Goal: Contribute content: Contribute content

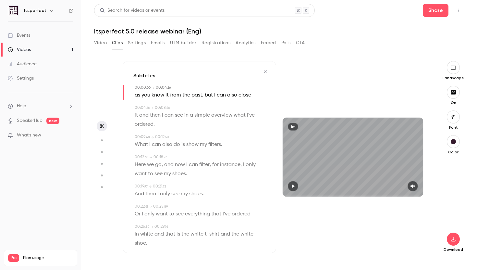
click at [267, 71] on icon "button" at bounding box center [265, 71] width 5 height 5
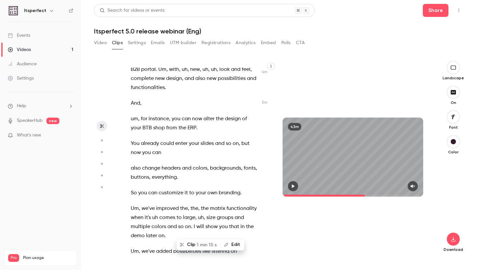
scroll to position [1155, 0]
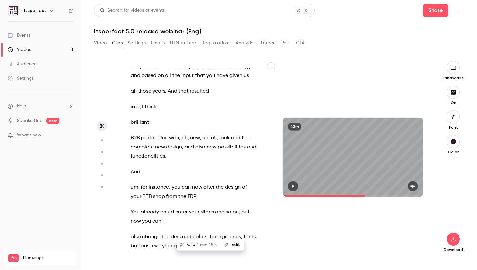
click at [277, 65] on div "43m" at bounding box center [352, 157] width 153 height 192
click at [271, 66] on icon "button" at bounding box center [271, 66] width 4 height 4
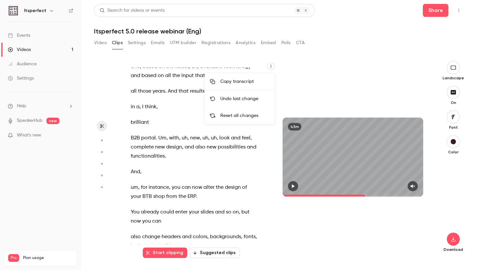
click at [309, 85] on div at bounding box center [238, 135] width 477 height 270
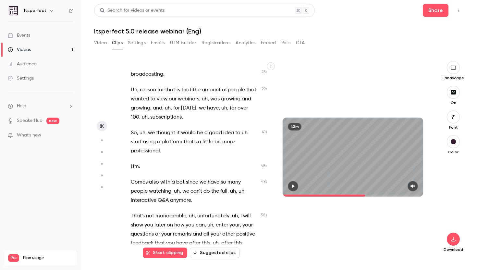
scroll to position [0, 0]
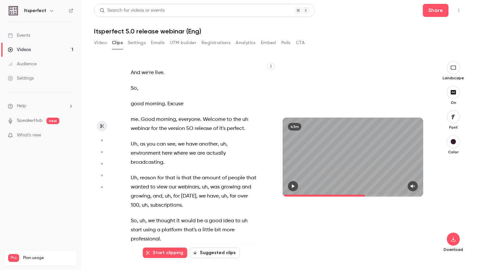
click at [135, 106] on span "good" at bounding box center [137, 103] width 13 height 9
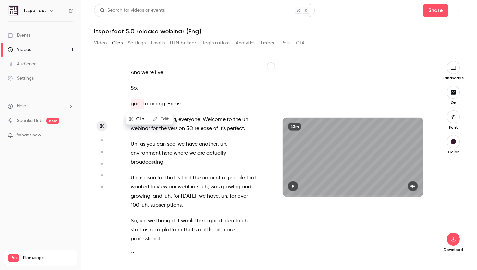
click at [160, 103] on span "morning" at bounding box center [155, 103] width 20 height 9
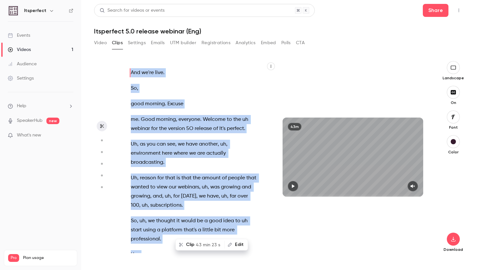
click at [158, 95] on div "And we're live . So , good morning . Excuse me . Good morning , everyone . Welc…" at bounding box center [198, 159] width 150 height 185
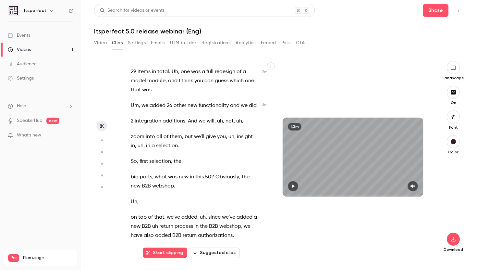
scroll to position [716, 0]
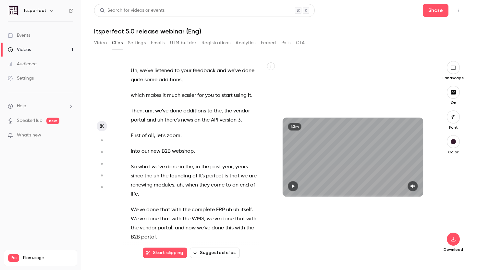
click at [138, 132] on span "First" at bounding box center [136, 135] width 10 height 9
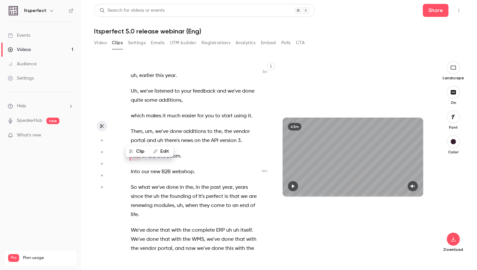
type input "*****"
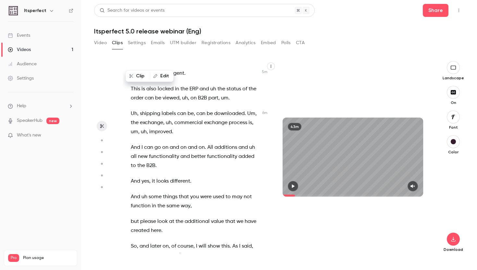
scroll to position [1490, 0]
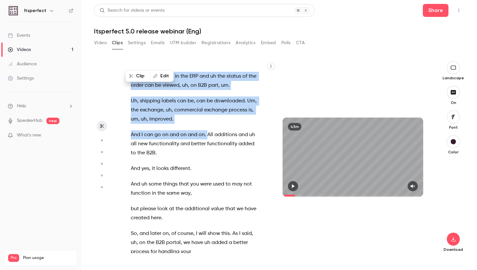
click at [207, 135] on span at bounding box center [206, 134] width 1 height 5
click at [253, 151] on button "Edit" at bounding box center [256, 149] width 22 height 10
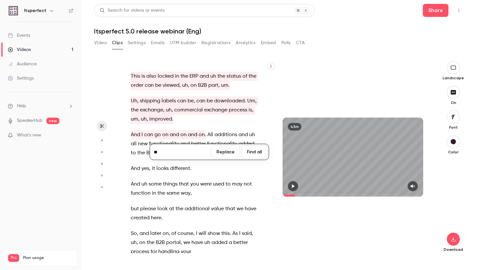
type input "**"
click at [257, 154] on button "Find all" at bounding box center [254, 151] width 26 height 13
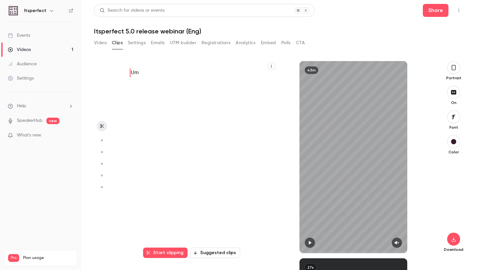
click at [102, 129] on button "button" at bounding box center [102, 126] width 10 height 10
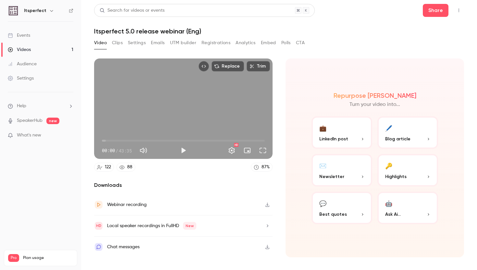
click at [121, 43] on button "Clips" at bounding box center [117, 43] width 11 height 10
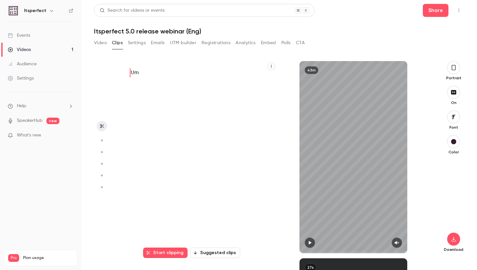
click at [152, 76] on p "Um" at bounding box center [195, 72] width 128 height 9
click at [174, 250] on button "Start clipping" at bounding box center [165, 252] width 44 height 10
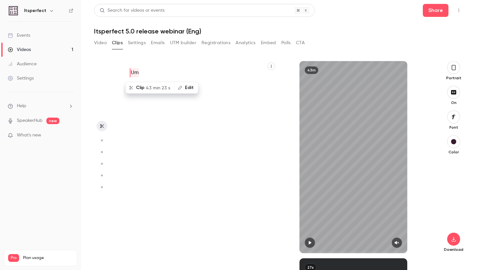
click at [187, 87] on button "Edit" at bounding box center [186, 87] width 22 height 10
click at [230, 90] on button "Find all" at bounding box center [236, 89] width 26 height 13
type input "*"
click at [243, 206] on div "Um" at bounding box center [198, 159] width 151 height 185
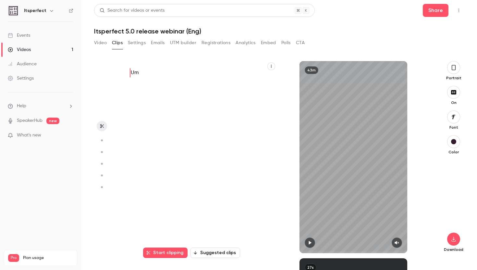
click at [101, 138] on button "button" at bounding box center [102, 140] width 10 height 10
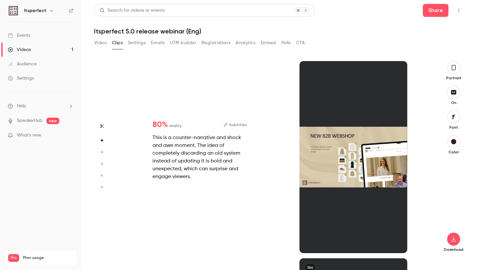
scroll to position [197, 0]
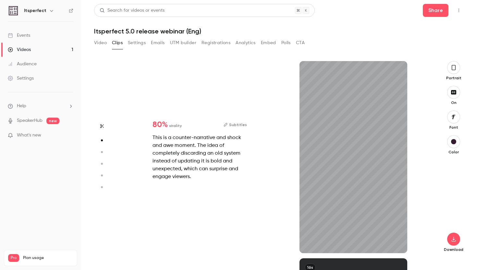
click at [100, 128] on button "button" at bounding box center [102, 126] width 10 height 10
type input "*"
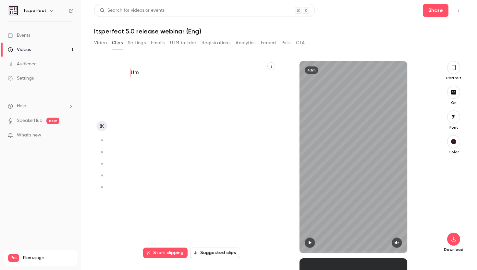
scroll to position [0, 0]
click at [172, 255] on button "Start clipping" at bounding box center [165, 252] width 44 height 10
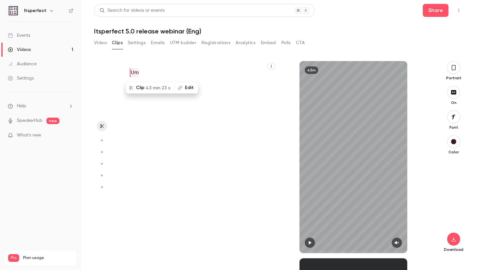
click at [269, 66] on button "button" at bounding box center [271, 66] width 8 height 8
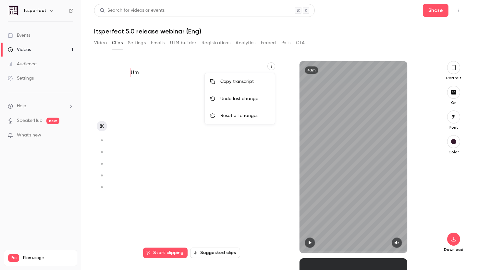
click at [234, 114] on div "Reset all changes" at bounding box center [244, 115] width 49 height 6
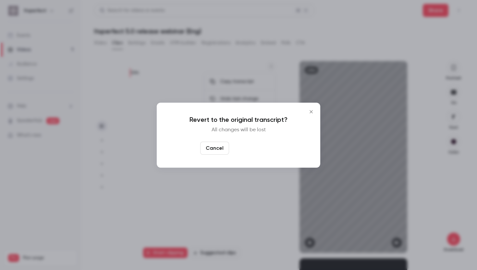
click at [247, 148] on button "Yes, restore it" at bounding box center [254, 147] width 45 height 13
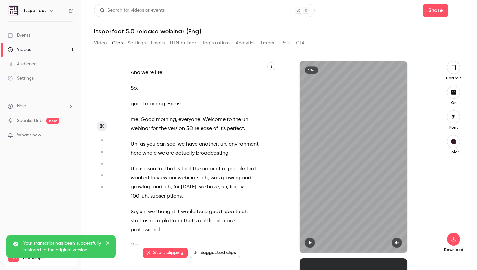
click at [178, 255] on button "Start clipping" at bounding box center [165, 252] width 44 height 10
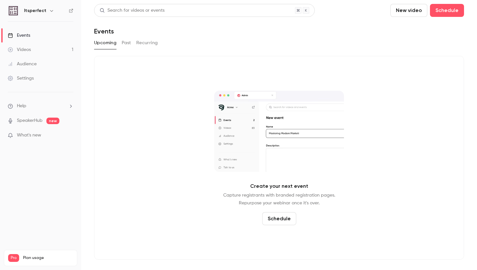
click at [52, 51] on link "Videos 1" at bounding box center [40, 50] width 81 height 14
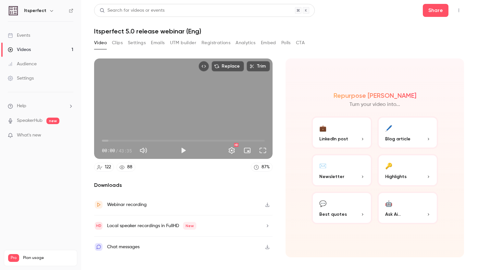
click at [117, 39] on button "Clips" at bounding box center [117, 43] width 11 height 10
click at [118, 41] on button "Clips" at bounding box center [117, 43] width 11 height 10
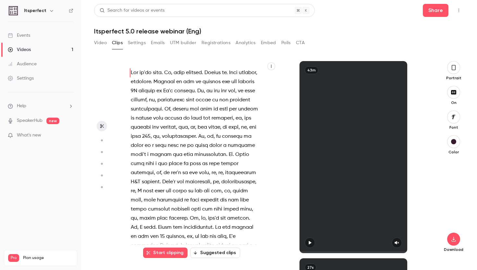
scroll to position [261, 0]
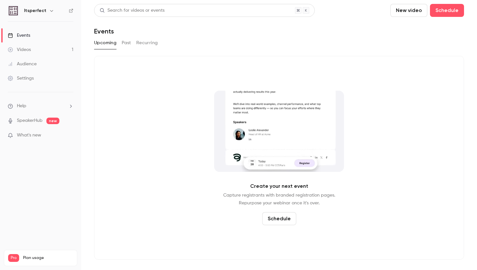
click at [38, 262] on div "Videos 1 / 90 Monthly registrants 0 / 100" at bounding box center [40, 273] width 65 height 23
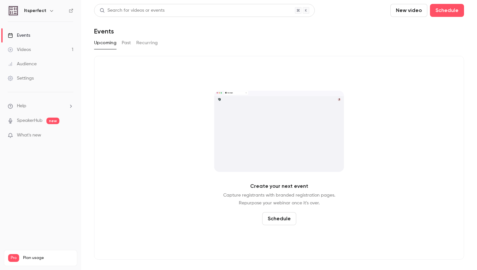
click at [33, 110] on ul "Help SpeakerHub new What's new" at bounding box center [40, 121] width 81 height 58
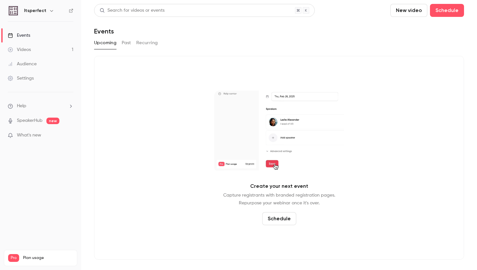
click at [27, 104] on li "Help" at bounding box center [41, 106] width 66 height 7
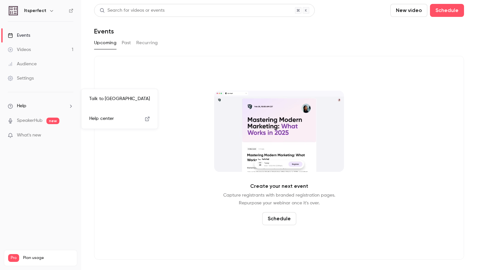
click at [96, 99] on link "Talk to us" at bounding box center [119, 98] width 71 height 17
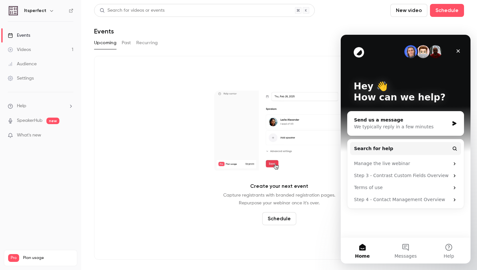
click at [410, 118] on div "Send us a message" at bounding box center [401, 119] width 95 height 7
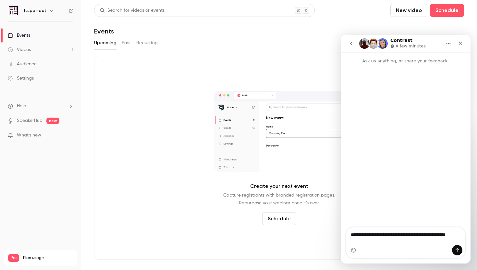
type textarea "**********"
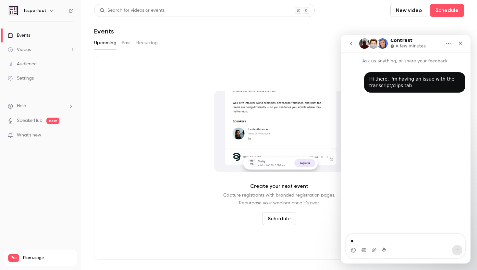
type textarea "*"
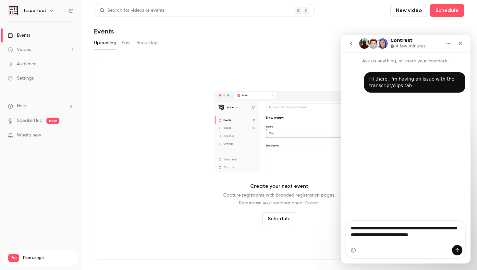
type textarea "**********"
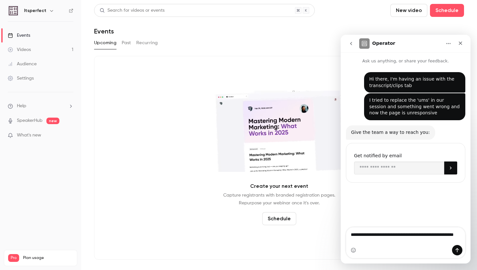
type textarea "**********"
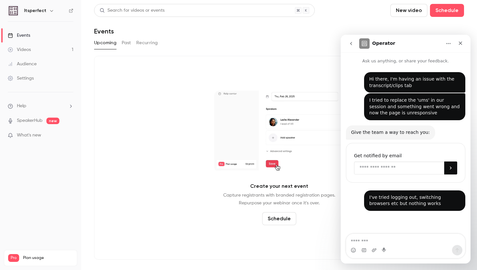
click at [372, 166] on input "Enter your email" at bounding box center [399, 167] width 90 height 13
type input "*****"
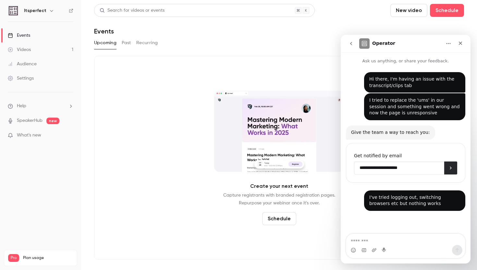
type input "**********"
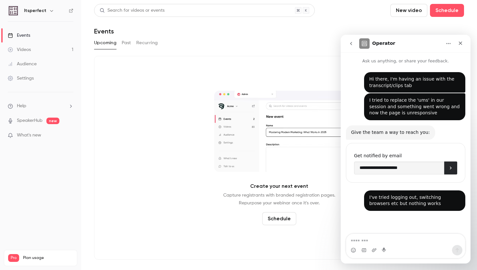
click at [448, 173] on button "Submit" at bounding box center [450, 167] width 13 height 13
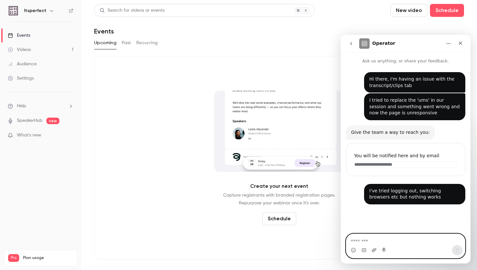
click at [375, 247] on icon "Upload attachment" at bounding box center [374, 249] width 5 height 5
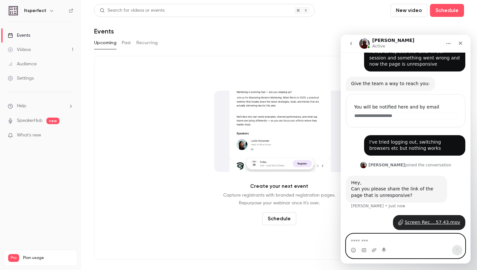
scroll to position [51, 0]
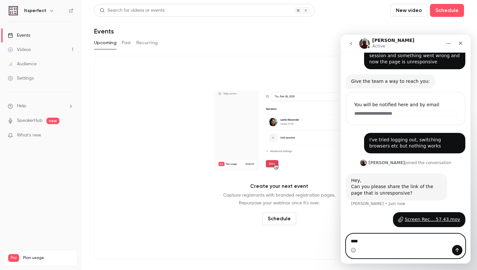
type textarea "*****"
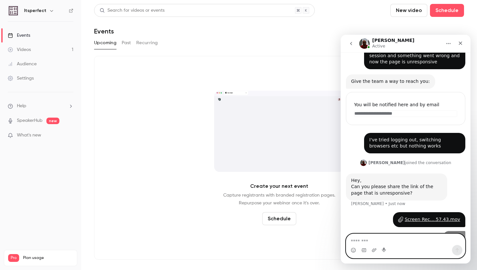
scroll to position [66, 0]
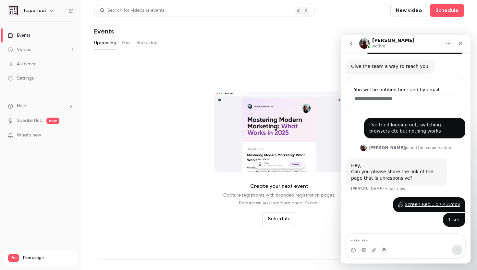
click at [39, 52] on link "Videos 1" at bounding box center [40, 50] width 81 height 14
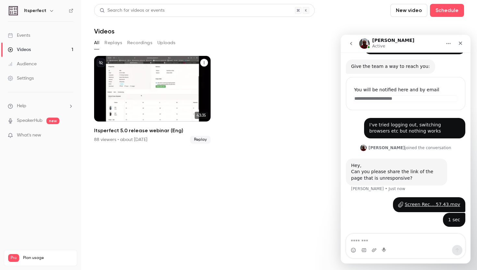
click at [140, 75] on div "Itsperfect 5.0 release webinar (Eng)" at bounding box center [152, 89] width 116 height 66
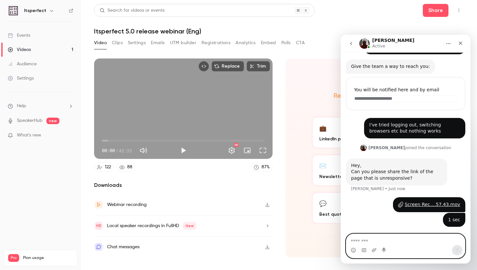
click at [374, 243] on textarea "Message…" at bounding box center [405, 239] width 119 height 11
paste textarea "**********"
type textarea "**********"
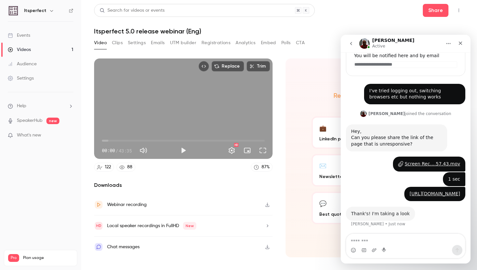
scroll to position [119, 0]
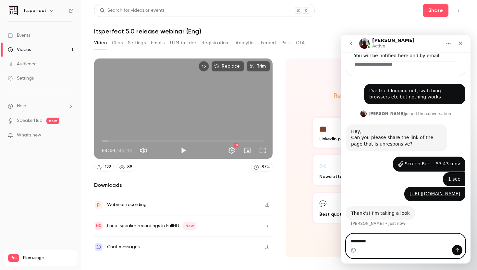
type textarea "**********"
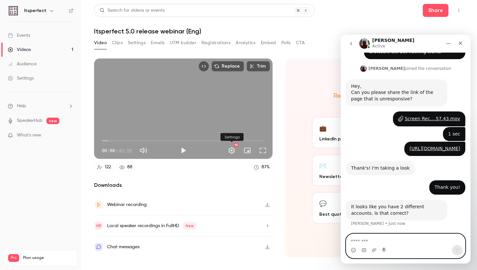
scroll to position [164, 0]
type textarea "****"
type textarea "*********"
type textarea "*"
type textarea "**********"
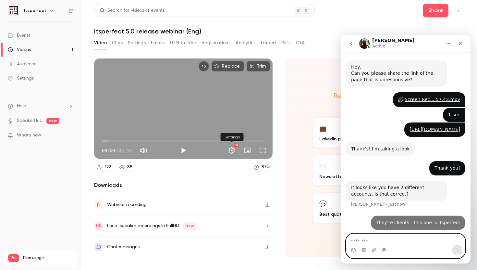
scroll to position [183, 0]
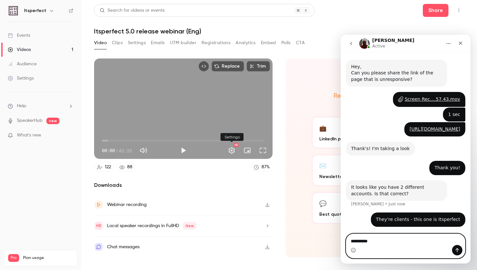
type textarea "**********"
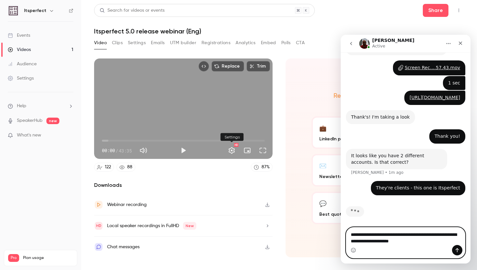
scroll to position [215, 0]
type textarea "**********"
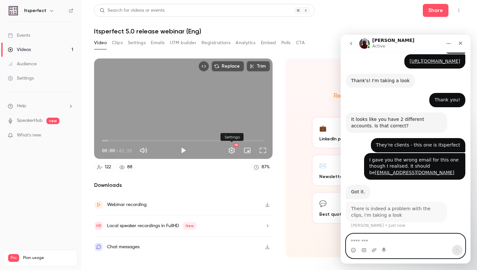
scroll to position [251, 0]
click at [410, 243] on textarea "Message…" at bounding box center [405, 239] width 119 height 11
click at [354, 250] on icon "Emoji picker" at bounding box center [353, 249] width 5 height 5
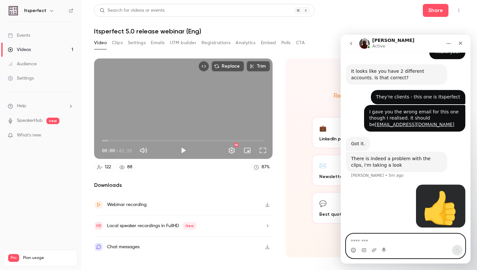
scroll to position [299, 0]
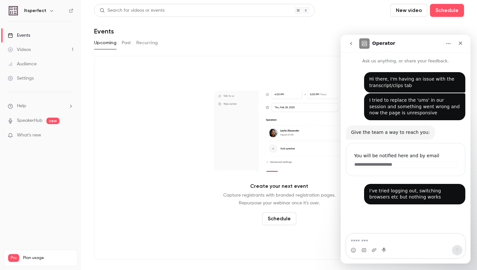
click at [38, 49] on link "Videos 1" at bounding box center [40, 50] width 81 height 14
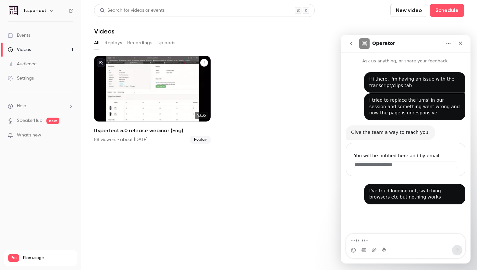
click at [122, 61] on div "Itsperfect 5.0 release webinar (Eng)" at bounding box center [152, 89] width 116 height 66
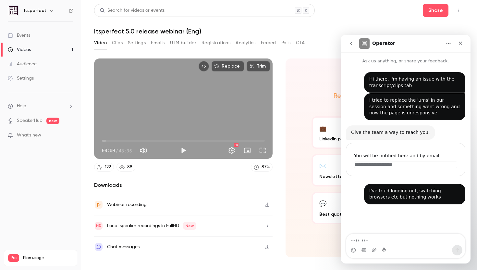
click at [121, 43] on button "Clips" at bounding box center [117, 43] width 11 height 10
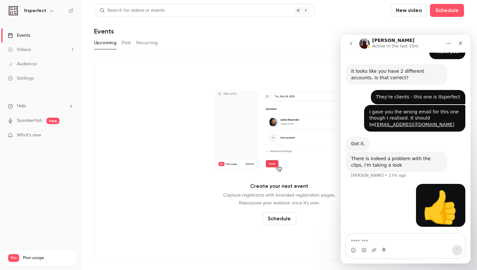
scroll to position [299, 0]
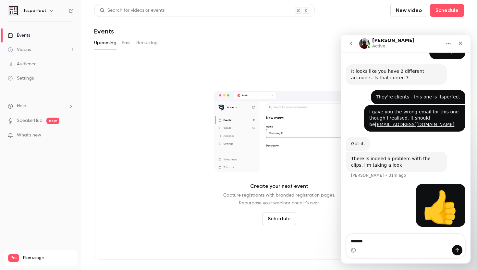
click at [28, 50] on div "Videos" at bounding box center [19, 49] width 23 height 6
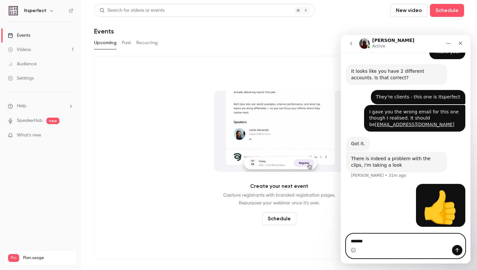
click at [370, 244] on textarea "*******" at bounding box center [405, 239] width 119 height 11
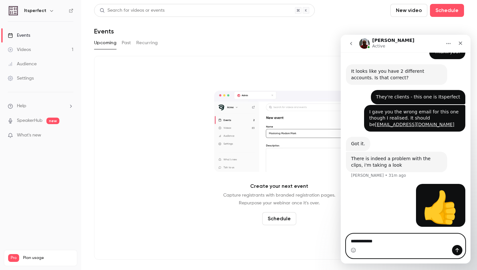
type textarea "**********"
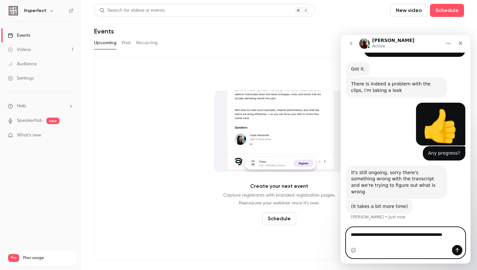
scroll to position [368, 0]
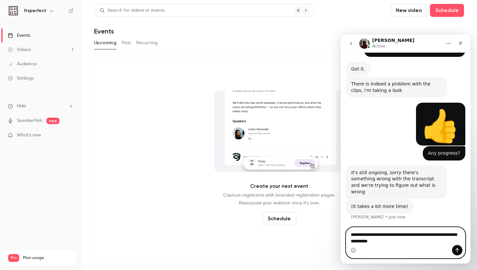
type textarea "**********"
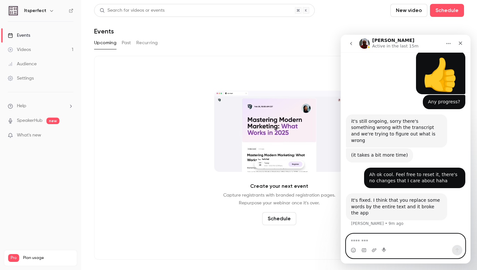
scroll to position [419, 0]
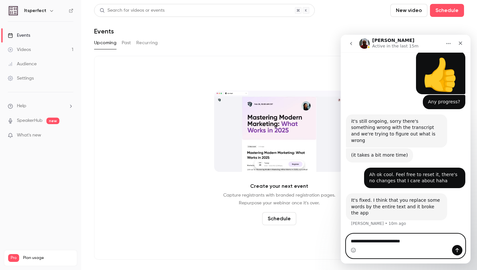
type textarea "**********"
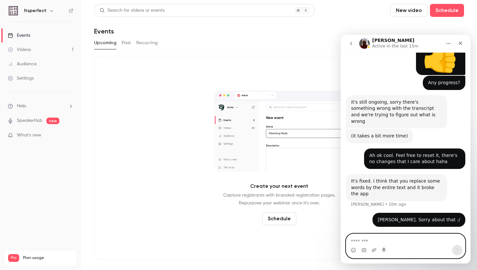
scroll to position [438, 0]
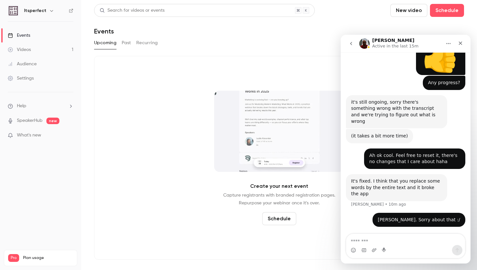
click at [42, 48] on link "Videos 1" at bounding box center [40, 50] width 81 height 14
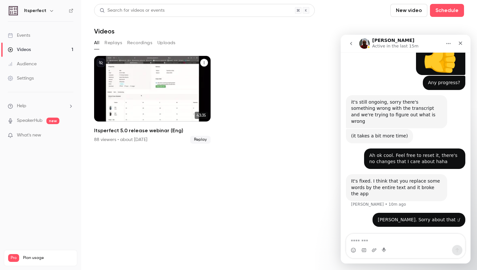
click at [160, 89] on div "Itsperfect 5.0 release webinar (Eng)" at bounding box center [152, 89] width 116 height 66
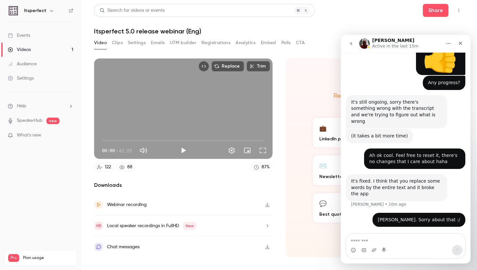
click at [119, 43] on button "Clips" at bounding box center [117, 43] width 11 height 10
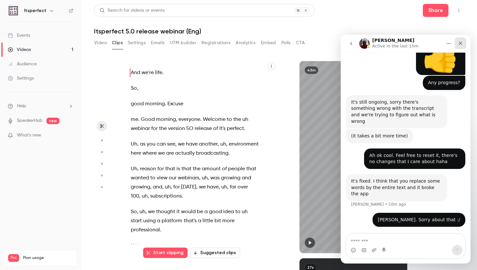
click at [461, 45] on icon "Close" at bounding box center [460, 43] width 5 height 5
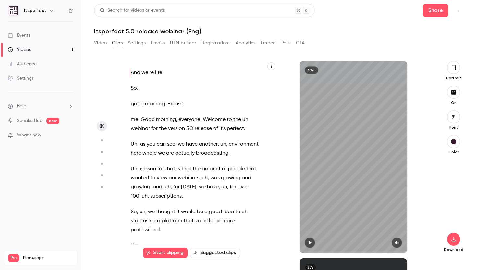
scroll to position [438, 0]
click at [273, 66] on icon "button" at bounding box center [271, 66] width 4 height 4
click at [273, 66] on div at bounding box center [238, 135] width 477 height 270
click at [156, 96] on div "And we're life . So , good morning . Excuse me . Good morning , everyone . Welc…" at bounding box center [198, 159] width 151 height 185
click at [153, 96] on div "And we're life . So , good morning . Excuse me . Good morning , everyone . Welc…" at bounding box center [198, 159] width 151 height 185
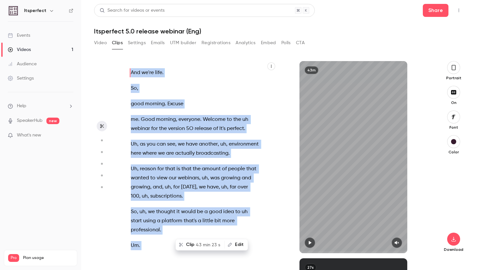
type input "*"
click at [157, 114] on div "And we're life . So , good morning . Excuse me . Good morning , everyone . Welc…" at bounding box center [198, 159] width 151 height 185
click at [236, 244] on button "Edit" at bounding box center [236, 244] width 22 height 10
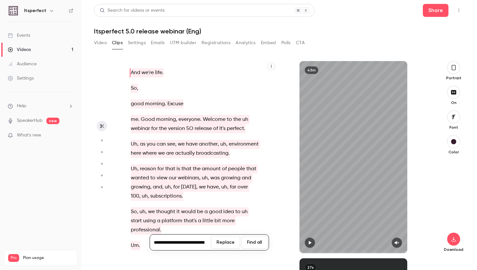
click at [184, 241] on input at bounding box center [180, 242] width 58 height 13
click at [182, 242] on input at bounding box center [180, 242] width 58 height 13
click at [195, 242] on input at bounding box center [180, 242] width 58 height 13
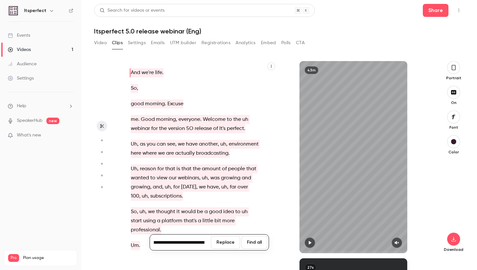
click at [195, 242] on input at bounding box center [180, 242] width 58 height 13
type input "**"
click at [254, 242] on button "Find all" at bounding box center [254, 242] width 26 height 13
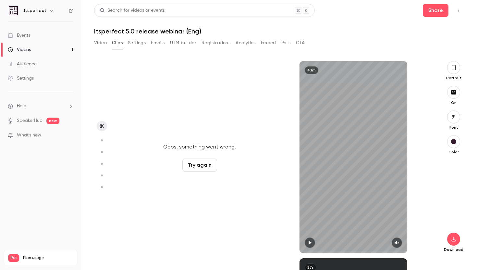
click at [200, 165] on button "Try again" at bounding box center [199, 164] width 35 height 13
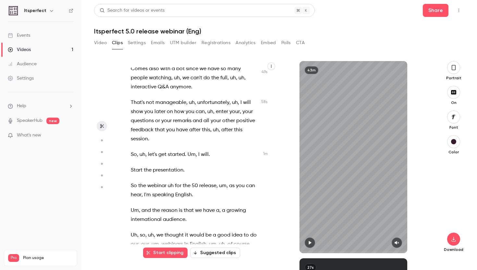
scroll to position [197, 0]
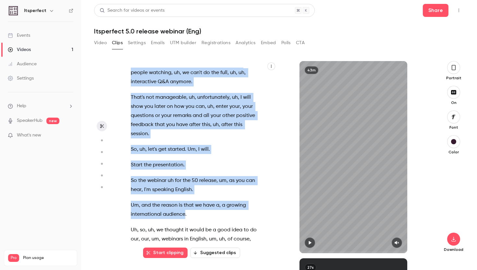
click at [185, 219] on span "." at bounding box center [185, 214] width 1 height 9
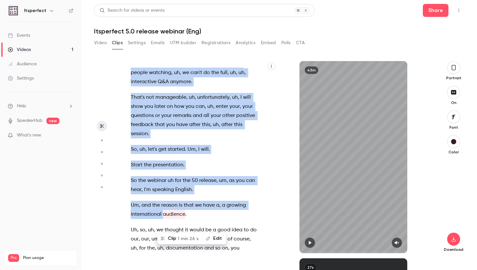
click at [209, 237] on button "Edit" at bounding box center [214, 238] width 22 height 10
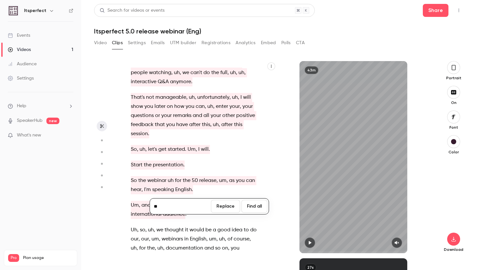
type input "**"
click at [253, 208] on button "Find all" at bounding box center [254, 206] width 26 height 13
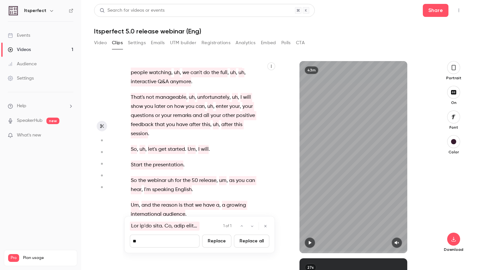
type input "**"
drag, startPoint x: 243, startPoint y: 242, endPoint x: 156, endPoint y: 242, distance: 87.3
click at [157, 243] on div "1 of 1 ** Replace Replace all" at bounding box center [199, 234] width 151 height 37
click at [156, 242] on input "**" at bounding box center [165, 240] width 70 height 13
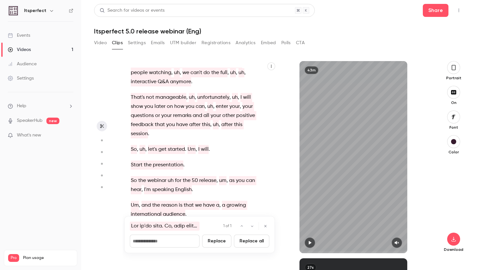
click at [247, 239] on button "Replace all" at bounding box center [251, 240] width 35 height 13
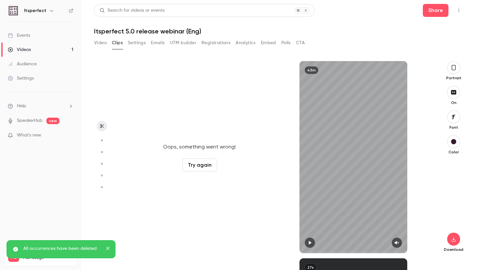
click at [210, 163] on button "Try again" at bounding box center [199, 164] width 35 height 13
click at [196, 165] on button "Try again" at bounding box center [199, 164] width 35 height 13
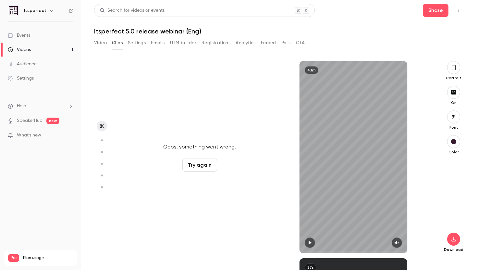
click at [205, 163] on button "Try again" at bounding box center [199, 164] width 35 height 13
click at [104, 139] on icon "button" at bounding box center [102, 140] width 6 height 5
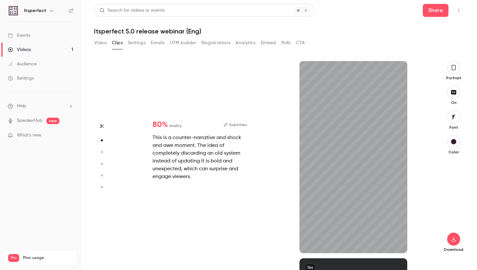
click at [102, 125] on icon "button" at bounding box center [101, 126] width 5 height 5
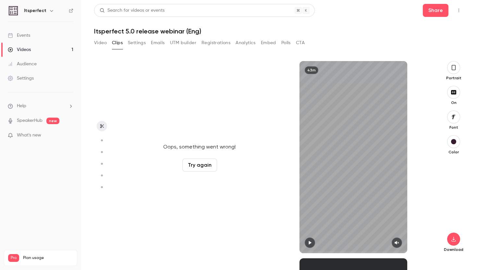
click at [191, 164] on button "Try again" at bounding box center [199, 164] width 35 height 13
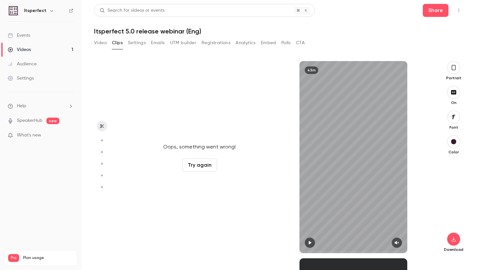
click at [455, 66] on icon "button" at bounding box center [454, 67] width 4 height 5
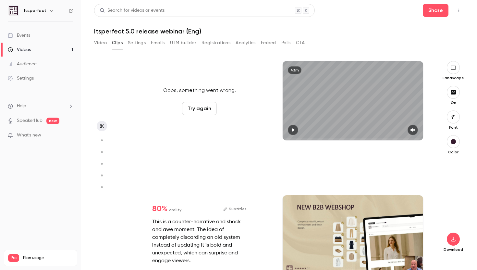
click at [195, 107] on button "Try again" at bounding box center [199, 108] width 35 height 13
click at [103, 140] on circle "button" at bounding box center [102, 140] width 2 height 2
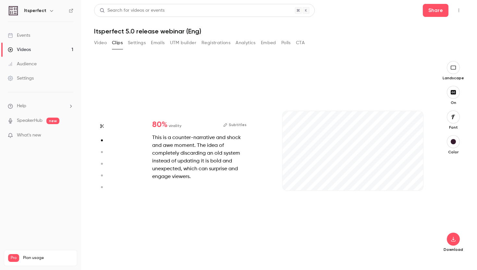
click at [102, 123] on button "button" at bounding box center [102, 126] width 10 height 10
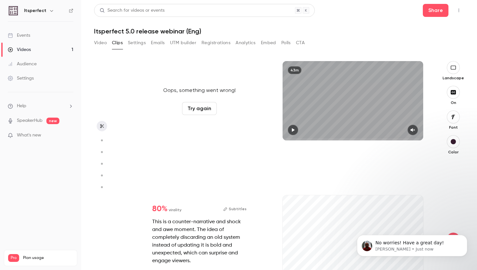
click at [209, 106] on button "Try again" at bounding box center [199, 108] width 35 height 13
click at [412, 241] on p "No worries! Have a great day!" at bounding box center [417, 242] width 84 height 6
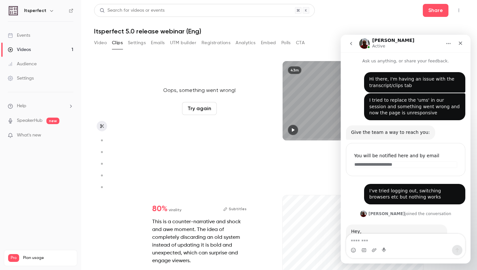
scroll to position [1, 0]
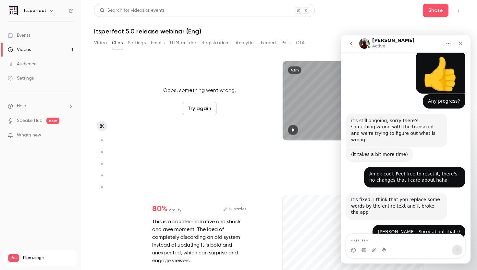
type input "***"
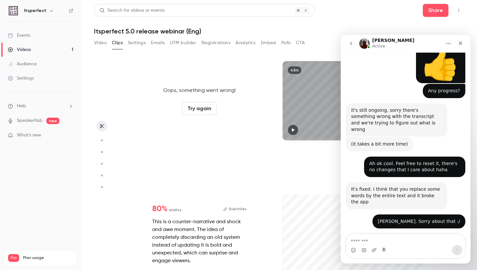
scroll to position [446, 0]
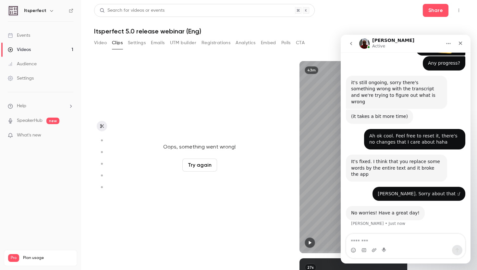
scroll to position [457, 0]
click at [198, 161] on button "Try again" at bounding box center [199, 164] width 35 height 13
click at [197, 167] on button "Try again" at bounding box center [199, 164] width 35 height 13
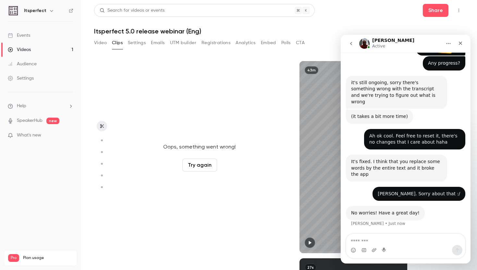
scroll to position [457, 0]
click at [196, 163] on button "Try again" at bounding box center [199, 164] width 35 height 13
click at [365, 238] on textarea "Message…" at bounding box center [405, 239] width 119 height 11
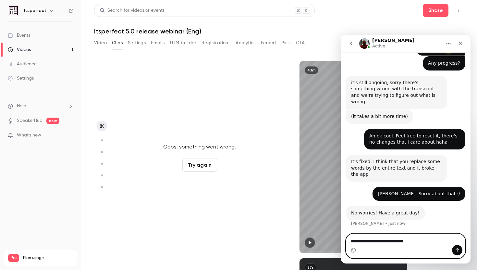
type textarea "**********"
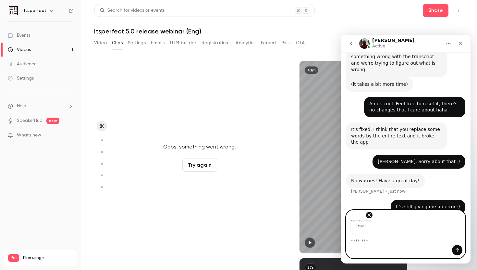
scroll to position [501, 0]
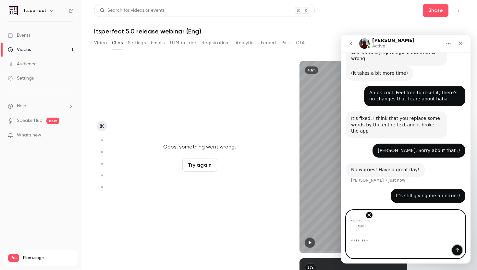
click at [459, 250] on icon "Send a message…" at bounding box center [457, 249] width 5 height 5
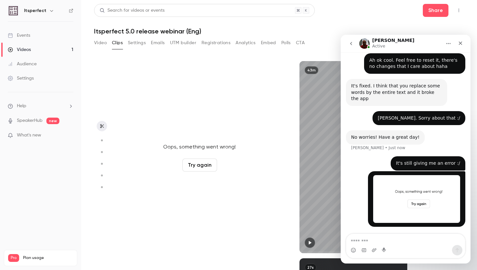
scroll to position [533, 0]
type input "*"
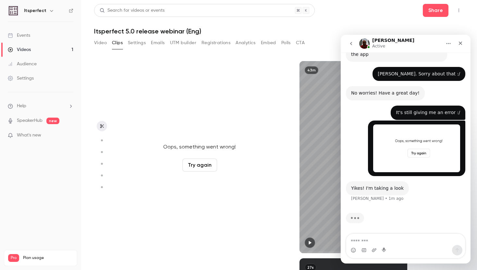
scroll to position [577, 0]
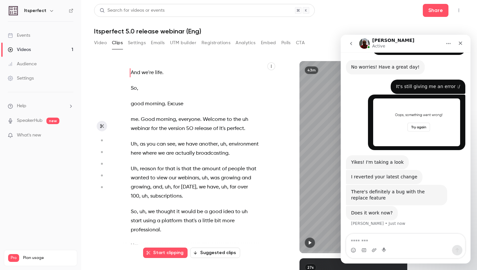
scroll to position [603, 0]
click at [190, 92] on p "So ," at bounding box center [195, 88] width 128 height 9
type input "***"
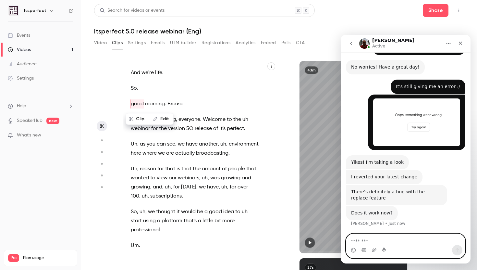
click at [369, 242] on textarea "Message…" at bounding box center [405, 239] width 119 height 11
type textarea "**********"
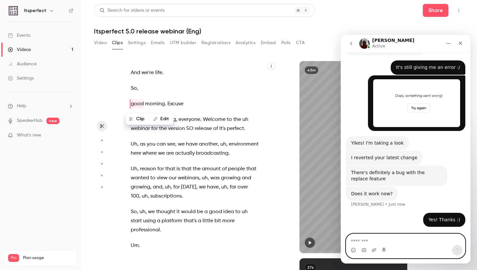
scroll to position [622, 0]
click at [206, 115] on span "Welcome" at bounding box center [214, 119] width 23 height 9
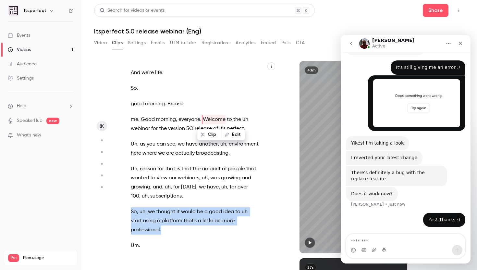
drag, startPoint x: 166, startPoint y: 237, endPoint x: 132, endPoint y: 219, distance: 37.9
click at [132, 219] on p "So , uh , we thought it would be a good idea to uh start using a platform that'…" at bounding box center [195, 220] width 128 height 27
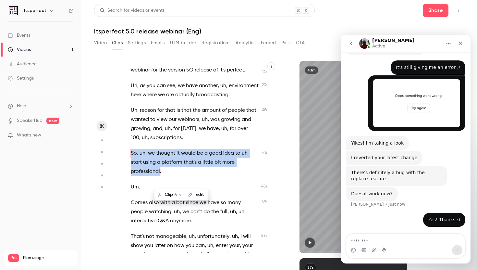
scroll to position [60, 0]
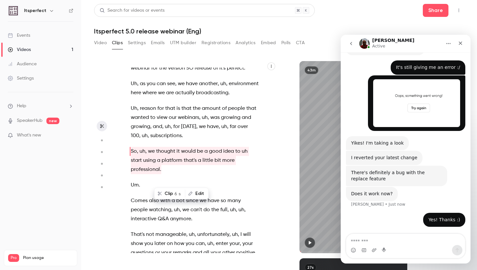
click at [145, 156] on span "uh" at bounding box center [143, 151] width 6 height 9
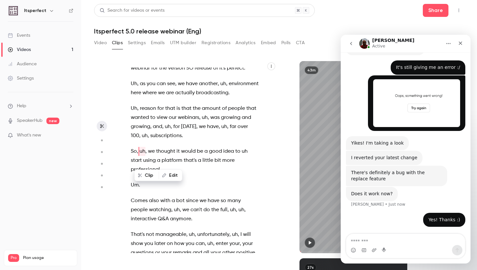
click at [154, 156] on span "we" at bounding box center [151, 151] width 7 height 9
click at [177, 173] on button "Edit" at bounding box center [179, 175] width 22 height 10
click at [146, 156] on span "," at bounding box center [145, 151] width 1 height 9
click at [144, 156] on span "uh" at bounding box center [143, 151] width 6 height 9
type input "****"
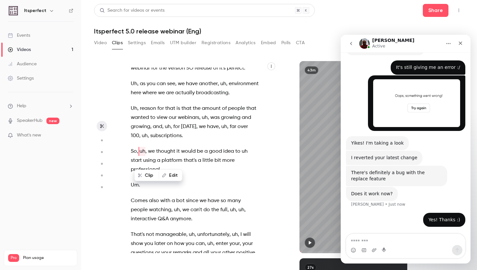
click at [169, 175] on button "Edit" at bounding box center [170, 175] width 22 height 10
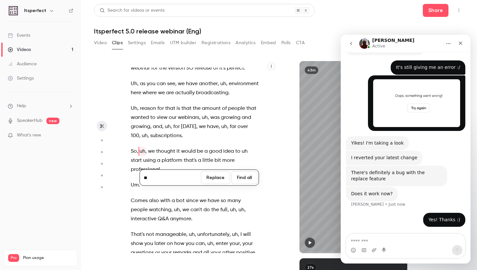
click at [161, 179] on input "**" at bounding box center [170, 177] width 58 height 13
type input "*"
click at [217, 155] on span "good" at bounding box center [215, 151] width 13 height 9
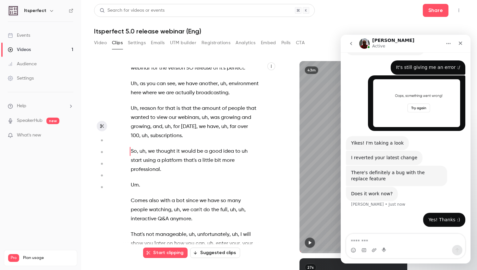
click at [198, 152] on div "And we're life . So , good morning . Excuse me . Good morning , everyone . Welc…" at bounding box center [198, 159] width 151 height 185
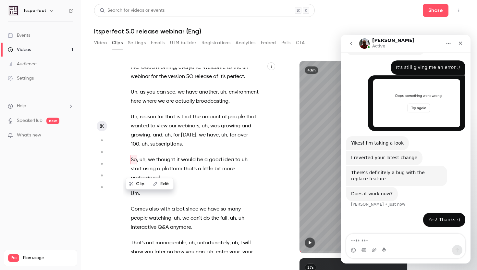
click at [194, 182] on p "So , uh , we thought it would be a good idea to uh start using a platform that'…" at bounding box center [195, 168] width 128 height 27
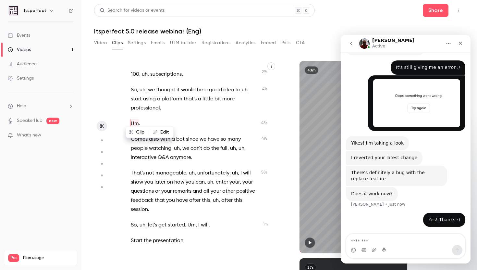
scroll to position [137, 0]
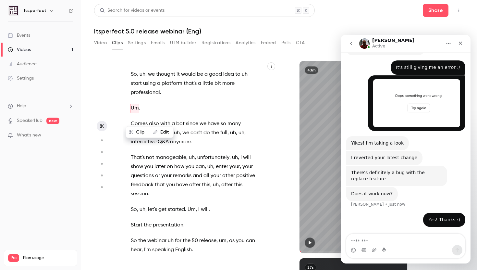
click at [183, 146] on p "Comes also with a bot since we have so many people watching , uh , we can't do …" at bounding box center [195, 132] width 128 height 27
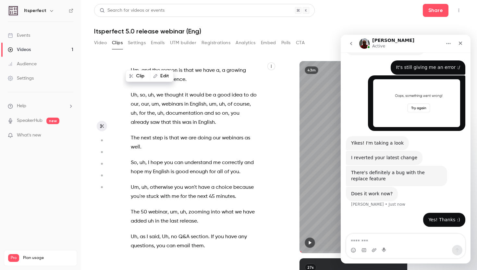
scroll to position [466, 0]
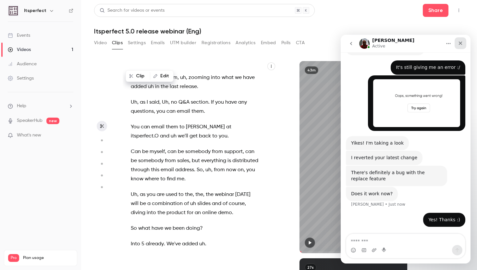
click at [458, 44] on icon "Close" at bounding box center [460, 43] width 5 height 5
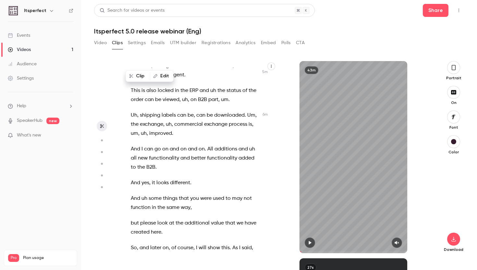
scroll to position [1468, 0]
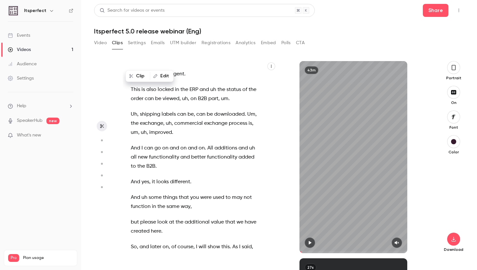
click at [205, 152] on span "." at bounding box center [205, 147] width 1 height 9
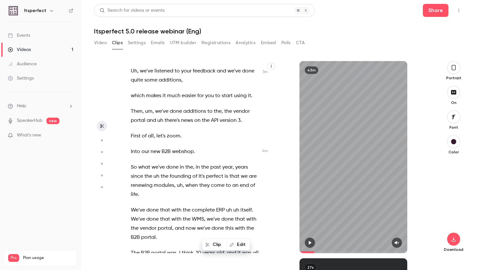
scroll to position [891, 0]
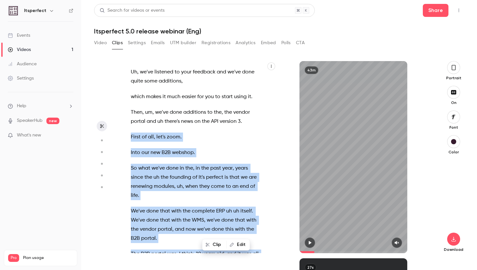
click at [130, 145] on div "And we're life . So , good morning . Excuse me . Good morning , everyone . Welc…" at bounding box center [198, 159] width 151 height 185
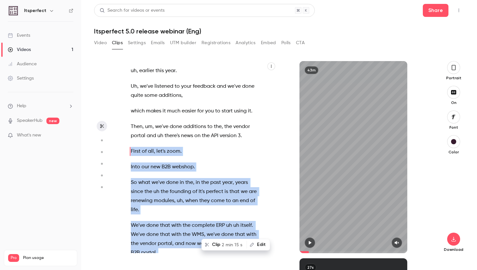
click at [224, 243] on span "2 min 15 s" at bounding box center [232, 244] width 21 height 7
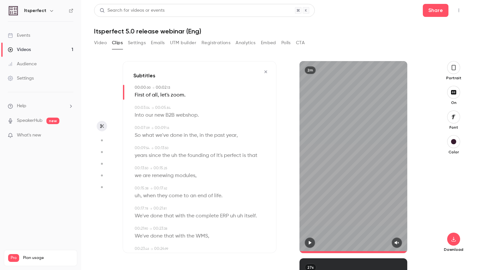
type input "*"
click at [184, 93] on span "." at bounding box center [184, 95] width 1 height 9
click at [192, 95] on div "Edit First of all , let's zoom ." at bounding box center [200, 95] width 131 height 9
click at [174, 93] on span "zoom" at bounding box center [178, 95] width 14 height 9
click at [173, 104] on button "Edit" at bounding box center [175, 107] width 22 height 10
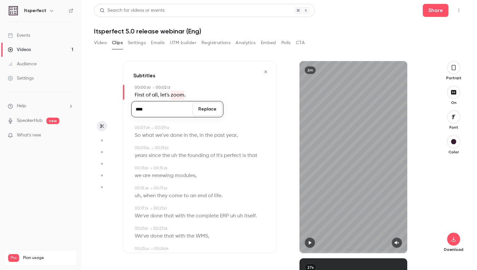
click at [172, 110] on input "****" at bounding box center [162, 109] width 58 height 13
type input "*"
click at [207, 111] on button "Replace" at bounding box center [207, 109] width 29 height 13
click at [169, 95] on span "let's" at bounding box center [164, 95] width 9 height 9
click at [172, 94] on div "Edit First of all , let's ." at bounding box center [200, 95] width 131 height 9
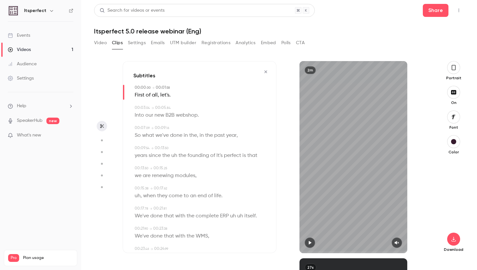
click at [171, 95] on div "First of all , let's ." at bounding box center [200, 95] width 131 height 9
click at [169, 96] on span "." at bounding box center [169, 95] width 1 height 9
click at [171, 96] on div "Edit" at bounding box center [165, 106] width 18 height 21
click at [226, 86] on div "00:00 . 00 → 00:01 . 58" at bounding box center [200, 88] width 131 height 6
click at [169, 95] on span "." at bounding box center [169, 95] width 1 height 9
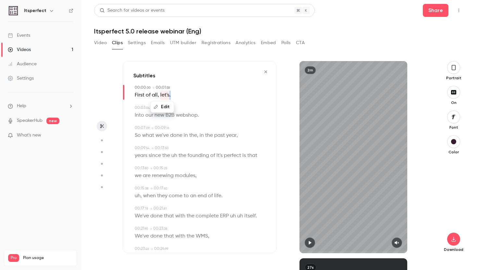
click at [169, 95] on span "." at bounding box center [169, 95] width 1 height 9
click at [168, 106] on button "Edit" at bounding box center [167, 107] width 22 height 10
click at [168, 106] on input "**********" at bounding box center [155, 109] width 58 height 13
type input "**********"
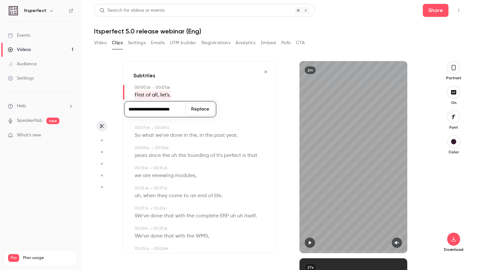
click at [201, 110] on button "Replace" at bounding box center [200, 109] width 29 height 13
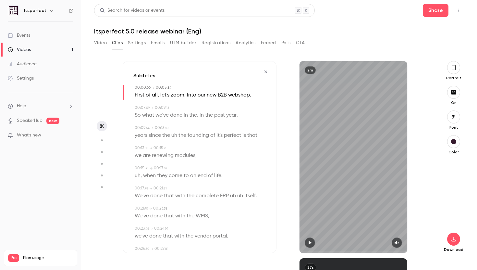
click at [224, 146] on div "00:13 . 50 → 00:15 . 25" at bounding box center [200, 148] width 131 height 6
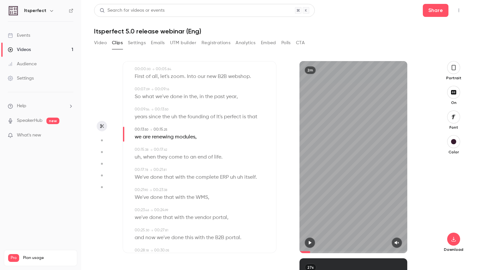
scroll to position [19, 0]
click at [209, 156] on span "of" at bounding box center [210, 156] width 5 height 9
type input "****"
click at [209, 156] on span "of" at bounding box center [210, 156] width 5 height 9
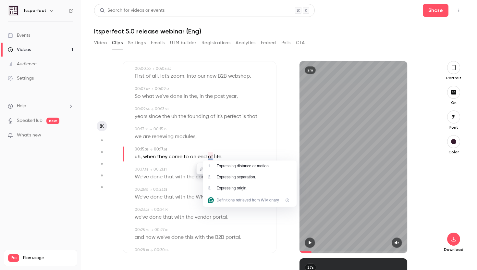
click at [171, 155] on span "come" at bounding box center [176, 156] width 14 height 9
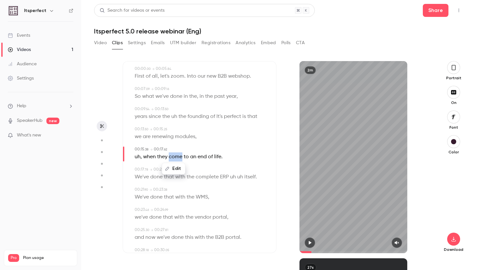
click at [171, 155] on span "come" at bounding box center [176, 156] width 14 height 9
drag, startPoint x: 227, startPoint y: 155, endPoint x: 139, endPoint y: 152, distance: 88.3
click at [139, 152] on div "uh , when they come to an end of life ." at bounding box center [200, 156] width 131 height 9
click at [219, 168] on button "Edit" at bounding box center [219, 168] width 22 height 10
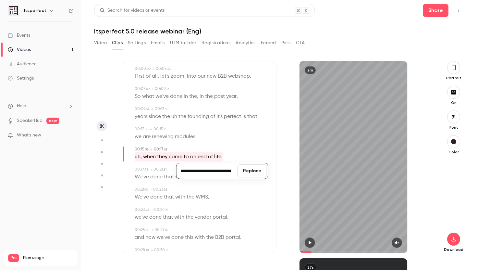
click at [188, 171] on input "**********" at bounding box center [207, 170] width 58 height 13
type input "**********"
click at [258, 175] on button "Replace" at bounding box center [252, 170] width 29 height 13
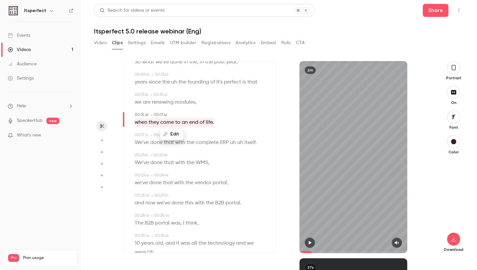
click at [244, 142] on span at bounding box center [243, 142] width 1 height 5
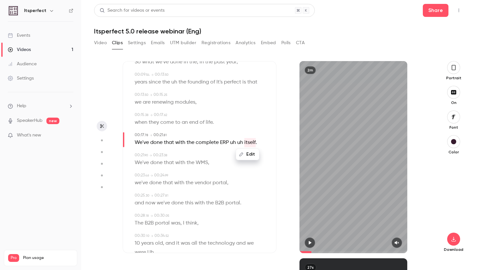
type input "****"
drag, startPoint x: 261, startPoint y: 141, endPoint x: 138, endPoint y: 139, distance: 122.3
click at [138, 139] on div "Edit We've done that with the complete ERP uh uh itself ." at bounding box center [200, 142] width 131 height 9
click at [253, 156] on button "Edit" at bounding box center [254, 154] width 22 height 10
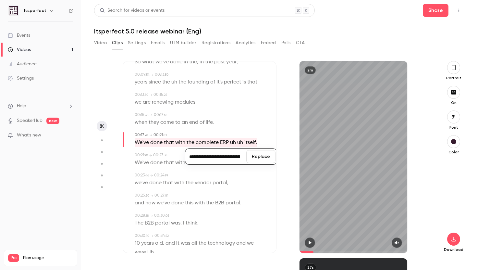
scroll to position [0, 56]
click at [229, 156] on input "**********" at bounding box center [216, 156] width 58 height 13
type input "**********"
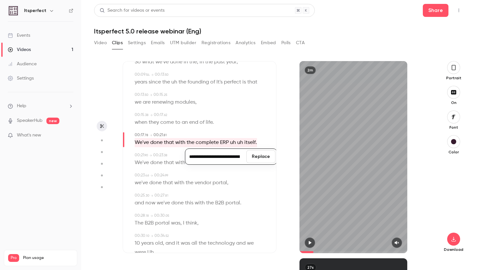
click at [265, 157] on button "Replace" at bounding box center [260, 156] width 29 height 13
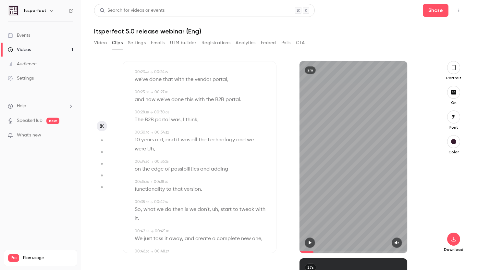
scroll to position [157, 0]
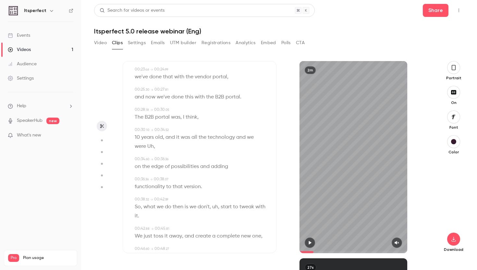
click at [216, 144] on p "[DEMOGRAPHIC_DATA] , and it was all the technology and we were Uh ," at bounding box center [200, 142] width 131 height 18
type input "****"
click at [147, 147] on span at bounding box center [146, 146] width 1 height 5
click at [148, 157] on button "Edit" at bounding box center [148, 158] width 22 height 10
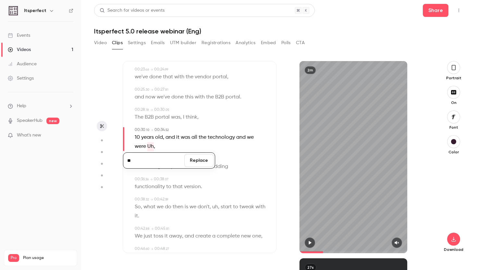
type input "*"
click at [195, 162] on button "Replace" at bounding box center [198, 160] width 29 height 13
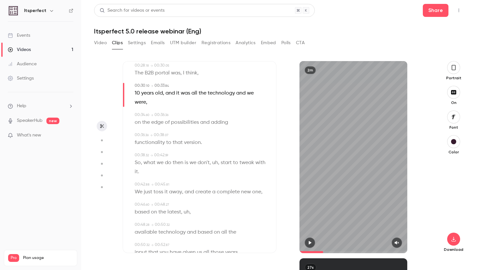
scroll to position [225, 0]
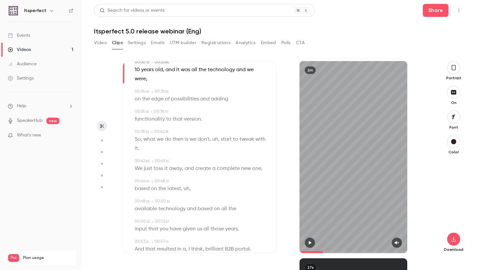
click at [217, 140] on span "uh" at bounding box center [215, 139] width 6 height 9
type input "****"
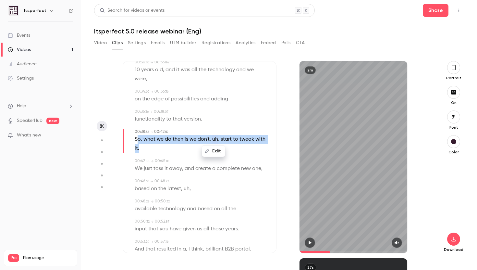
drag, startPoint x: 193, startPoint y: 147, endPoint x: 137, endPoint y: 136, distance: 56.4
click at [137, 136] on p "So , what we do then is we don't , uh , start to tweak with it ." at bounding box center [200, 144] width 131 height 18
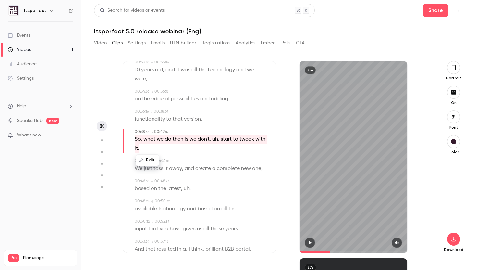
click at [146, 161] on button "Edit" at bounding box center [147, 160] width 22 height 10
drag, startPoint x: 177, startPoint y: 162, endPoint x: 173, endPoint y: 164, distance: 4.0
click at [173, 164] on input "**********" at bounding box center [154, 162] width 58 height 13
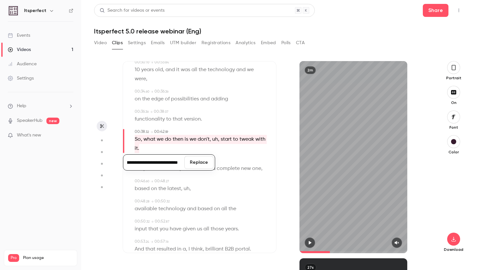
type input "**********"
click at [195, 165] on button "Replace" at bounding box center [198, 162] width 29 height 13
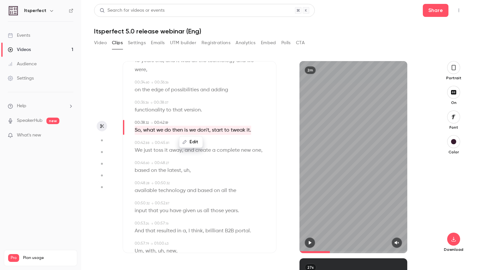
scroll to position [249, 0]
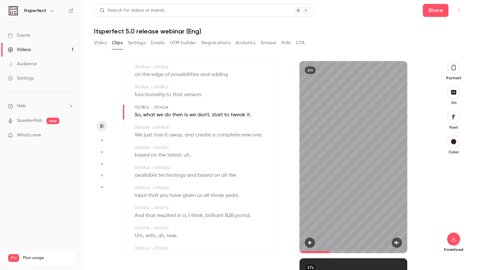
click at [183, 155] on span at bounding box center [182, 154] width 1 height 5
type input "****"
click at [183, 155] on span at bounding box center [182, 154] width 1 height 5
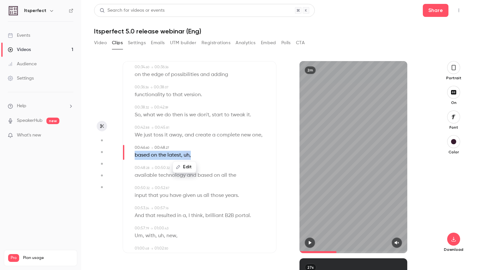
click at [183, 155] on span at bounding box center [182, 154] width 1 height 5
click at [189, 165] on button "Edit" at bounding box center [188, 167] width 22 height 10
type input "**********"
click at [221, 165] on button "Replace" at bounding box center [220, 169] width 29 height 13
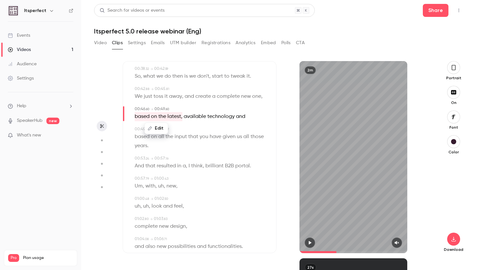
scroll to position [288, 0]
click at [172, 187] on span "new" at bounding box center [171, 185] width 10 height 9
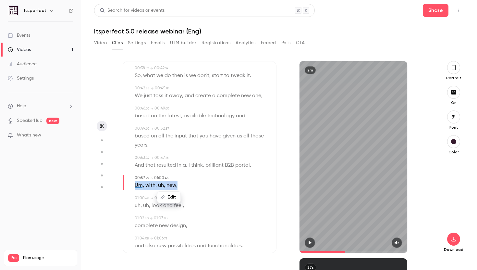
click at [172, 187] on span "new" at bounding box center [171, 185] width 10 height 9
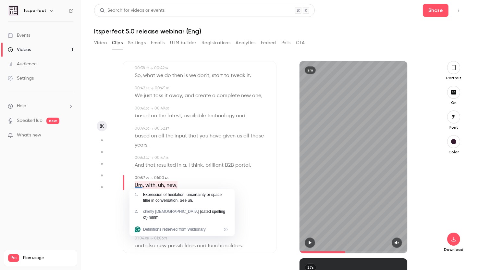
click at [177, 182] on span "," at bounding box center [176, 185] width 1 height 9
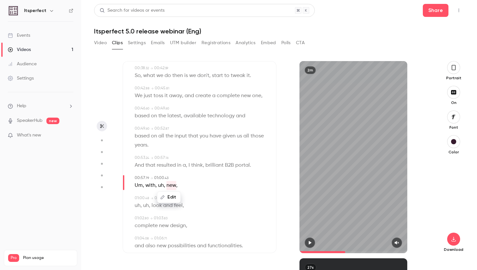
click at [175, 186] on span "new" at bounding box center [171, 185] width 10 height 9
click at [171, 190] on div at bounding box center [171, 190] width 0 height 0
drag, startPoint x: 177, startPoint y: 188, endPoint x: 126, endPoint y: 185, distance: 51.6
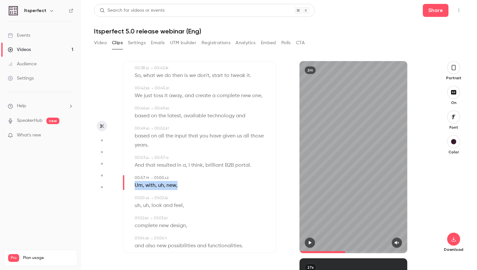
click at [126, 185] on div "Subtitles 00:00 . 00 → 00:05 . 84 First of all, let's zoom. Into our new B2B we…" at bounding box center [200, 157] width 154 height 192
click at [175, 185] on span "new" at bounding box center [171, 185] width 10 height 9
click at [166, 184] on span "new" at bounding box center [171, 185] width 10 height 9
drag, startPoint x: 179, startPoint y: 185, endPoint x: 134, endPoint y: 184, distance: 45.4
click at [134, 184] on div "00:57 . 79 → 01:00 . 43 Edit Um , with , uh , new ," at bounding box center [199, 182] width 132 height 15
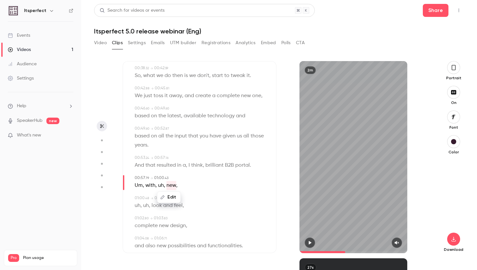
click at [183, 199] on div "01:00 . 48 → 01:02 . 50" at bounding box center [200, 198] width 131 height 6
drag, startPoint x: 181, startPoint y: 188, endPoint x: 140, endPoint y: 183, distance: 41.4
click at [140, 183] on div "Um , with , uh , new ," at bounding box center [200, 185] width 131 height 9
type input "****"
click at [179, 199] on button "Edit" at bounding box center [174, 197] width 22 height 10
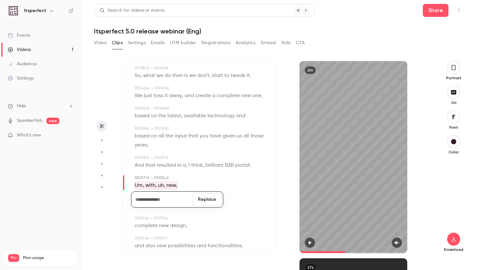
click at [213, 199] on button "Replace" at bounding box center [206, 199] width 29 height 13
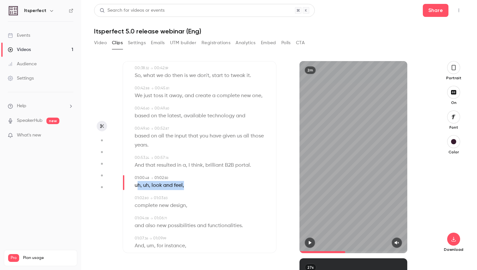
drag, startPoint x: 188, startPoint y: 188, endPoint x: 136, endPoint y: 185, distance: 52.0
click at [136, 185] on div "uh , uh , look and feel ," at bounding box center [200, 185] width 131 height 9
type input "****"
click at [180, 196] on button "Edit" at bounding box center [181, 197] width 22 height 10
click at [213, 200] on button "Replace" at bounding box center [213, 199] width 29 height 13
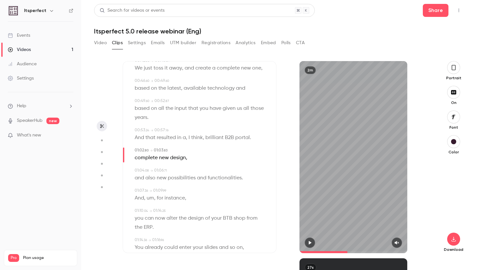
scroll to position [316, 0]
drag, startPoint x: 191, startPoint y: 197, endPoint x: 136, endPoint y: 196, distance: 54.5
click at [136, 196] on div "And , um , for instance ," at bounding box center [200, 197] width 131 height 9
type input "****"
click at [177, 210] on icon "button" at bounding box center [177, 209] width 5 height 5
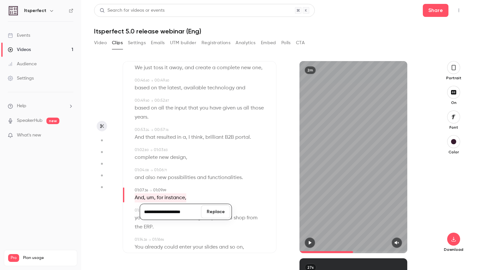
click at [162, 213] on input "**********" at bounding box center [170, 211] width 58 height 13
type input "**********"
click at [214, 215] on button "Replace" at bounding box center [215, 211] width 29 height 13
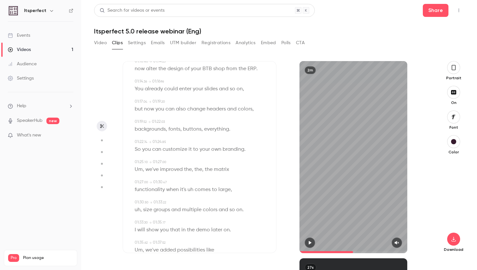
scroll to position [467, 0]
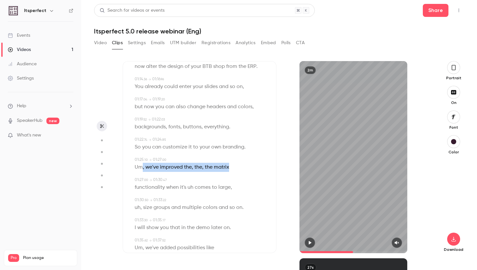
drag, startPoint x: 243, startPoint y: 164, endPoint x: 140, endPoint y: 165, distance: 102.5
click at [140, 165] on div "Um , we've improved the , the , the matrix" at bounding box center [200, 167] width 131 height 9
type input "****"
click at [160, 165] on span "improved" at bounding box center [171, 167] width 23 height 9
click at [137, 165] on span "Um" at bounding box center [139, 167] width 8 height 9
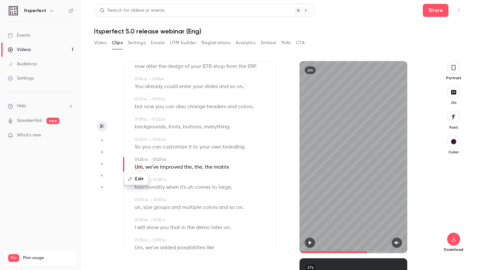
click at [138, 176] on button "Edit" at bounding box center [136, 179] width 22 height 10
click at [193, 178] on button "Replace" at bounding box center [198, 181] width 29 height 13
click at [199, 165] on span "the" at bounding box center [198, 167] width 8 height 9
type input "****"
drag, startPoint x: 202, startPoint y: 166, endPoint x: 173, endPoint y: 166, distance: 28.9
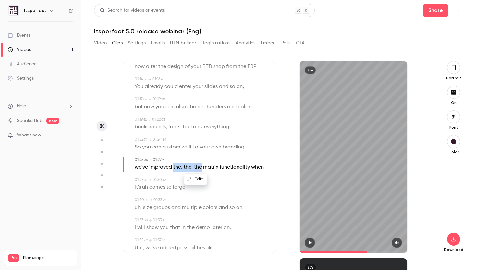
click at [173, 166] on p "we've improved the , the , the matrix functionality when" at bounding box center [199, 167] width 129 height 9
click at [198, 179] on button "Edit" at bounding box center [196, 179] width 22 height 10
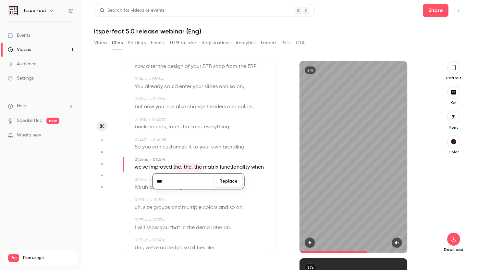
type input "***"
click at [228, 182] on button "Replace" at bounding box center [228, 181] width 29 height 13
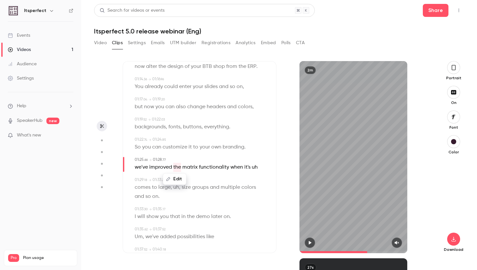
type input "****"
click at [256, 167] on span "uh" at bounding box center [255, 167] width 6 height 9
click at [256, 176] on button "Edit" at bounding box center [252, 179] width 22 height 10
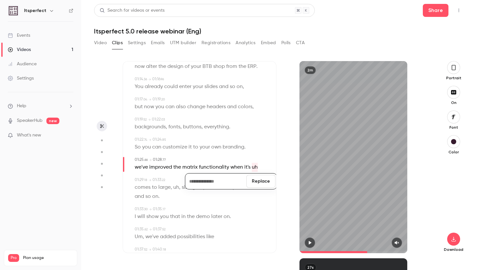
click at [260, 185] on button "Replace" at bounding box center [260, 181] width 29 height 13
type input "****"
click at [247, 166] on span "it's" at bounding box center [247, 167] width 6 height 9
click at [245, 179] on button "Edit" at bounding box center [245, 179] width 22 height 10
type input "**"
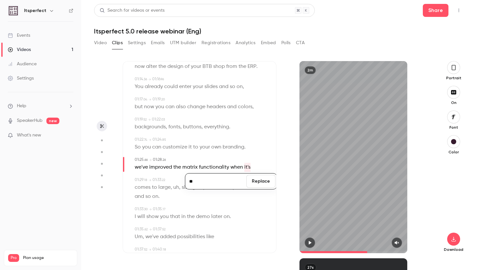
click at [262, 180] on button "Replace" at bounding box center [260, 181] width 29 height 13
click at [178, 186] on span "uh" at bounding box center [176, 187] width 6 height 9
type input "****"
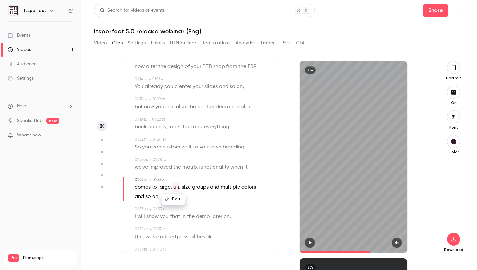
click at [179, 198] on button "Edit" at bounding box center [173, 199] width 22 height 10
click at [214, 200] on button "Replace" at bounding box center [205, 201] width 29 height 13
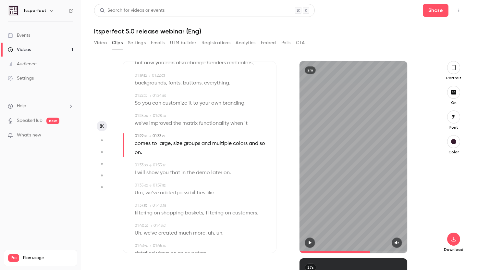
scroll to position [512, 0]
drag, startPoint x: 149, startPoint y: 191, endPoint x: 133, endPoint y: 190, distance: 16.0
click at [133, 190] on div "Subtitles 00:00 . 00 → 00:05 . 84 First of all, let's zoom. Into our new B2B we…" at bounding box center [200, 157] width 154 height 192
click at [143, 192] on span "," at bounding box center [143, 191] width 1 height 9
type input "****"
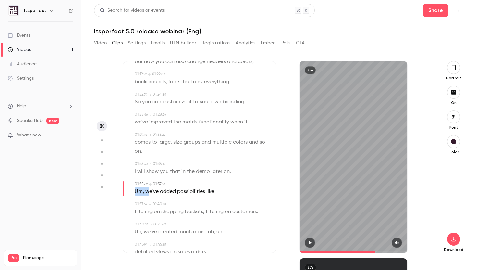
drag, startPoint x: 149, startPoint y: 192, endPoint x: 136, endPoint y: 191, distance: 13.1
click at [136, 191] on p "Um , we've added possibilities like" at bounding box center [174, 191] width 79 height 9
click at [153, 202] on button "Edit" at bounding box center [150, 203] width 22 height 10
type input "*****"
click at [200, 206] on button "Replace" at bounding box center [198, 205] width 29 height 13
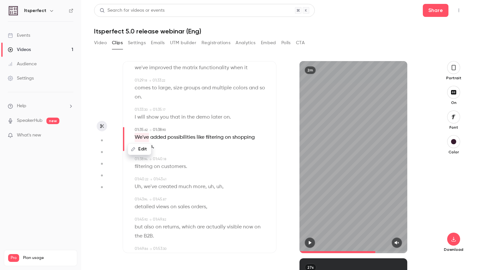
scroll to position [568, 0]
drag, startPoint x: 227, startPoint y: 186, endPoint x: 205, endPoint y: 187, distance: 22.1
click at [205, 187] on div "Uh , we've created much more , uh , uh ," at bounding box center [200, 185] width 131 height 9
type input "*****"
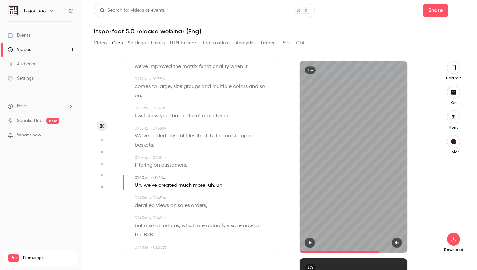
click at [222, 188] on span "," at bounding box center [222, 185] width 1 height 9
drag, startPoint x: 232, startPoint y: 187, endPoint x: 137, endPoint y: 186, distance: 94.7
click at [137, 186] on div "Edit Uh , we've created much more , uh , uh ," at bounding box center [200, 185] width 131 height 9
click at [214, 198] on icon "button" at bounding box center [214, 197] width 5 height 5
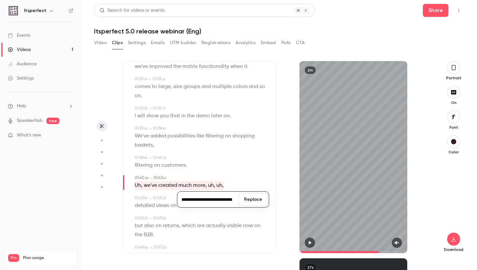
click at [193, 199] on input "**********" at bounding box center [208, 199] width 58 height 13
type input "**********"
drag, startPoint x: 210, startPoint y: 199, endPoint x: 259, endPoint y: 202, distance: 49.1
click at [262, 201] on div "**********" at bounding box center [223, 199] width 92 height 16
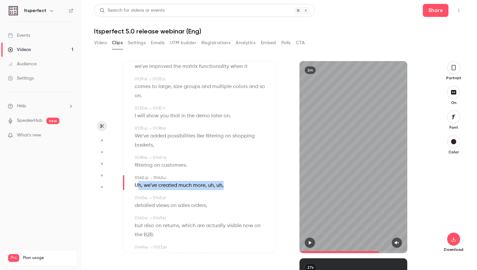
drag, startPoint x: 225, startPoint y: 186, endPoint x: 137, endPoint y: 187, distance: 88.3
click at [137, 187] on div "Uh , we've created much more , uh , uh ," at bounding box center [200, 185] width 131 height 9
click at [216, 199] on button "Edit" at bounding box center [220, 197] width 22 height 10
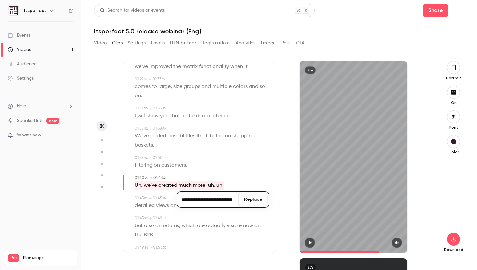
type input "**********"
drag, startPoint x: 219, startPoint y: 198, endPoint x: 247, endPoint y: 205, distance: 29.1
click at [247, 205] on div "**********" at bounding box center [223, 199] width 92 height 16
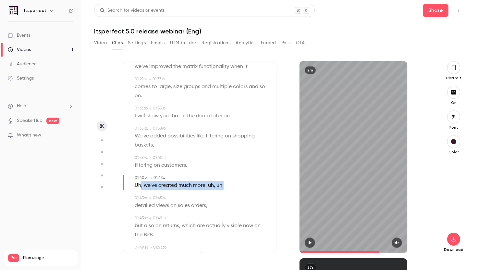
drag, startPoint x: 228, startPoint y: 186, endPoint x: 140, endPoint y: 184, distance: 88.6
click at [140, 184] on div "Uh , we've created much more , uh , uh ," at bounding box center [200, 185] width 131 height 9
click at [136, 184] on span "Uh" at bounding box center [138, 185] width 6 height 9
drag, startPoint x: 226, startPoint y: 187, endPoint x: 136, endPoint y: 183, distance: 89.7
click at [136, 183] on div "Edit Uh , we've created much more , uh , uh ," at bounding box center [200, 185] width 131 height 9
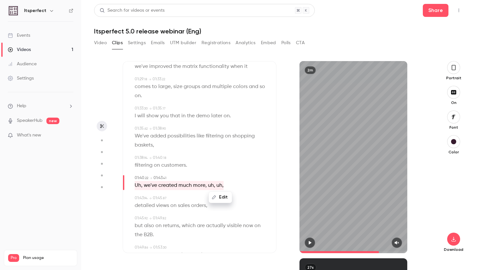
click at [218, 199] on button "Edit" at bounding box center [220, 197] width 22 height 10
click at [216, 200] on input "**********" at bounding box center [208, 199] width 58 height 13
drag, startPoint x: 214, startPoint y: 199, endPoint x: 236, endPoint y: 200, distance: 22.4
click at [236, 200] on input "**********" at bounding box center [208, 199] width 58 height 13
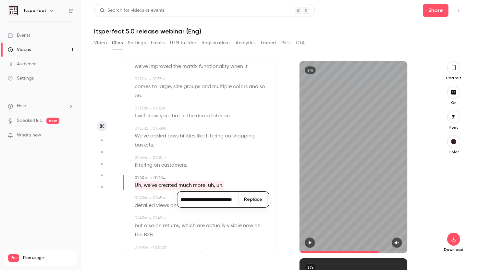
click at [233, 200] on input "**********" at bounding box center [208, 199] width 58 height 13
drag, startPoint x: 214, startPoint y: 200, endPoint x: 184, endPoint y: 199, distance: 30.2
click at [184, 199] on input "**********" at bounding box center [208, 199] width 58 height 13
click at [190, 200] on input "**********" at bounding box center [208, 199] width 58 height 13
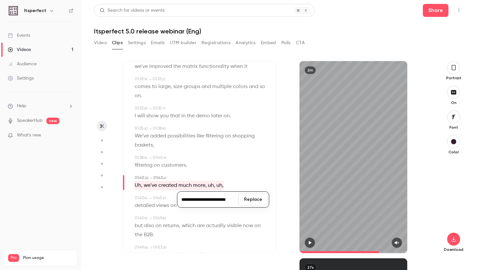
drag, startPoint x: 193, startPoint y: 200, endPoint x: 180, endPoint y: 199, distance: 12.4
click at [180, 199] on input "**********" at bounding box center [208, 199] width 58 height 13
type input "**********"
click at [256, 200] on button "Replace" at bounding box center [252, 199] width 29 height 13
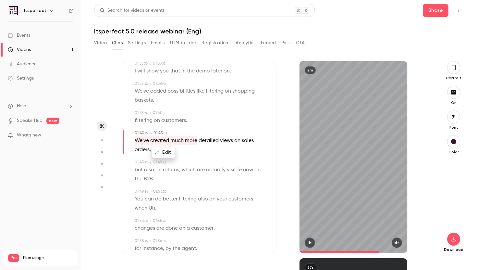
scroll to position [628, 0]
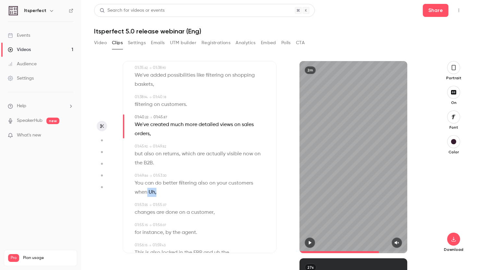
drag, startPoint x: 158, startPoint y: 190, endPoint x: 148, endPoint y: 193, distance: 11.1
click at [148, 193] on p "You can do better filtering also on your customers when Uh ," at bounding box center [200, 187] width 131 height 18
type input "*****"
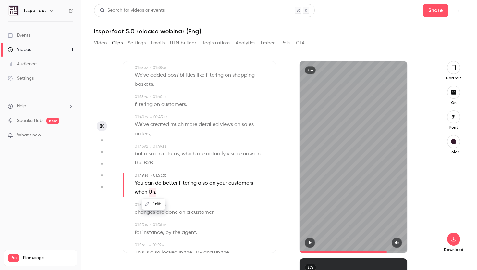
click at [159, 201] on button "Edit" at bounding box center [153, 204] width 22 height 10
click at [195, 207] on button "Replace" at bounding box center [198, 206] width 29 height 13
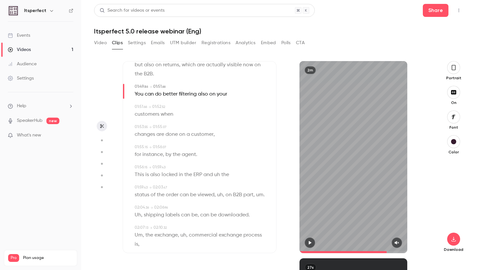
scroll to position [724, 0]
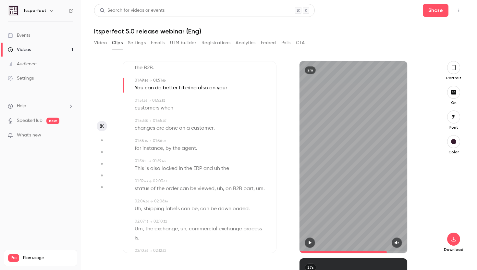
click at [219, 169] on span "uh" at bounding box center [217, 168] width 6 height 9
click at [216, 178] on button "Edit" at bounding box center [214, 180] width 22 height 10
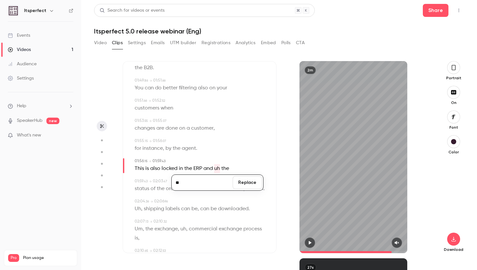
click at [250, 179] on button "Replace" at bounding box center [247, 182] width 29 height 13
type input "*****"
click at [217, 179] on button "Edit" at bounding box center [214, 180] width 22 height 10
click at [243, 181] on button "Replace" at bounding box center [247, 182] width 29 height 13
drag, startPoint x: 225, startPoint y: 189, endPoint x: 217, endPoint y: 188, distance: 7.8
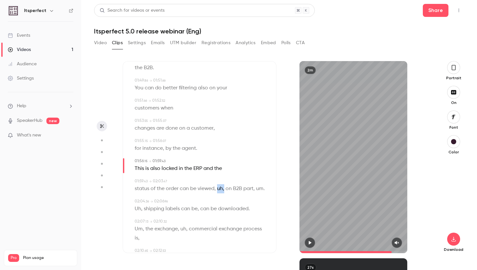
click at [217, 188] on p "status of the order can be viewed , uh , on B2B part , um ." at bounding box center [200, 188] width 130 height 9
type input "*****"
click at [222, 199] on button "Edit" at bounding box center [222, 200] width 22 height 10
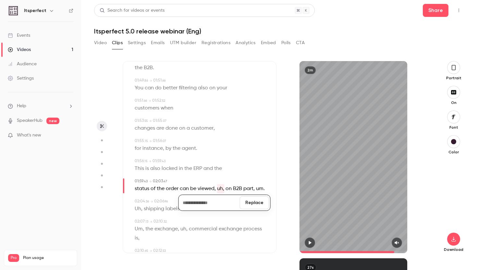
click at [256, 202] on button "Replace" at bounding box center [254, 202] width 29 height 13
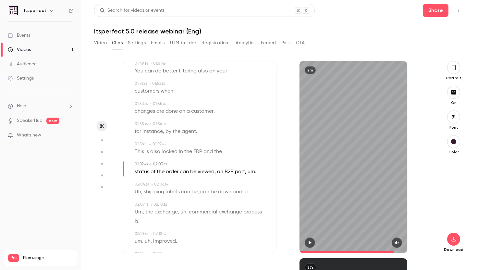
scroll to position [743, 0]
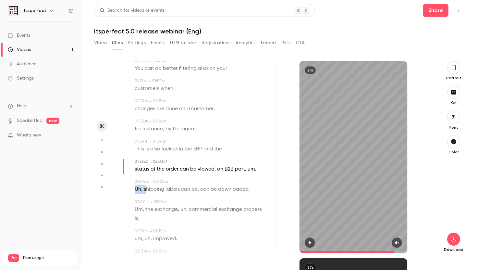
drag, startPoint x: 145, startPoint y: 189, endPoint x: 134, endPoint y: 187, distance: 11.5
click at [134, 187] on div "02:04 . 36 → 02:06 . 96 Uh , shipping labels can be , can be downloaded ." at bounding box center [199, 186] width 132 height 15
type input "*****"
click at [142, 189] on span "," at bounding box center [141, 189] width 1 height 9
drag, startPoint x: 146, startPoint y: 189, endPoint x: 133, endPoint y: 189, distance: 13.3
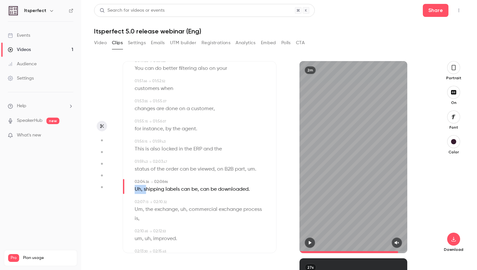
click at [133, 189] on div "02:04 . 36 → 02:06 . 96 Uh , shipping labels can be , can be downloaded ." at bounding box center [199, 186] width 132 height 15
drag, startPoint x: 145, startPoint y: 191, endPoint x: 137, endPoint y: 189, distance: 8.3
click at [137, 189] on p "Uh , shipping labels can be , can be downloaded ." at bounding box center [192, 189] width 115 height 9
click at [136, 204] on button "Edit" at bounding box center [139, 201] width 22 height 10
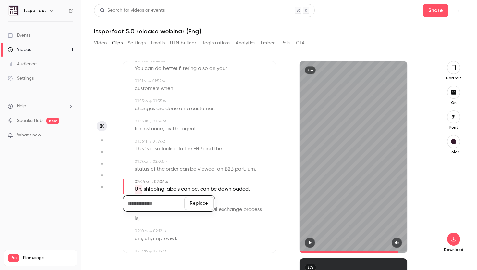
click at [198, 201] on button "Replace" at bounding box center [198, 203] width 29 height 13
click at [144, 210] on p "Um , the exchange , uh , commercial exchange process is ," at bounding box center [200, 214] width 131 height 18
type input "*****"
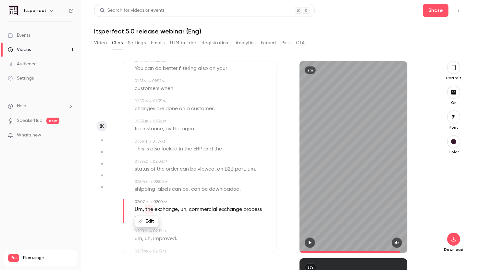
click at [141, 210] on span "Um" at bounding box center [139, 209] width 8 height 9
click at [140, 211] on span "Um" at bounding box center [139, 209] width 8 height 9
click at [139, 217] on button "Edit" at bounding box center [136, 221] width 22 height 10
click at [194, 224] on button "Replace" at bounding box center [198, 223] width 29 height 13
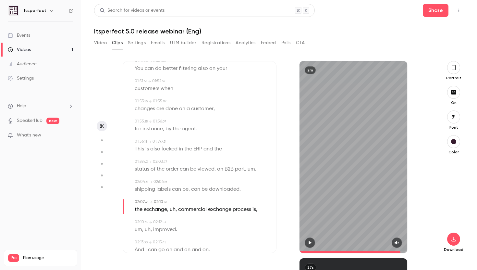
click at [175, 210] on span "uh" at bounding box center [173, 209] width 6 height 9
type input "*****"
click at [173, 220] on button "Edit" at bounding box center [171, 221] width 22 height 10
click at [205, 223] on button "Replace" at bounding box center [203, 223] width 29 height 13
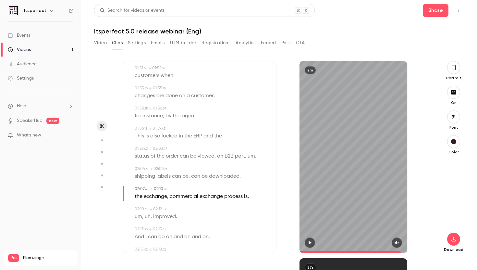
click at [149, 216] on span "uh" at bounding box center [148, 216] width 6 height 9
type input "*****"
click at [135, 217] on span "um" at bounding box center [138, 216] width 7 height 9
drag, startPoint x: 152, startPoint y: 217, endPoint x: 137, endPoint y: 215, distance: 15.1
click at [137, 215] on p "um , uh , improved ." at bounding box center [156, 216] width 43 height 9
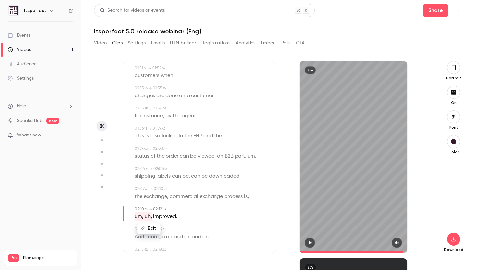
click at [147, 229] on button "Edit" at bounding box center [149, 228] width 22 height 10
click at [194, 229] on button "Replace" at bounding box center [198, 230] width 29 height 13
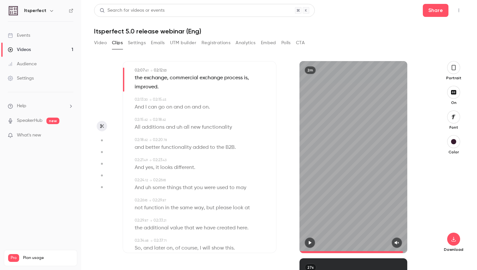
scroll to position [860, 0]
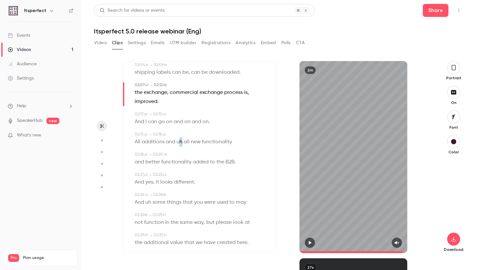
click at [180, 143] on span "uh" at bounding box center [180, 141] width 6 height 9
type input "*****"
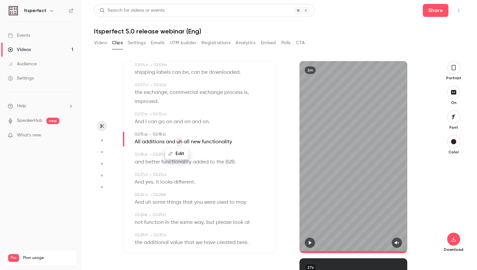
click at [179, 152] on button "Edit" at bounding box center [177, 153] width 22 height 10
click at [210, 157] on button "Replace" at bounding box center [209, 155] width 29 height 13
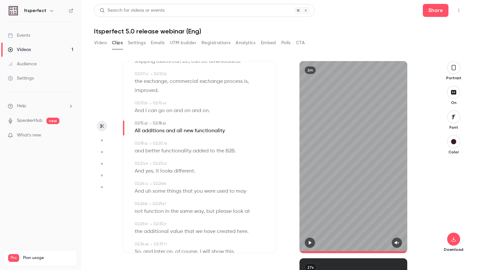
scroll to position [880, 0]
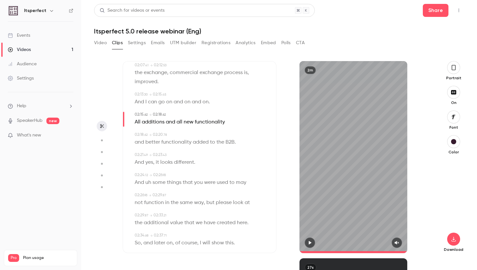
click at [149, 182] on span "uh" at bounding box center [148, 182] width 6 height 9
type input "*****"
click at [149, 194] on button "Edit" at bounding box center [146, 194] width 22 height 10
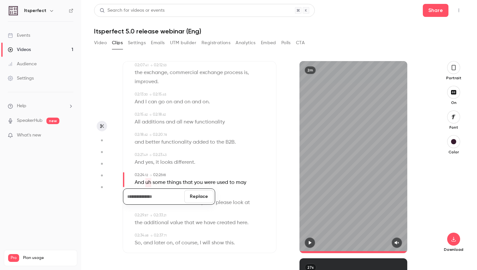
click at [195, 194] on button "Replace" at bounding box center [198, 196] width 29 height 13
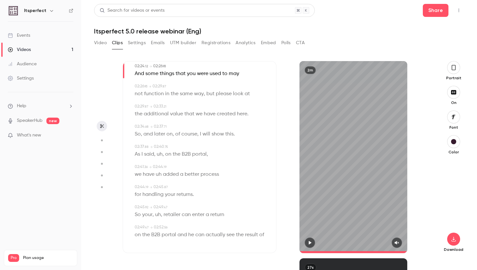
scroll to position [991, 0]
click at [161, 152] on span "uh" at bounding box center [160, 151] width 6 height 9
type input "*****"
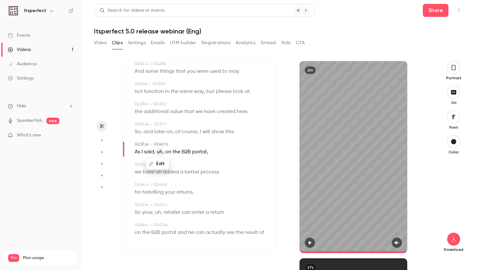
click at [152, 166] on button "Edit" at bounding box center [157, 163] width 22 height 10
drag, startPoint x: 197, startPoint y: 166, endPoint x: 155, endPoint y: 165, distance: 42.5
click at [155, 165] on div "** Replace" at bounding box center [169, 166] width 92 height 16
click at [155, 165] on input "**" at bounding box center [154, 165] width 58 height 13
type input "*"
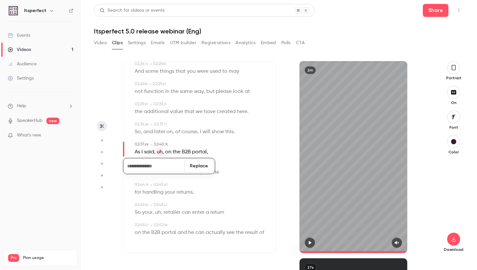
click at [210, 169] on button "Replace" at bounding box center [198, 165] width 29 height 13
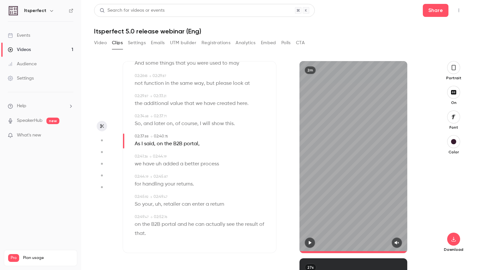
scroll to position [1000, 0]
click at [159, 163] on span "uh" at bounding box center [159, 162] width 6 height 9
type input "*****"
click at [151, 177] on button "Edit" at bounding box center [157, 174] width 22 height 10
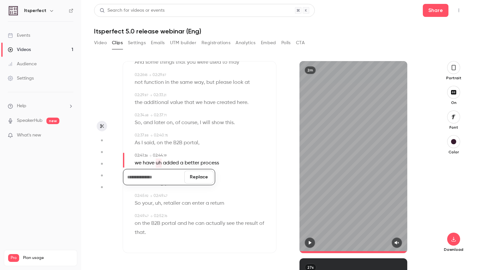
click at [204, 171] on button "Replace" at bounding box center [198, 176] width 29 height 13
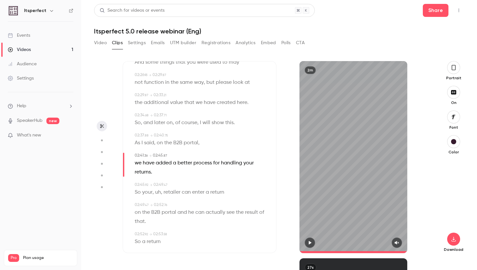
click at [161, 191] on span "uh" at bounding box center [158, 192] width 6 height 9
type input "*****"
click at [158, 208] on button "Edit" at bounding box center [156, 204] width 22 height 10
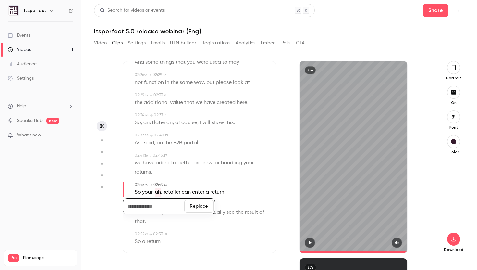
click at [208, 205] on button "Replace" at bounding box center [198, 206] width 29 height 13
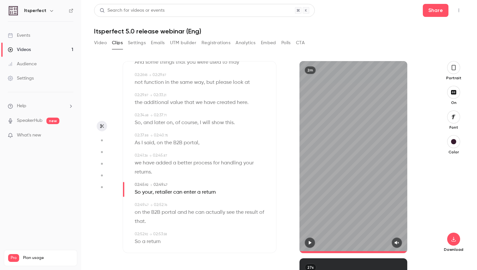
scroll to position [1009, 0]
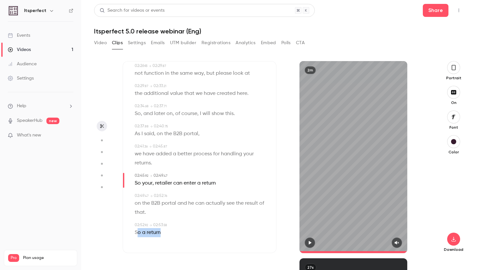
drag, startPoint x: 175, startPoint y: 232, endPoint x: 137, endPoint y: 231, distance: 38.3
click at [137, 231] on div "So a return" at bounding box center [200, 232] width 131 height 9
type input "*****"
click at [148, 222] on button "Edit" at bounding box center [151, 220] width 22 height 10
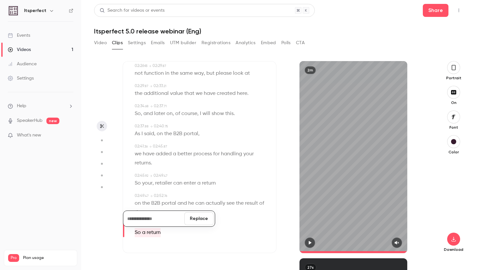
click at [192, 221] on button "Replace" at bounding box center [198, 218] width 29 height 13
click at [158, 213] on p "on the B2B portal and he can actually see the result of that ." at bounding box center [200, 208] width 131 height 18
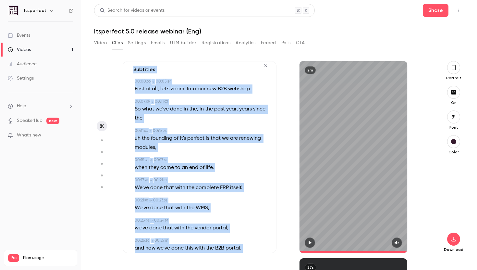
scroll to position [0, 0]
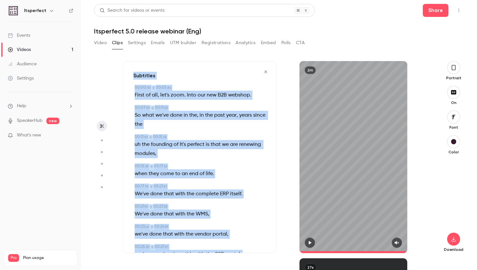
drag, startPoint x: 158, startPoint y: 213, endPoint x: 131, endPoint y: 57, distance: 158.3
click at [131, 57] on div "Subtitles 00:00 . 00 → 00:05 . 84 First of all, let's zoom. Into our new B2B we…" at bounding box center [279, 160] width 370 height 219
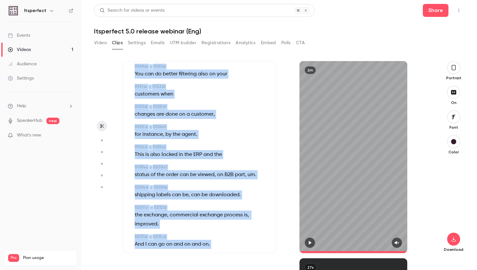
scroll to position [1009, 0]
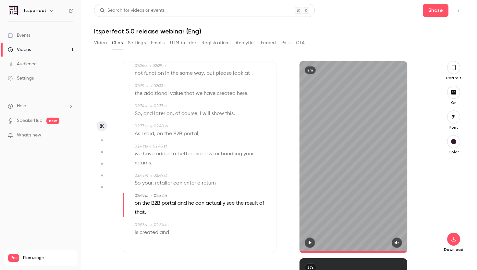
click at [152, 201] on span "B2B" at bounding box center [155, 203] width 9 height 9
click at [186, 214] on p "on the B2B portal and he can actually see the result of that ." at bounding box center [200, 208] width 131 height 18
drag, startPoint x: 184, startPoint y: 233, endPoint x: 134, endPoint y: 231, distance: 49.7
click at [134, 231] on div "02:53 . 58 → 02:54 . 40 is created and" at bounding box center [199, 229] width 132 height 15
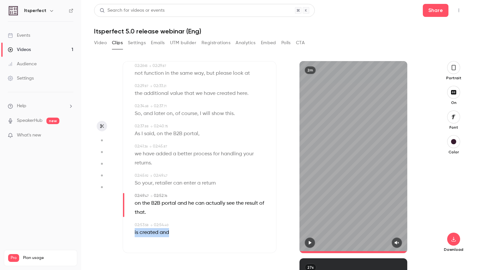
type input "*****"
click at [150, 234] on span "created" at bounding box center [149, 232] width 19 height 9
click at [151, 223] on button "Edit" at bounding box center [147, 220] width 22 height 10
drag, startPoint x: 172, startPoint y: 234, endPoint x: 136, endPoint y: 230, distance: 36.9
click at [136, 230] on div "is created and" at bounding box center [200, 232] width 131 height 9
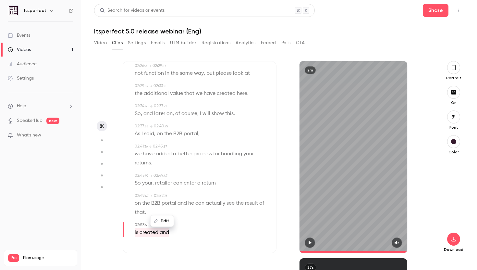
click at [166, 220] on button "Edit" at bounding box center [162, 220] width 22 height 10
click at [188, 218] on button "Replace" at bounding box center [198, 218] width 29 height 13
drag, startPoint x: 168, startPoint y: 234, endPoint x: 135, endPoint y: 230, distance: 33.6
click at [135, 230] on div "shown in the" at bounding box center [200, 232] width 131 height 9
type input "*****"
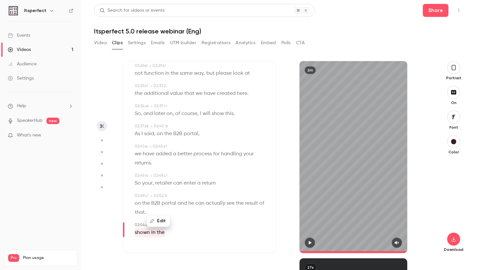
click at [157, 221] on button "Edit" at bounding box center [158, 220] width 22 height 10
click at [192, 222] on button "Replace" at bounding box center [198, 218] width 29 height 13
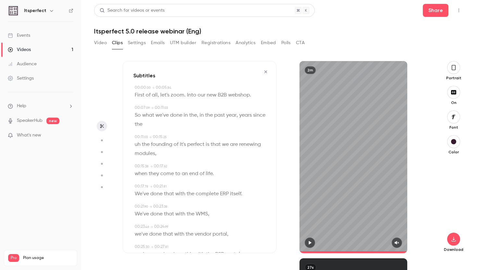
click at [452, 65] on icon "button" at bounding box center [454, 67] width 4 height 5
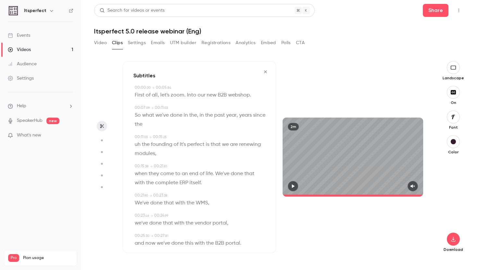
scroll to position [9, 0]
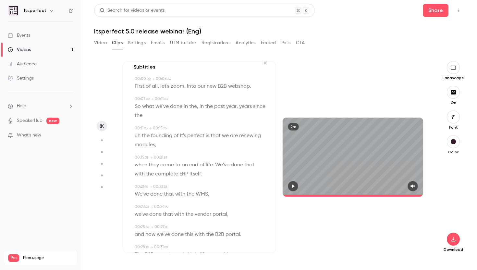
click at [183, 88] on span "First of all, let's zoom." at bounding box center [160, 86] width 51 height 9
type input "*"
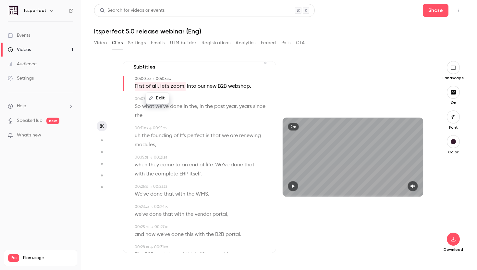
click at [160, 93] on button "Edit" at bounding box center [157, 98] width 22 height 10
click at [173, 100] on input "**********" at bounding box center [154, 100] width 58 height 13
type input "**********"
click at [192, 103] on button "Replace" at bounding box center [198, 100] width 29 height 13
click at [186, 86] on span "Into" at bounding box center [190, 86] width 9 height 9
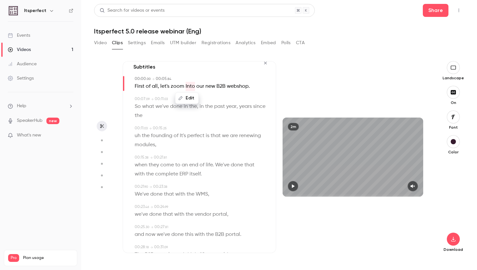
click at [186, 97] on button "Edit" at bounding box center [187, 98] width 22 height 10
type input "****"
click at [226, 100] on button "Replace" at bounding box center [219, 100] width 29 height 13
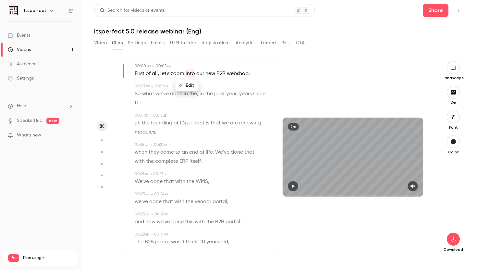
scroll to position [24, 0]
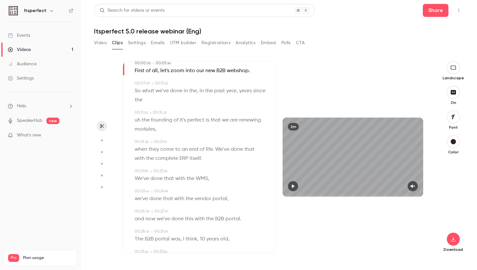
click at [139, 121] on span "uh" at bounding box center [138, 120] width 6 height 9
type input "**"
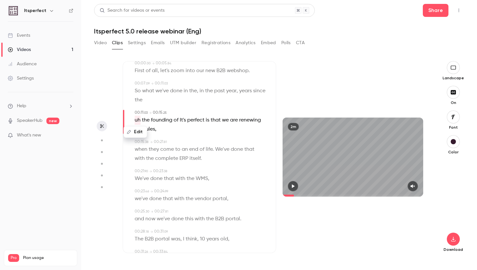
click at [139, 139] on div "Edit" at bounding box center [138, 131] width 18 height 21
click at [137, 136] on button "Edit" at bounding box center [135, 132] width 22 height 10
click at [195, 136] on button "Replace" at bounding box center [198, 134] width 29 height 13
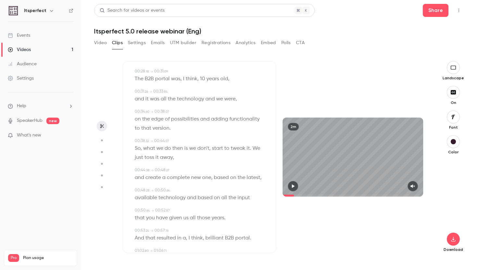
scroll to position [208, 0]
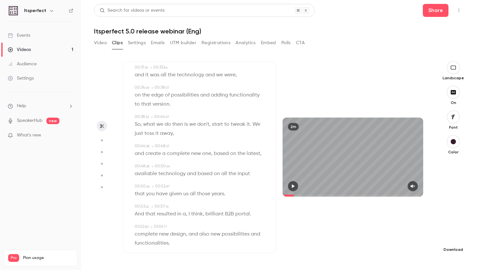
click at [456, 236] on icon "button" at bounding box center [453, 238] width 8 height 5
click at [394, 250] on span "Standard" at bounding box center [405, 250] width 74 height 7
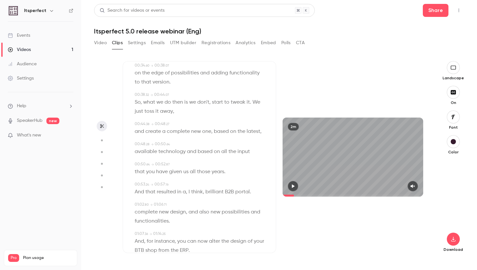
scroll to position [0, 0]
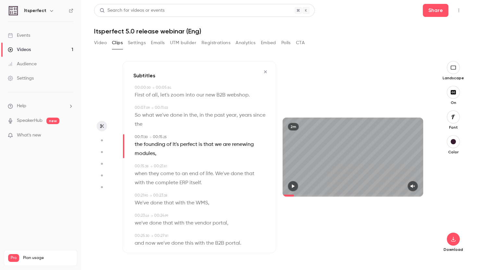
click at [266, 69] on icon "button" at bounding box center [265, 71] width 5 height 5
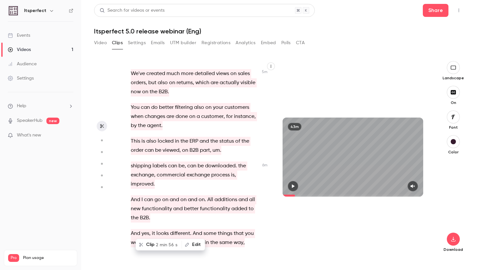
scroll to position [1404, 0]
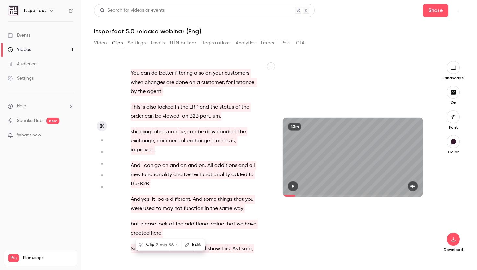
click at [212, 171] on span "functionality" at bounding box center [215, 174] width 30 height 9
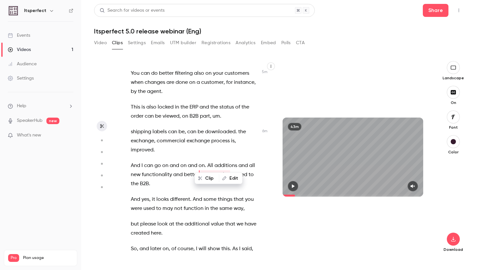
scroll to position [1418, 0]
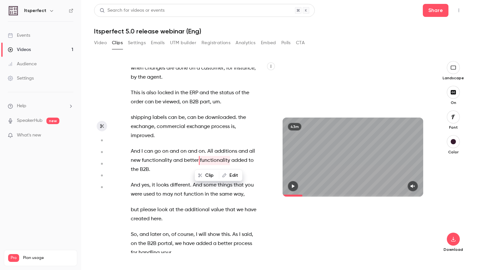
click at [208, 149] on span "All" at bounding box center [210, 151] width 6 height 9
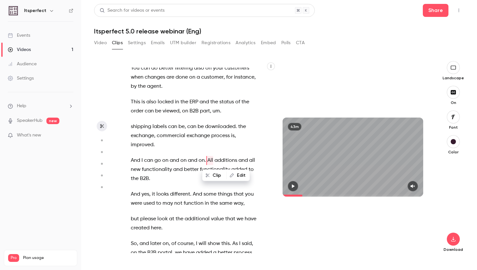
scroll to position [1448, 0]
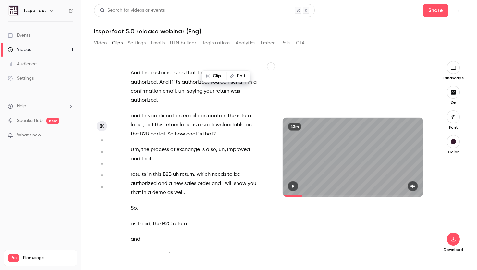
click at [197, 180] on p "results in this B2B uh return , which needs to be authorized and a new sales or…" at bounding box center [195, 183] width 128 height 27
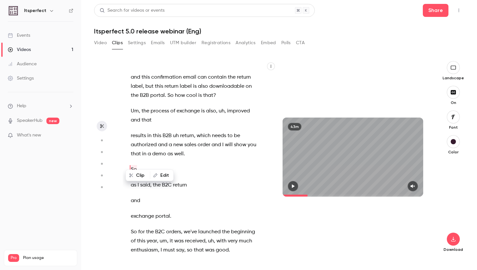
click at [192, 140] on span "sales" at bounding box center [190, 144] width 12 height 9
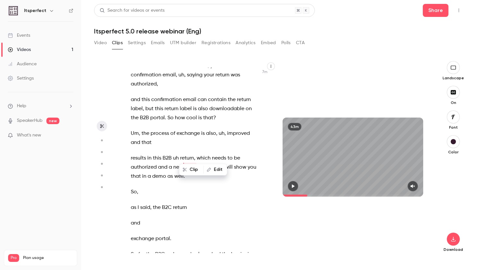
scroll to position [1888, 0]
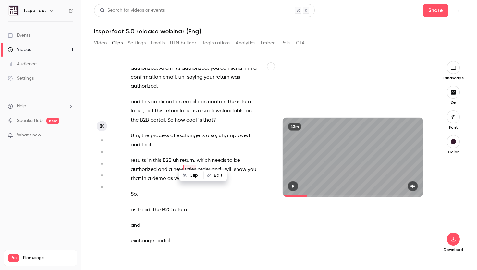
click at [188, 167] on div "Clip Edit" at bounding box center [205, 175] width 43 height 21
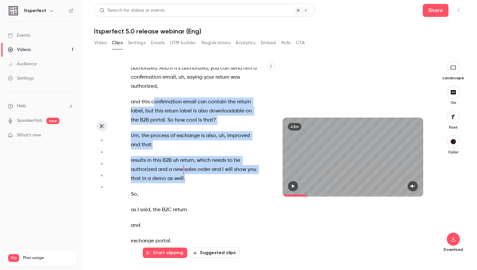
drag, startPoint x: 188, startPoint y: 169, endPoint x: 152, endPoint y: 88, distance: 88.3
click at [152, 88] on div "And we're life . So , good morning . Excuse me . Good morning , everyone . Welc…" at bounding box center [198, 159] width 150 height 185
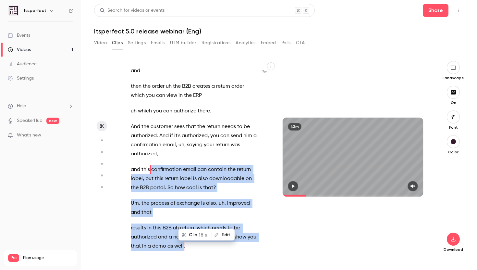
scroll to position [1794, 0]
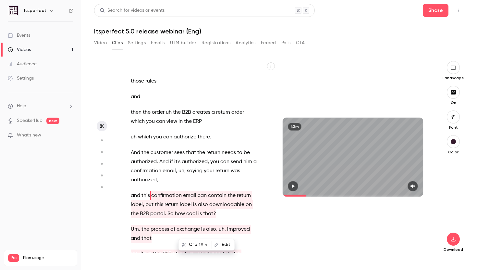
click at [130, 102] on div "And we're life . So , good morning . Excuse me . Good morning , everyone . Welc…" at bounding box center [198, 159] width 150 height 185
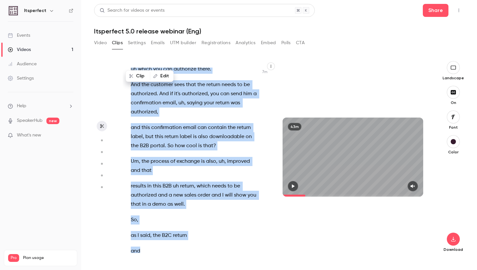
scroll to position [1865, 0]
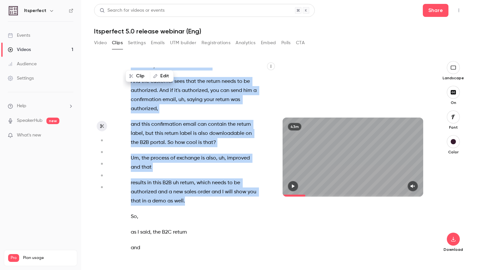
drag, startPoint x: 208, startPoint y: 96, endPoint x: 212, endPoint y: 189, distance: 93.5
click at [212, 189] on div "And we're life . So , good morning . Excuse me . Good morning , everyone . Welc…" at bounding box center [198, 159] width 150 height 185
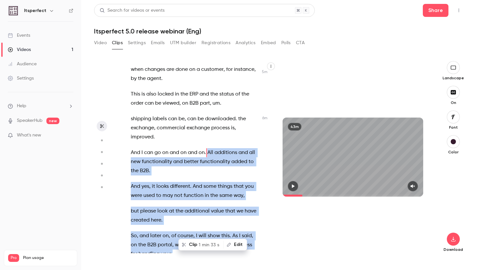
scroll to position [1409, 0]
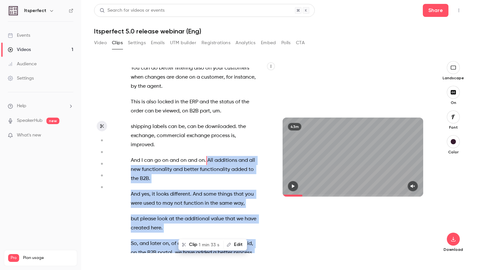
click at [204, 243] on span "1 min 33 s" at bounding box center [209, 244] width 21 height 7
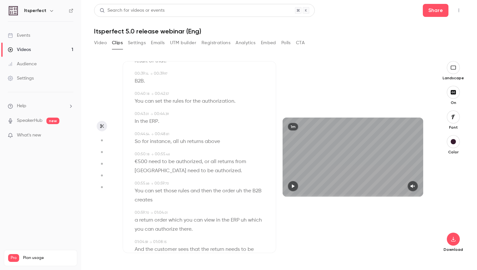
scroll to position [242, 0]
click at [183, 139] on span "uh" at bounding box center [183, 140] width 6 height 9
type input "****"
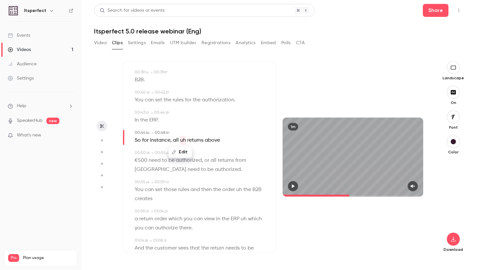
click at [182, 152] on button "Edit" at bounding box center [180, 152] width 22 height 10
click at [216, 152] on button "Replace" at bounding box center [212, 154] width 29 height 13
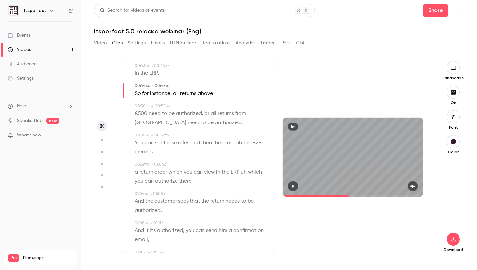
scroll to position [289, 0]
click at [239, 143] on span "uh" at bounding box center [239, 141] width 6 height 9
type input "****"
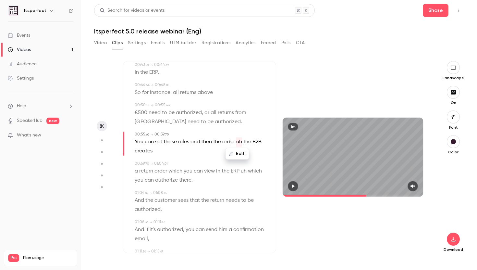
click at [237, 153] on button "Edit" at bounding box center [237, 153] width 22 height 10
click at [266, 156] on button "Replace" at bounding box center [260, 155] width 29 height 13
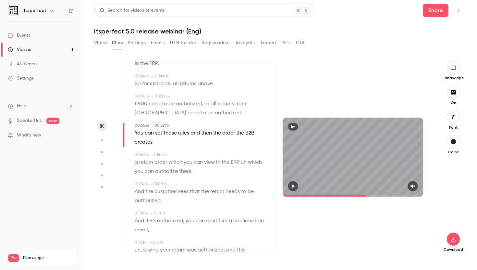
scroll to position [300, 0]
click at [245, 162] on span "uh" at bounding box center [244, 160] width 6 height 9
type input "****"
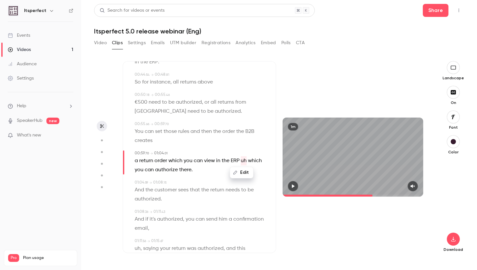
click at [242, 172] on button "Edit" at bounding box center [241, 172] width 22 height 10
click at [267, 170] on button "Replace" at bounding box center [260, 174] width 29 height 13
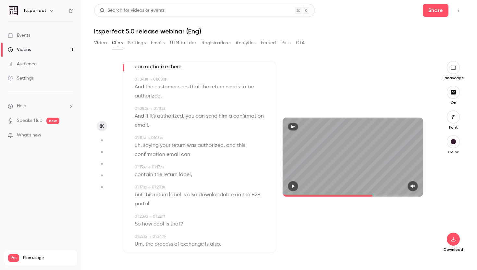
scroll to position [403, 0]
click at [139, 144] on span "uh" at bounding box center [138, 144] width 6 height 9
type input "****"
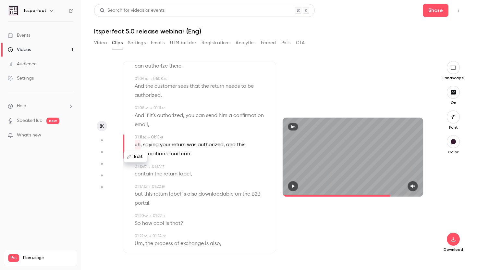
click at [137, 158] on button "Edit" at bounding box center [135, 156] width 22 height 10
click at [189, 164] on button "Replace" at bounding box center [198, 158] width 29 height 13
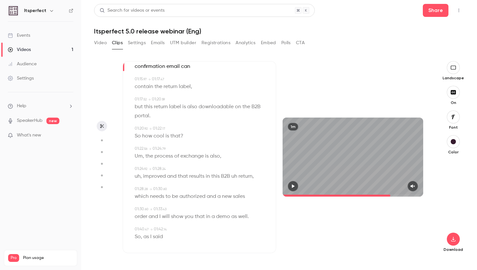
scroll to position [495, 0]
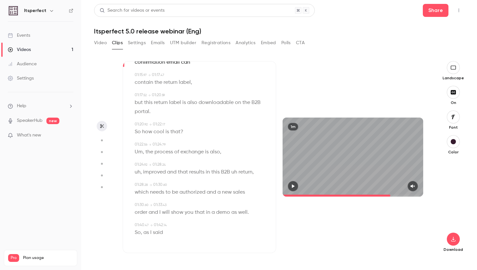
click at [140, 153] on span "Um" at bounding box center [139, 151] width 8 height 9
type input "****"
click at [139, 166] on button "Edit" at bounding box center [136, 163] width 22 height 10
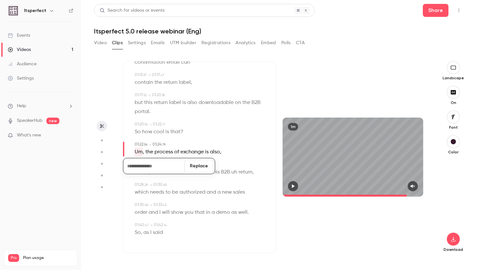
click at [197, 169] on button "Replace" at bounding box center [198, 165] width 29 height 13
click at [218, 151] on span "," at bounding box center [218, 151] width 1 height 9
type input "****"
click at [212, 163] on button "Edit" at bounding box center [212, 163] width 22 height 10
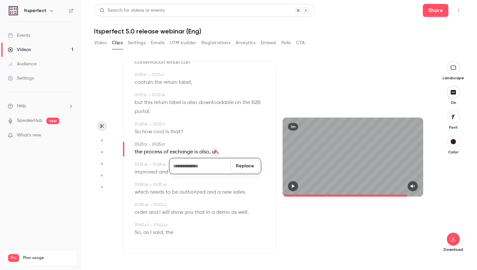
click at [248, 166] on button "Replace" at bounding box center [244, 165] width 29 height 13
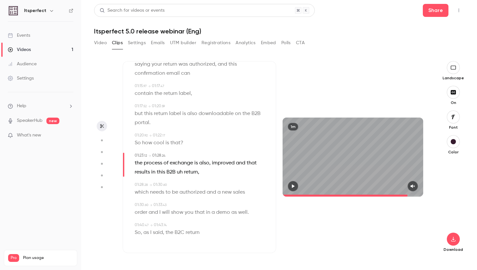
type input "****"
click at [178, 171] on span "uh" at bounding box center [180, 171] width 6 height 9
click at [177, 181] on button "Edit" at bounding box center [177, 183] width 22 height 10
click at [205, 188] on button "Replace" at bounding box center [209, 185] width 29 height 13
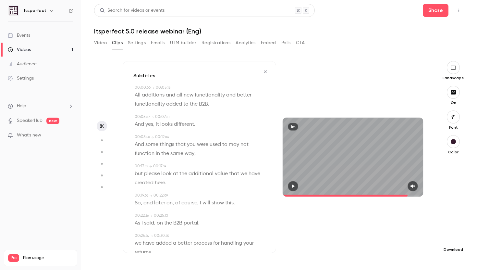
click at [455, 240] on icon "button" at bounding box center [453, 238] width 8 height 5
click at [417, 251] on span "Standard" at bounding box center [405, 250] width 74 height 7
click at [265, 72] on icon "button" at bounding box center [265, 71] width 5 height 5
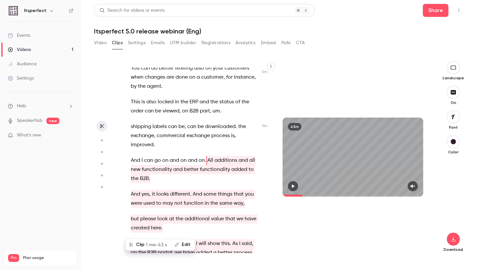
scroll to position [1409, 0]
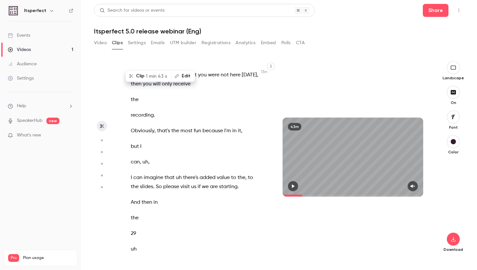
click at [205, 139] on div "And we're life . So , good morning . Excuse me . Good morning , everyone . Welc…" at bounding box center [198, 159] width 150 height 185
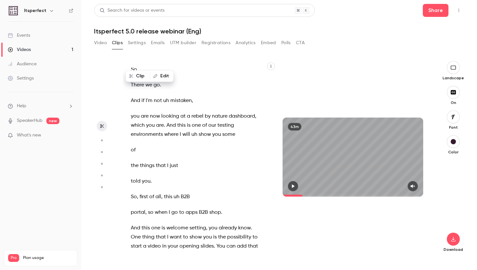
scroll to position [5459, 0]
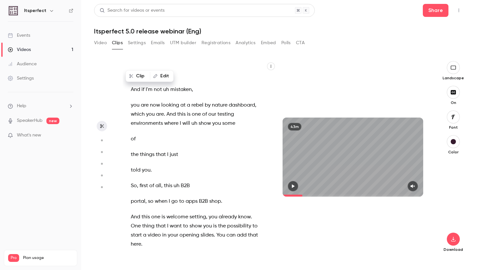
click at [131, 181] on span "So" at bounding box center [134, 185] width 6 height 9
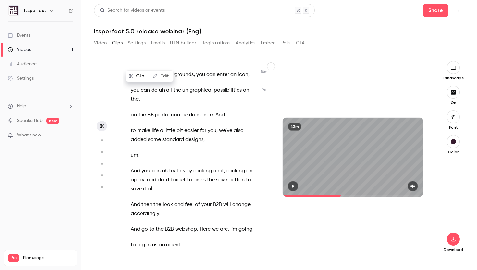
scroll to position [5877, 0]
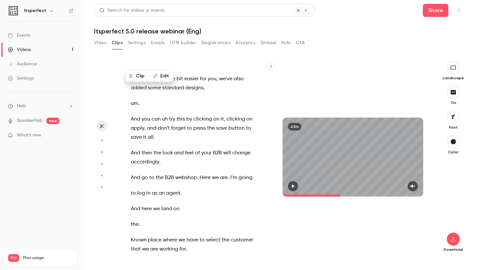
click at [190, 235] on p "Known place where we have to select the customer that we are working for ." at bounding box center [195, 244] width 128 height 18
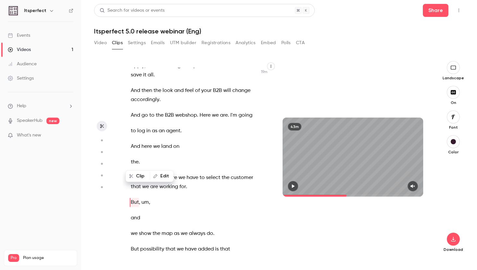
scroll to position [5945, 0]
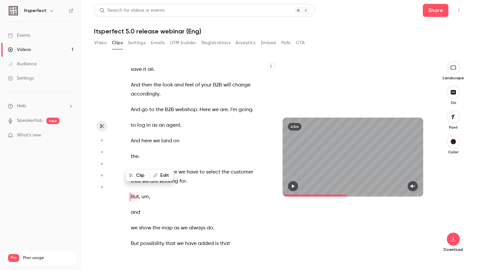
click at [191, 167] on p "Known place where we have to select the customer that we are working for ." at bounding box center [195, 176] width 128 height 18
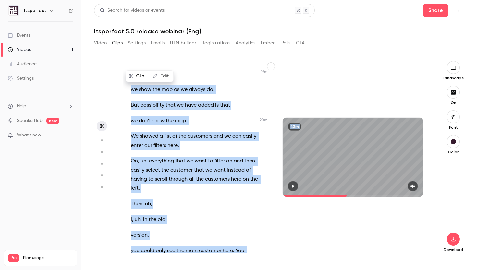
scroll to position [6099, 0]
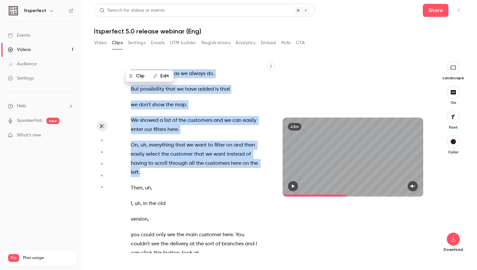
drag, startPoint x: 132, startPoint y: 96, endPoint x: 181, endPoint y: 141, distance: 67.0
click at [181, 141] on div "And we're life . So , good morning . Excuse me . Good morning , everyone . Welc…" at bounding box center [198, 159] width 150 height 185
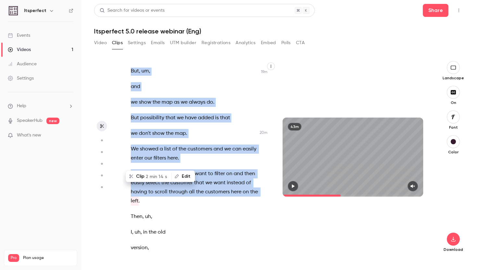
scroll to position [6100, 0]
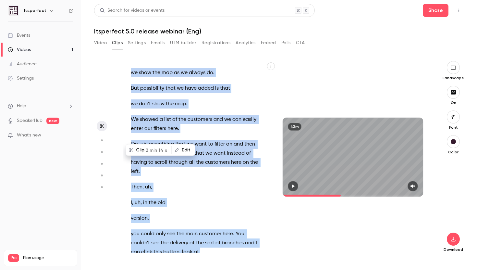
click at [219, 263] on span "name" at bounding box center [214, 267] width 14 height 9
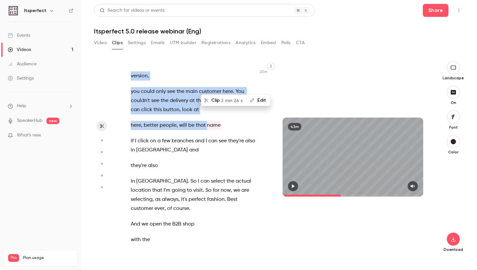
scroll to position [6254, 0]
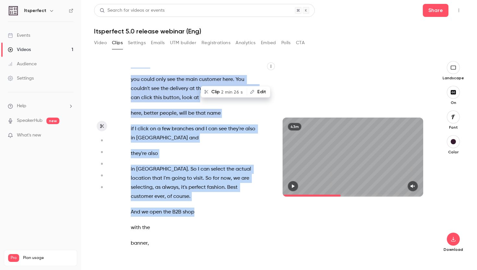
click at [198, 207] on p "And we open the B2B shop" at bounding box center [195, 211] width 128 height 9
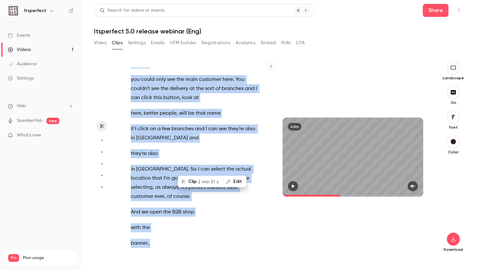
click at [203, 269] on p "is automatically starting here ." at bounding box center [195, 274] width 128 height 9
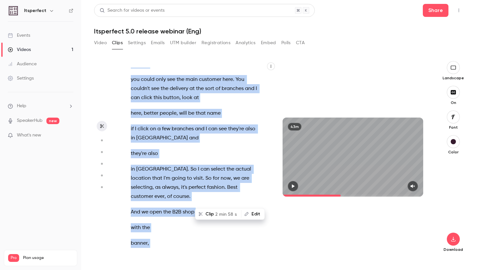
click at [250, 216] on button "Edit" at bounding box center [253, 214] width 22 height 10
click at [214, 211] on button "Clip 2 min 58 s" at bounding box center [218, 214] width 45 height 10
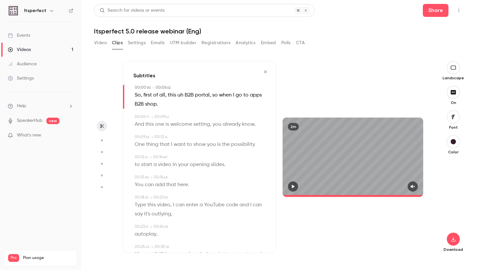
type input "*"
click at [181, 97] on span "uh" at bounding box center [180, 95] width 6 height 9
click at [184, 106] on button "Edit" at bounding box center [178, 107] width 22 height 10
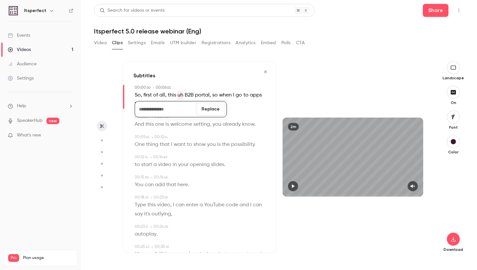
click at [207, 112] on button "Replace" at bounding box center [210, 109] width 29 height 13
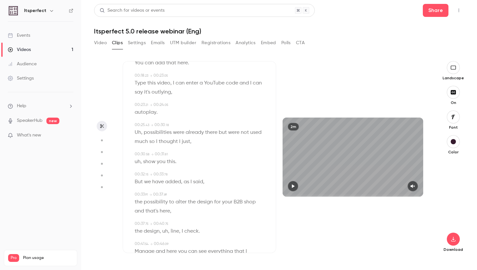
scroll to position [138, 0]
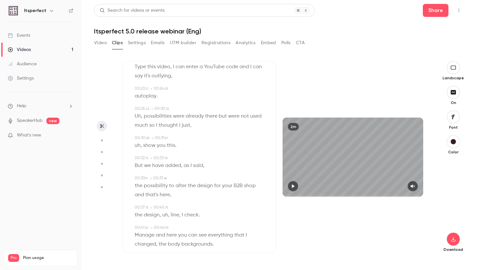
click at [140, 114] on span "Uh" at bounding box center [138, 116] width 6 height 9
type input "****"
click at [142, 129] on button "Edit" at bounding box center [136, 128] width 22 height 10
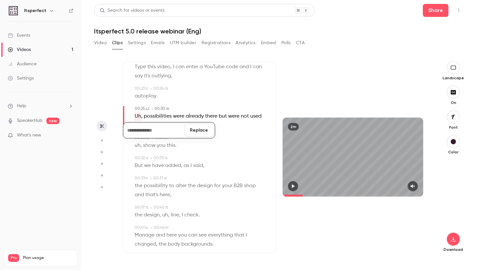
click at [190, 130] on button "Replace" at bounding box center [198, 130] width 29 height 13
click at [135, 117] on span "possibilities" at bounding box center [149, 116] width 28 height 9
type input "****"
click at [141, 125] on button "Edit" at bounding box center [146, 128] width 22 height 10
type input "**********"
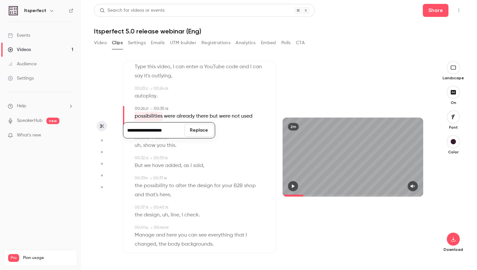
click at [196, 129] on button "Replace" at bounding box center [198, 130] width 29 height 13
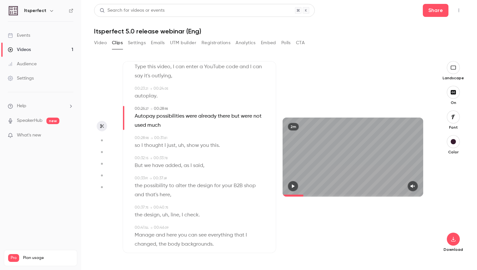
click at [152, 95] on span "autoplay" at bounding box center [146, 95] width 22 height 9
type input "****"
click at [145, 104] on button "Edit" at bounding box center [143, 108] width 22 height 10
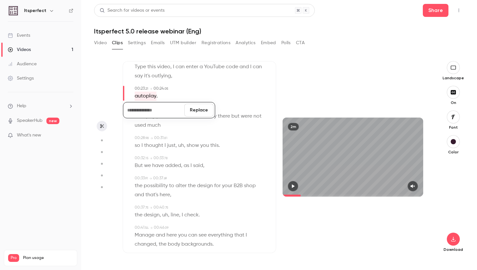
click at [205, 107] on button "Replace" at bounding box center [198, 110] width 29 height 13
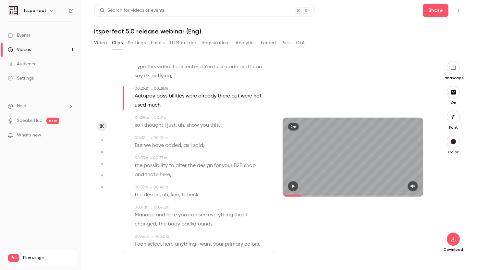
click at [149, 98] on span "Autopay possibilities" at bounding box center [160, 95] width 50 height 9
type input "****"
click at [155, 110] on button "Edit" at bounding box center [157, 108] width 22 height 10
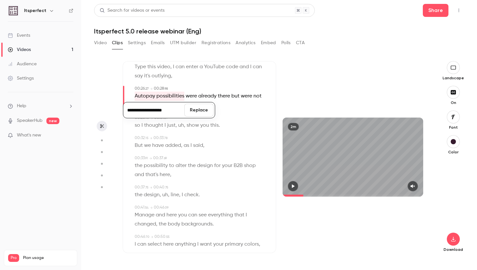
click at [139, 110] on input "**********" at bounding box center [154, 110] width 58 height 13
type input "**********"
click at [189, 111] on button "Replace" at bounding box center [198, 110] width 29 height 13
click at [183, 126] on span "uh" at bounding box center [181, 125] width 6 height 9
type input "**"
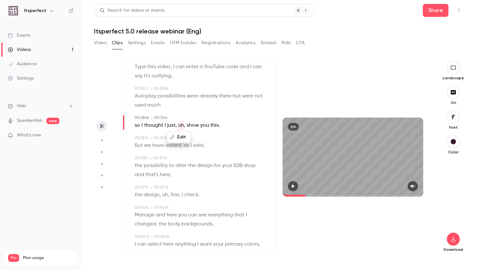
click at [177, 139] on button "Edit" at bounding box center [178, 137] width 22 height 10
click at [205, 143] on button "Replace" at bounding box center [211, 139] width 29 height 13
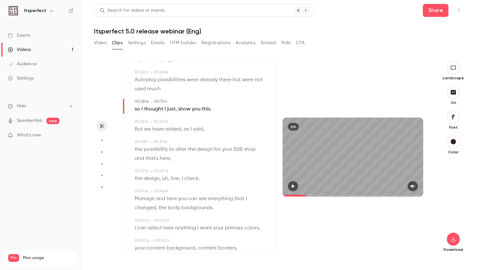
scroll to position [173, 0]
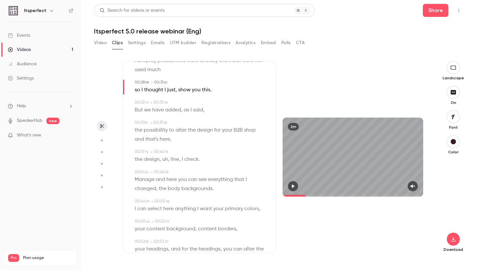
click at [163, 160] on span "uh" at bounding box center [165, 159] width 6 height 9
type input "****"
click at [158, 162] on div at bounding box center [158, 162] width 0 height 0
click at [165, 160] on span "uh" at bounding box center [165, 159] width 6 height 9
click at [165, 170] on button "Edit" at bounding box center [163, 171] width 22 height 10
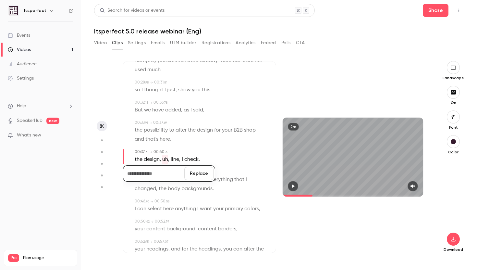
click at [202, 174] on button "Replace" at bounding box center [198, 173] width 29 height 13
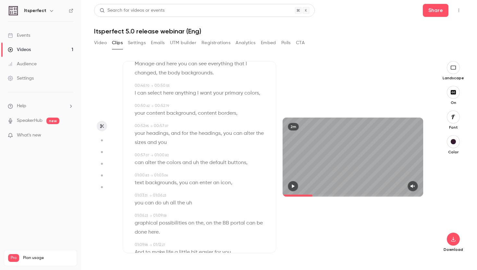
scroll to position [290, 0]
click at [194, 163] on span "uh" at bounding box center [196, 161] width 6 height 9
type input "****"
click at [194, 175] on button "Edit" at bounding box center [193, 173] width 22 height 10
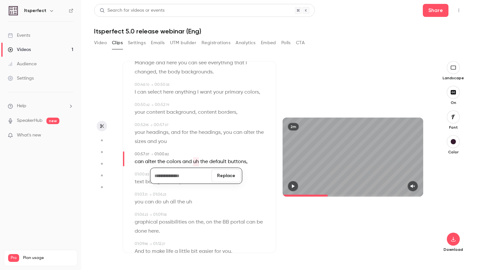
click at [229, 176] on button "Replace" at bounding box center [226, 175] width 29 height 13
click at [190, 202] on span "uh" at bounding box center [189, 201] width 6 height 9
type input "****"
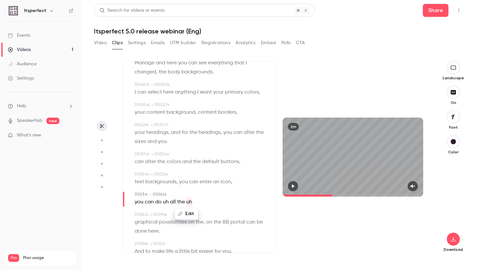
click at [180, 213] on icon "button" at bounding box center [180, 214] width 4 height 4
click at [223, 217] on button "Replace" at bounding box center [219, 215] width 29 height 13
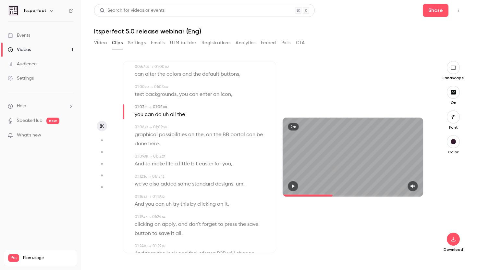
scroll to position [388, 0]
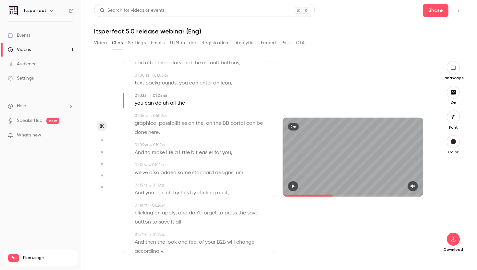
click at [238, 174] on span "um" at bounding box center [239, 172] width 7 height 9
type input "****"
click at [235, 185] on button "Edit" at bounding box center [237, 184] width 22 height 10
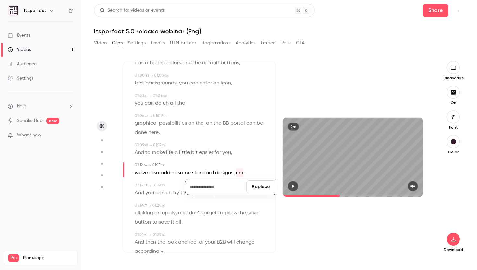
click at [276, 186] on div "Subtitles 00:00 . 00 → 00:06 . 02 So , first of all , this B2B portal , so when…" at bounding box center [199, 157] width 153 height 192
click at [241, 171] on span "um" at bounding box center [239, 172] width 7 height 9
click at [238, 183] on button "Edit" at bounding box center [237, 184] width 22 height 10
click at [261, 183] on button "Replace" at bounding box center [260, 186] width 29 height 13
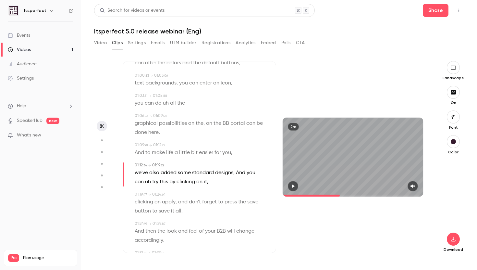
type input "****"
click at [240, 172] on span "And" at bounding box center [240, 172] width 9 height 9
click at [240, 185] on button "Edit" at bounding box center [238, 184] width 22 height 10
type input "***"
click at [265, 186] on button "Replace" at bounding box center [260, 186] width 29 height 13
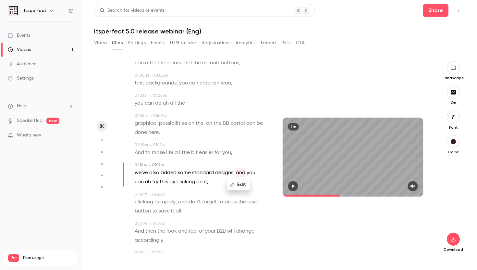
type input "****"
click at [145, 182] on span "uh" at bounding box center [148, 181] width 6 height 9
click at [137, 192] on button "Edit" at bounding box center [135, 193] width 22 height 10
click at [188, 196] on button "Replace" at bounding box center [198, 195] width 29 height 13
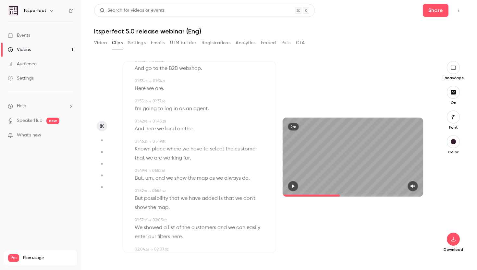
scroll to position [582, 0]
click at [152, 176] on span "um" at bounding box center [148, 176] width 7 height 9
type input "*****"
click at [146, 189] on button "Edit" at bounding box center [147, 188] width 22 height 10
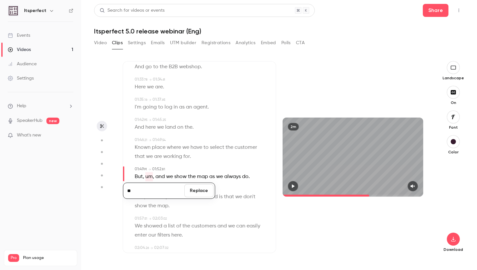
type input "*"
drag, startPoint x: 153, startPoint y: 176, endPoint x: 136, endPoint y: 174, distance: 17.4
click at [136, 174] on p "But , um , and we show the map as we always do ." at bounding box center [192, 176] width 115 height 9
click at [147, 185] on button "Edit" at bounding box center [151, 188] width 22 height 10
click at [201, 195] on button "Replace" at bounding box center [198, 190] width 29 height 13
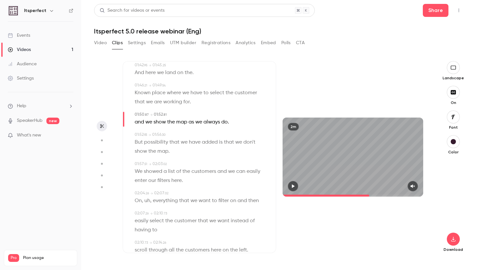
scroll to position [637, 0]
click at [149, 200] on span "uh" at bounding box center [147, 200] width 6 height 9
type input "*****"
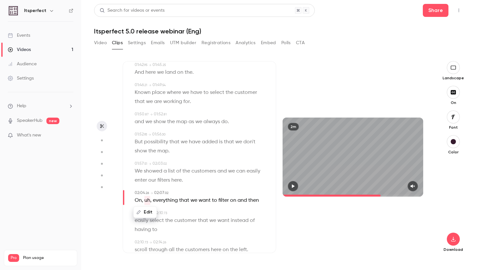
click at [148, 211] on button "Edit" at bounding box center [145, 212] width 22 height 10
click at [195, 214] on button "Replace" at bounding box center [198, 214] width 29 height 13
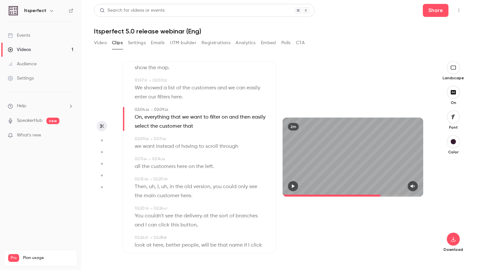
scroll to position [724, 0]
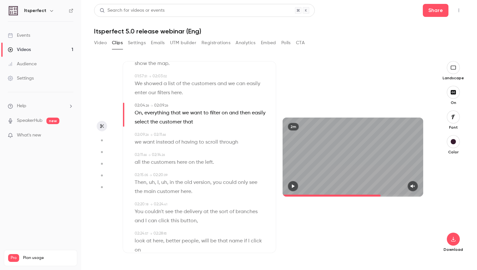
click at [153, 183] on span "uh" at bounding box center [152, 182] width 6 height 9
type input "*****"
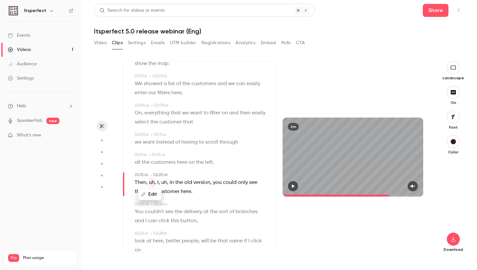
click at [153, 192] on button "Edit" at bounding box center [150, 194] width 22 height 10
drag, startPoint x: 172, startPoint y: 184, endPoint x: 136, endPoint y: 180, distance: 36.9
click at [136, 180] on p "Then , uh , I , uh , in the old version , you could only see the main customer …" at bounding box center [200, 187] width 131 height 18
click at [166, 193] on button "Edit" at bounding box center [169, 194] width 22 height 10
type input "**"
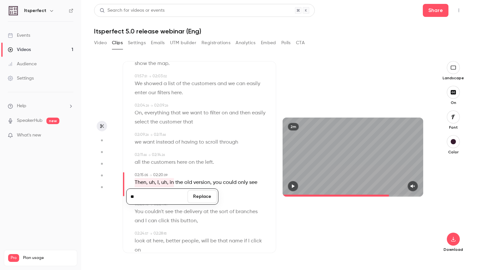
click at [212, 194] on button "Replace" at bounding box center [202, 196] width 29 height 13
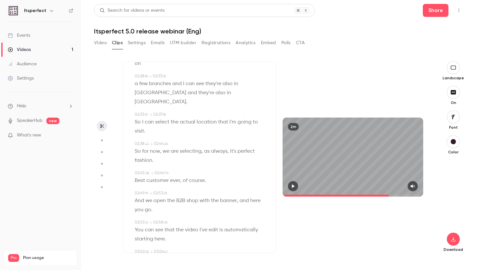
scroll to position [910, 0]
click at [237, 148] on span at bounding box center [236, 150] width 1 height 5
type input "*****"
click at [231, 146] on span "it's" at bounding box center [233, 150] width 6 height 9
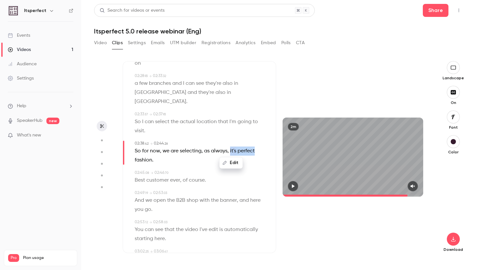
drag, startPoint x: 255, startPoint y: 144, endPoint x: 230, endPoint y: 141, distance: 25.1
click at [230, 146] on p "So for now , we are selecting , as always , it's perfect fashion ." at bounding box center [200, 155] width 131 height 18
click at [241, 157] on button "Edit" at bounding box center [244, 162] width 22 height 10
click at [197, 158] on input "**********" at bounding box center [216, 164] width 58 height 13
type input "**********"
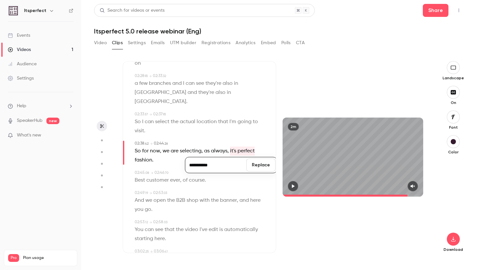
click at [256, 158] on button "Replace" at bounding box center [260, 164] width 29 height 13
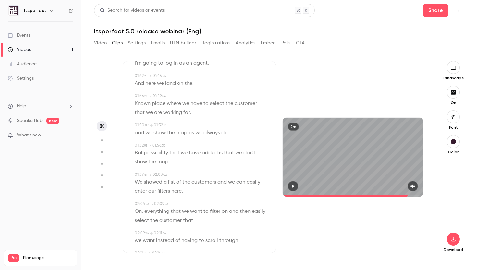
scroll to position [957, 0]
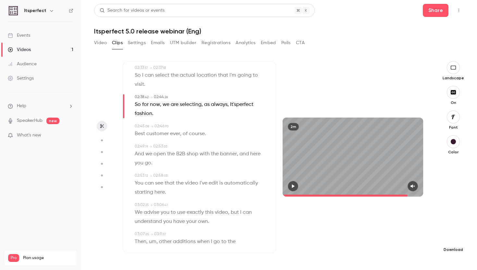
click at [454, 240] on icon "button" at bounding box center [453, 238] width 8 height 5
click at [418, 246] on li "Standard Balance between quality and CPU time" at bounding box center [404, 253] width 85 height 24
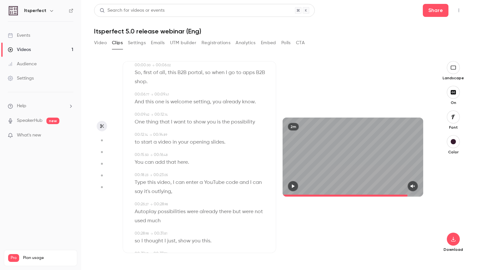
scroll to position [36, 0]
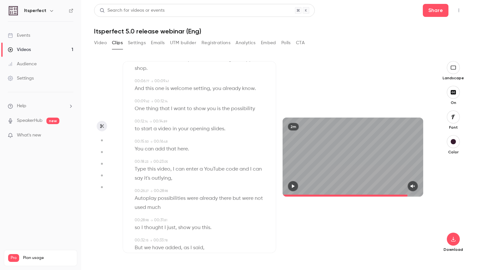
click at [164, 177] on span "outlying" at bounding box center [161, 178] width 19 height 9
type input "****"
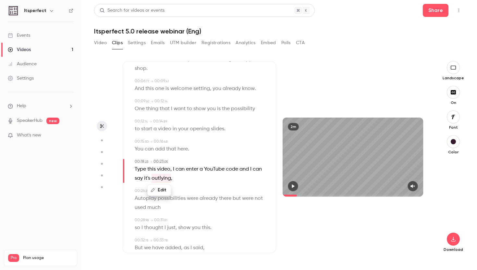
click at [161, 189] on button "Edit" at bounding box center [159, 190] width 22 height 10
type input "********"
click at [211, 190] on button "Replace" at bounding box center [198, 192] width 29 height 13
click at [155, 198] on div "Edit" at bounding box center [163, 189] width 18 height 21
click at [141, 179] on button "Edit" at bounding box center [138, 181] width 22 height 10
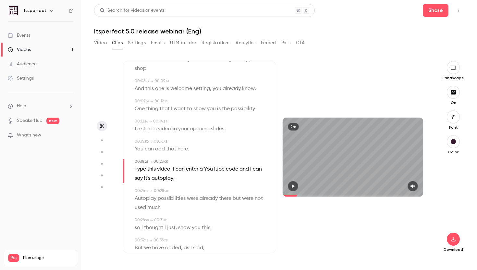
click at [147, 201] on span "Autoplay possibilities" at bounding box center [160, 198] width 51 height 9
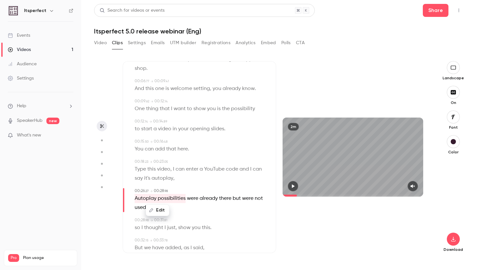
type input "****"
click at [157, 209] on button "Edit" at bounding box center [157, 210] width 22 height 10
click at [150, 212] on input "**********" at bounding box center [154, 212] width 58 height 13
drag, startPoint x: 148, startPoint y: 212, endPoint x: 126, endPoint y: 211, distance: 21.8
click at [126, 211] on input "**********" at bounding box center [154, 212] width 58 height 13
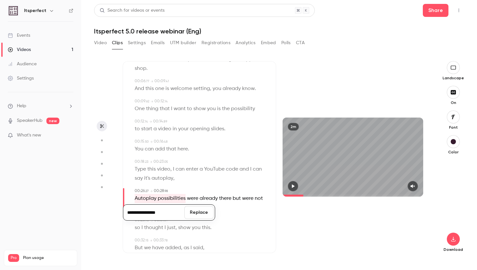
type input "**********"
click at [203, 213] on button "Replace" at bounding box center [198, 212] width 29 height 13
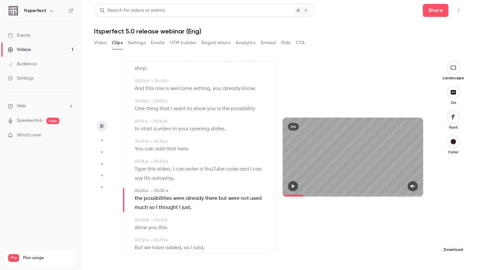
click at [453, 241] on button "button" at bounding box center [453, 238] width 13 height 13
click at [407, 252] on span "Standard" at bounding box center [405, 250] width 74 height 7
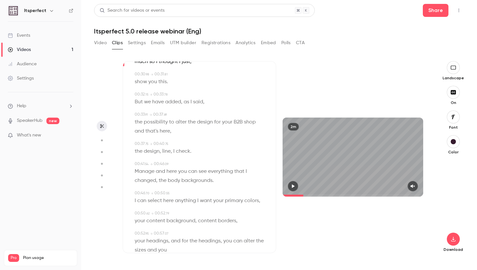
scroll to position [0, 0]
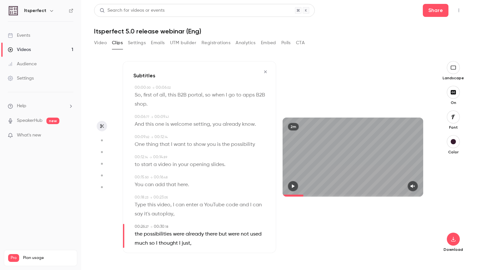
click at [264, 73] on icon "button" at bounding box center [265, 71] width 5 height 5
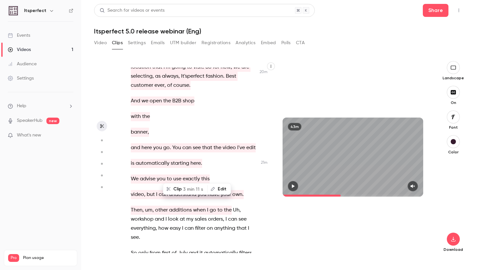
scroll to position [6309, 0]
click at [131, 174] on span "We" at bounding box center [135, 178] width 8 height 9
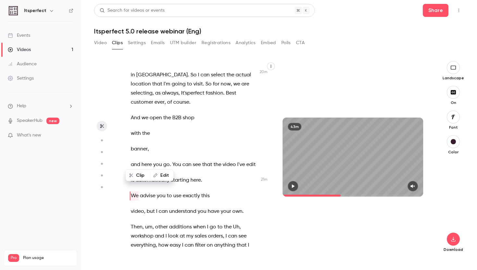
scroll to position [6291, 0]
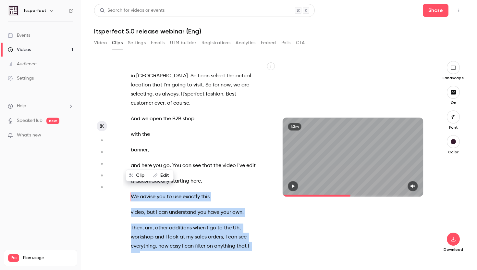
click at [165, 223] on p "Then , um , other additions when I go to the Uh , workshop and I look at my sal…" at bounding box center [195, 241] width 128 height 36
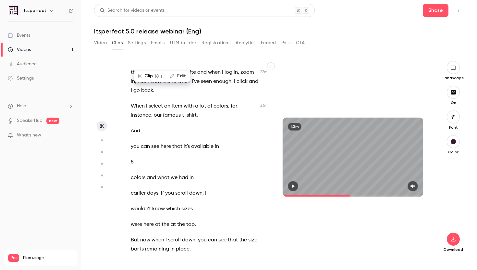
scroll to position [6906, 0]
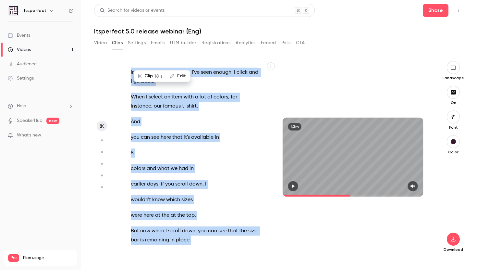
click at [201, 226] on p "But now when I scroll down , you can see that the size bar is remaining in plac…" at bounding box center [195, 235] width 128 height 18
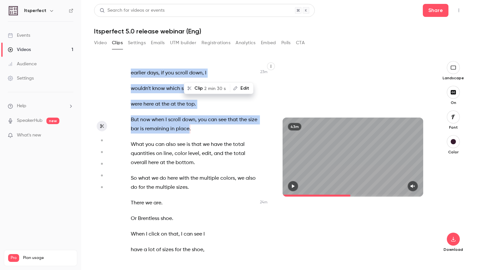
scroll to position [7064, 0]
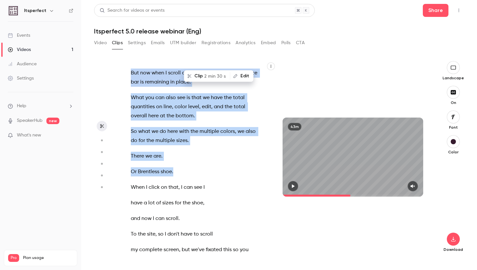
click at [181, 167] on p "Or Brentless shoe ." at bounding box center [195, 171] width 128 height 9
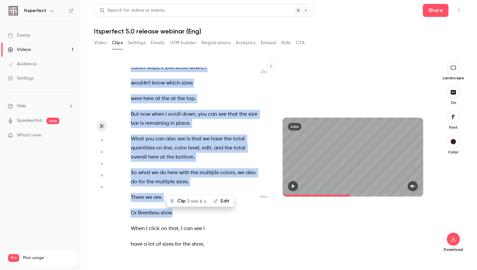
scroll to position [7012, 0]
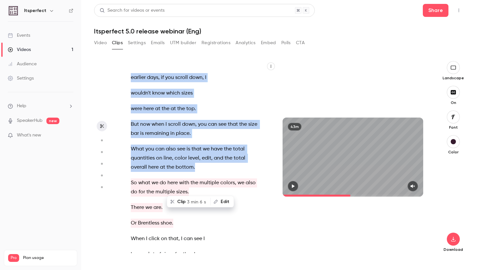
click at [206, 144] on p "What you can also see is that we have the total quantities on line , color leve…" at bounding box center [195, 157] width 128 height 27
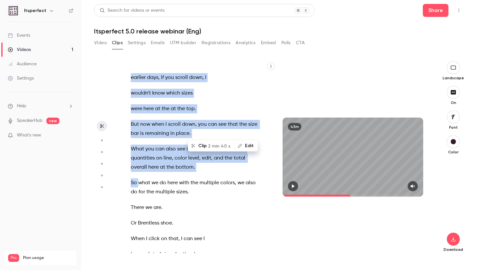
click at [139, 178] on span "what" at bounding box center [144, 182] width 12 height 9
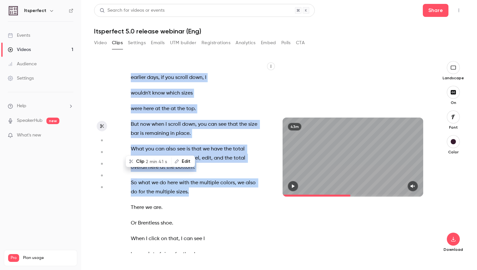
click at [204, 178] on p "So what we do here with the multiple colors , we also do for the multiple sizes…" at bounding box center [195, 187] width 128 height 18
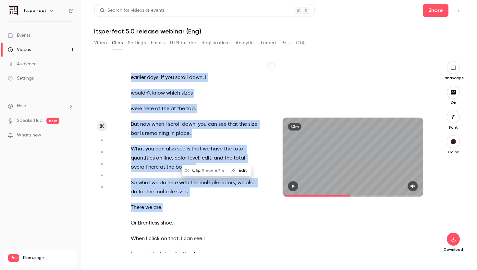
click at [167, 203] on p "There we are ." at bounding box center [195, 207] width 128 height 9
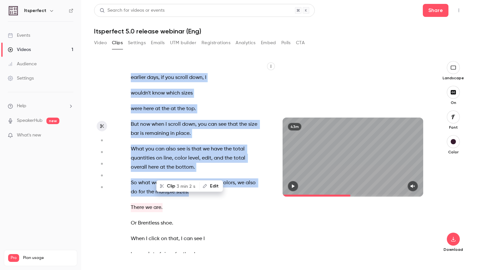
click at [204, 178] on p "So what we do here with the multiple colors , we also do for the multiple sizes…" at bounding box center [195, 187] width 128 height 18
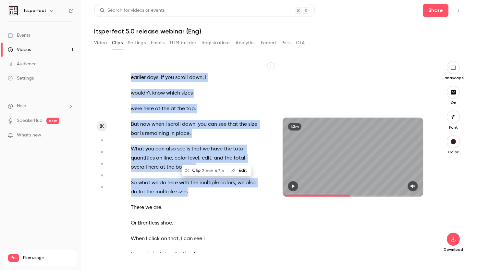
click at [208, 167] on span "2 min 47 s" at bounding box center [213, 170] width 22 height 7
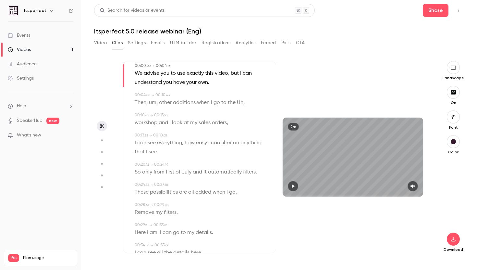
scroll to position [0, 0]
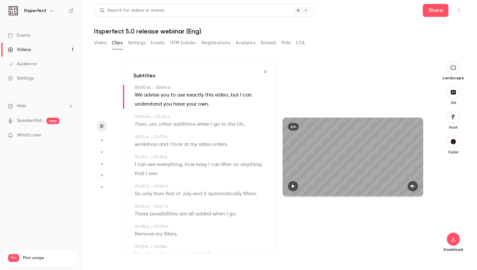
click at [154, 124] on span "um" at bounding box center [152, 124] width 7 height 9
type input "***"
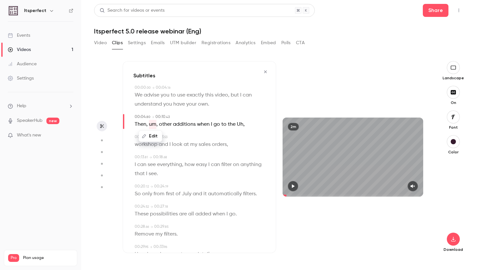
click at [157, 139] on button "Edit" at bounding box center [150, 136] width 22 height 10
click at [192, 141] on button "Replace" at bounding box center [198, 138] width 29 height 13
type input "***"
click at [230, 127] on span "Uh" at bounding box center [230, 124] width 6 height 9
click at [231, 137] on button "Edit" at bounding box center [227, 136] width 22 height 10
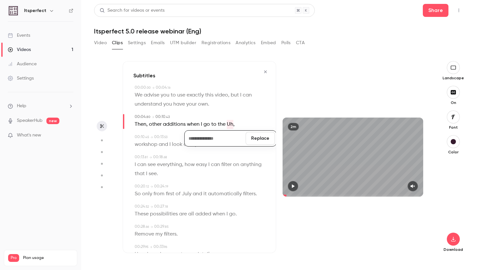
click at [261, 135] on button "Replace" at bounding box center [260, 138] width 29 height 13
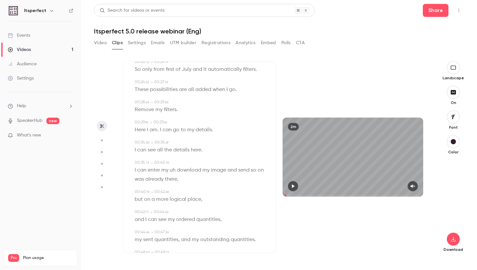
scroll to position [138, 0]
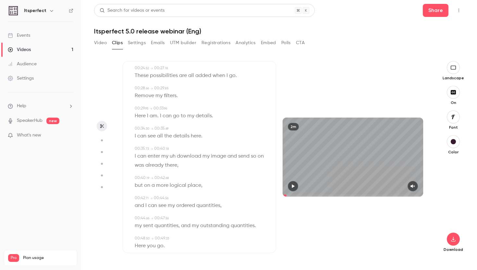
click at [174, 159] on span "uh" at bounding box center [173, 156] width 6 height 9
type input "****"
click at [176, 166] on button "Edit" at bounding box center [170, 168] width 22 height 10
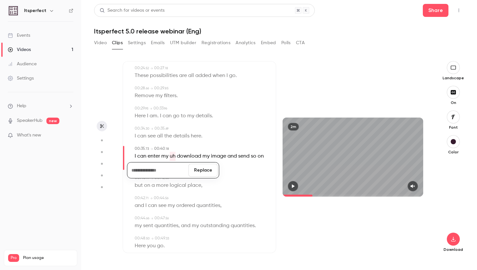
click at [208, 167] on button "Replace" at bounding box center [203, 170] width 29 height 13
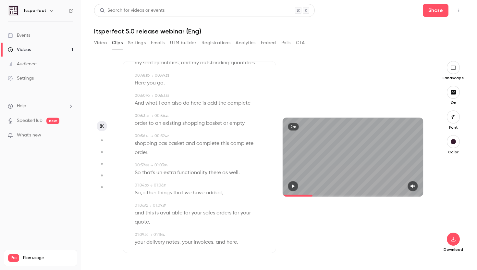
scroll to position [314, 0]
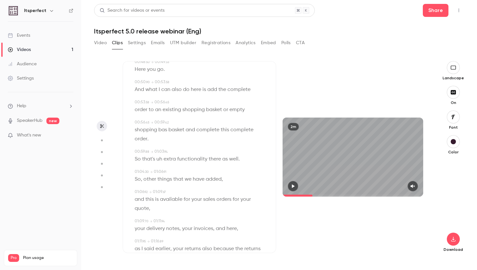
click at [163, 130] on span "bas" at bounding box center [162, 129] width 9 height 9
type input "****"
click at [164, 141] on button "Edit" at bounding box center [161, 141] width 22 height 10
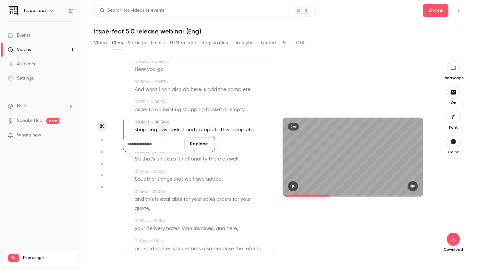
click at [200, 147] on button "Replace" at bounding box center [198, 143] width 29 height 13
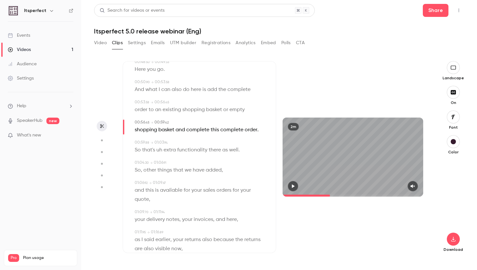
scroll to position [325, 0]
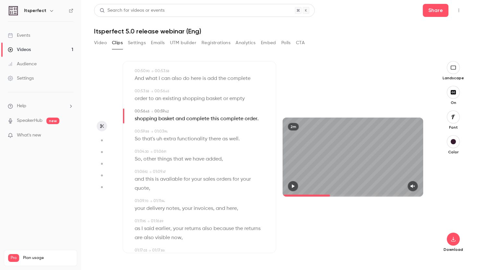
click at [158, 139] on span "uh" at bounding box center [159, 138] width 6 height 9
type input "****"
click at [159, 147] on button "Edit" at bounding box center [157, 150] width 22 height 10
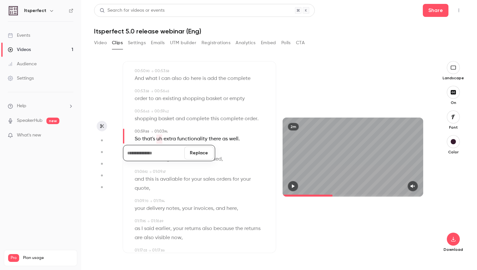
click at [194, 146] on button "Replace" at bounding box center [198, 152] width 29 height 13
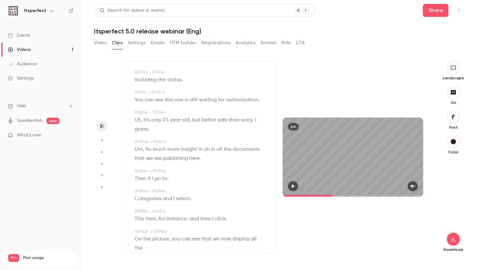
scroll to position [511, 0]
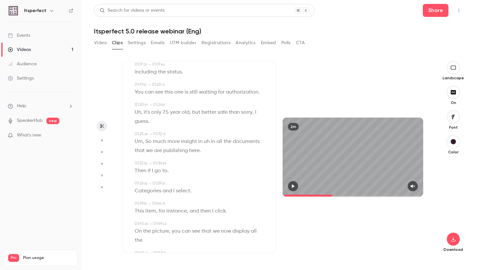
click at [207, 141] on span "uh" at bounding box center [207, 141] width 6 height 9
type input "****"
click at [202, 156] on button "Edit" at bounding box center [203, 153] width 22 height 10
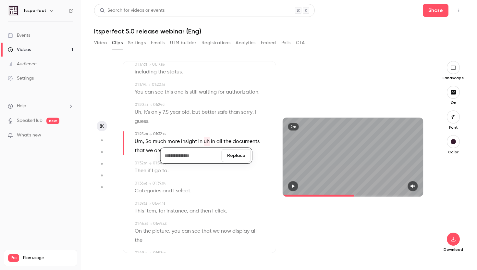
click at [239, 154] on button "Replace" at bounding box center [236, 155] width 29 height 13
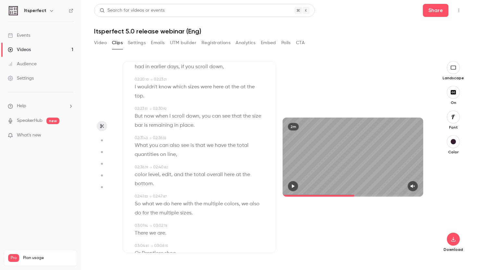
scroll to position [815, 0]
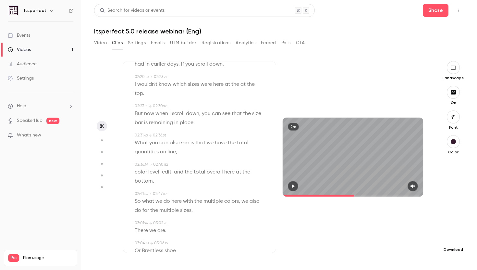
click at [454, 239] on icon "button" at bounding box center [453, 238] width 8 height 5
click at [424, 251] on span "Standard" at bounding box center [405, 250] width 74 height 7
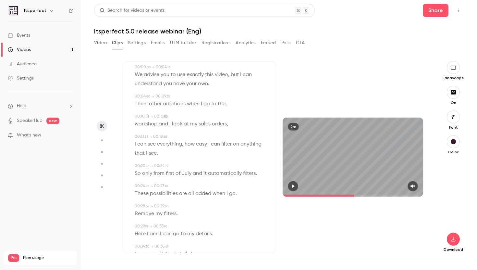
scroll to position [0, 0]
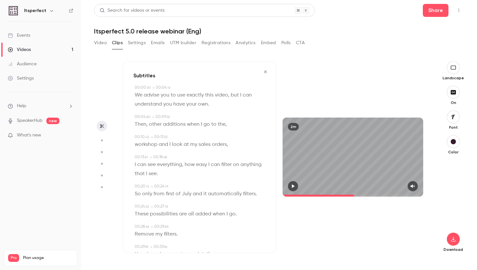
click at [265, 72] on icon "button" at bounding box center [265, 71] width 3 height 3
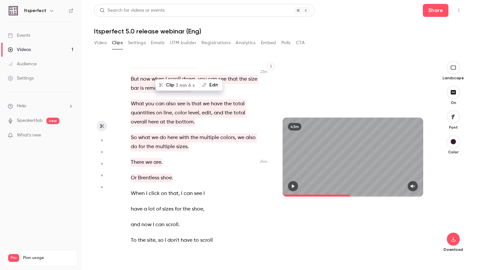
scroll to position [7120, 0]
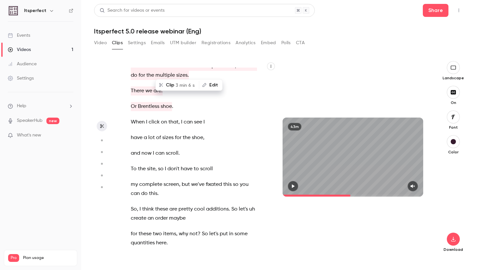
click at [137, 117] on span "When" at bounding box center [138, 121] width 14 height 9
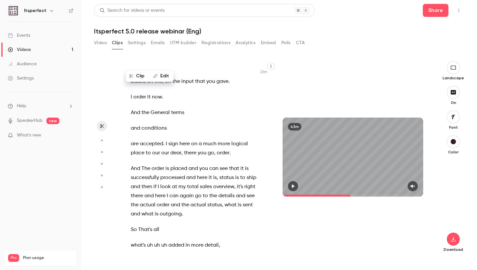
scroll to position [7606, 0]
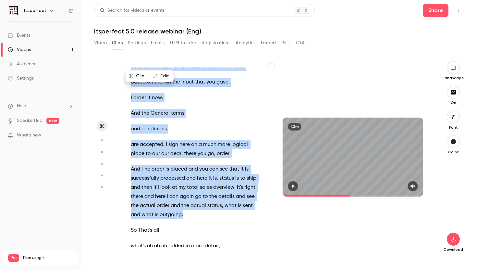
click at [186, 176] on p "And The order is placed and you can see that it is successfully processed and h…" at bounding box center [195, 191] width 128 height 55
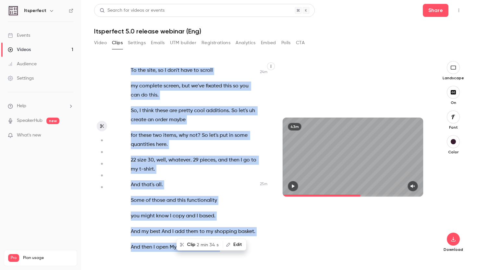
scroll to position [7184, 0]
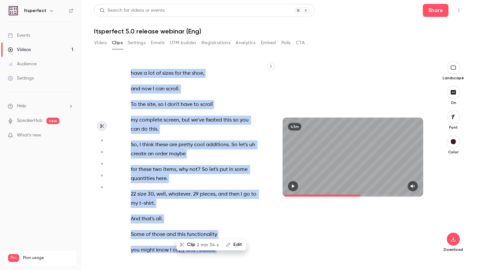
click at [234, 241] on button "Edit" at bounding box center [235, 244] width 22 height 10
click at [199, 241] on span "2 min 34 s" at bounding box center [208, 244] width 22 height 7
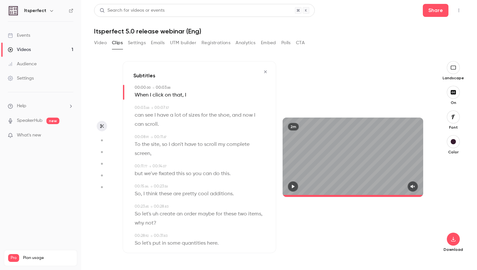
type input "*"
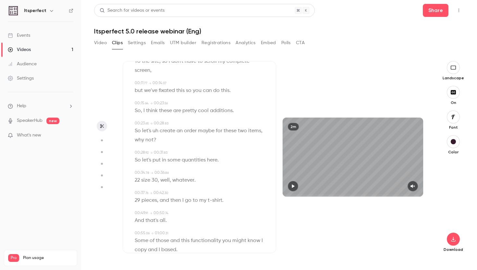
scroll to position [82, 0]
click at [157, 130] on span "uh" at bounding box center [155, 131] width 6 height 9
click at [155, 145] on button "Edit" at bounding box center [153, 143] width 22 height 10
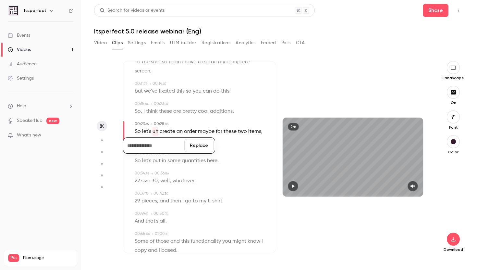
click at [196, 143] on button "Replace" at bounding box center [198, 145] width 29 height 13
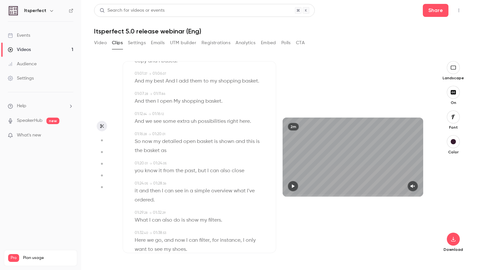
scroll to position [279, 0]
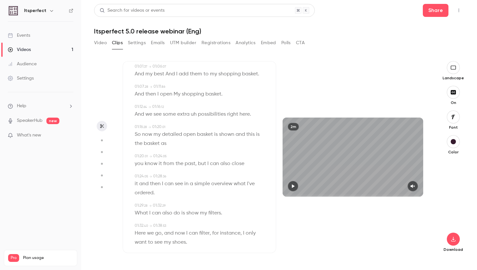
click at [195, 114] on span "uh" at bounding box center [194, 114] width 6 height 9
click at [198, 128] on button "Edit" at bounding box center [192, 126] width 22 height 10
click at [222, 125] on button "Replace" at bounding box center [224, 128] width 29 height 13
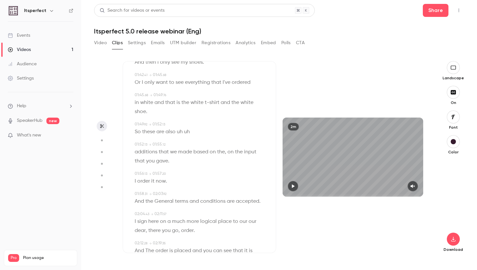
scroll to position [483, 0]
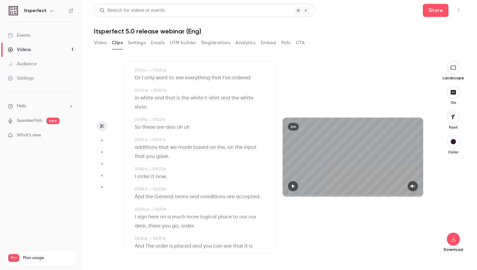
click at [189, 128] on span "uh" at bounding box center [187, 127] width 6 height 9
click at [180, 140] on icon "button" at bounding box center [178, 139] width 5 height 5
click at [225, 141] on button "Replace" at bounding box center [217, 141] width 29 height 13
click at [181, 128] on span "uh" at bounding box center [180, 127] width 6 height 9
click at [187, 137] on button "Edit" at bounding box center [177, 139] width 22 height 10
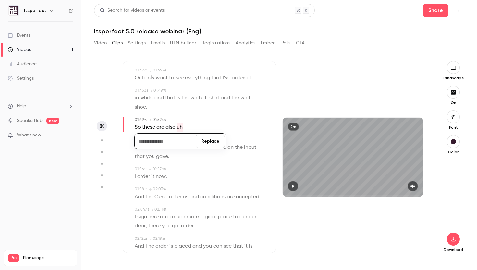
click at [212, 142] on button "Replace" at bounding box center [210, 141] width 29 height 13
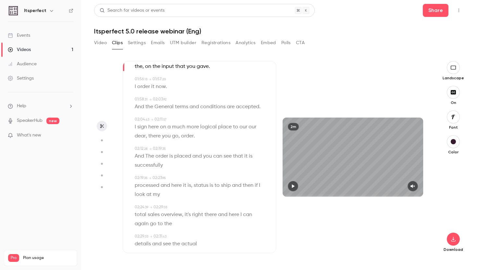
scroll to position [570, 0]
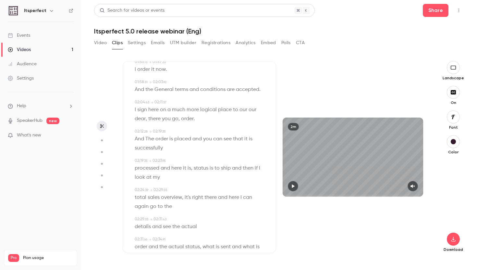
click at [149, 139] on span "The" at bounding box center [149, 138] width 9 height 9
click at [147, 150] on button "Edit" at bounding box center [148, 150] width 22 height 10
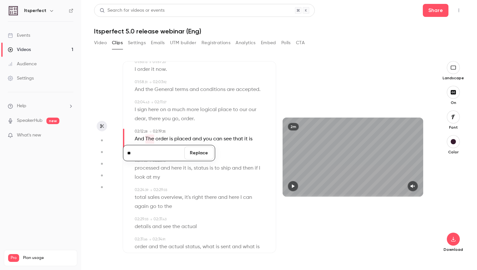
type input "*"
type input "***"
click at [197, 150] on button "Replace" at bounding box center [198, 152] width 29 height 13
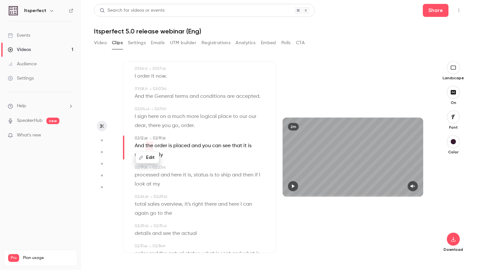
scroll to position [614, 0]
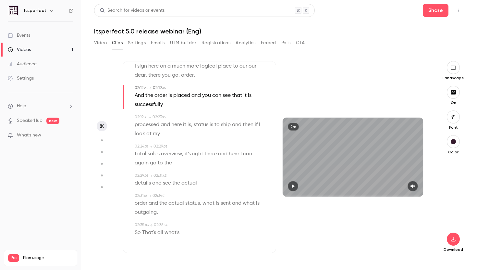
click at [177, 232] on span "what's" at bounding box center [171, 232] width 15 height 9
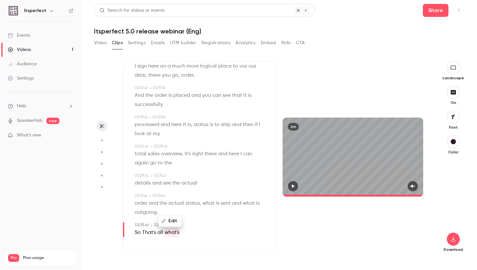
click at [138, 231] on span "So" at bounding box center [138, 232] width 6 height 9
click at [138, 231] on div "Edit" at bounding box center [138, 220] width 18 height 21
drag, startPoint x: 186, startPoint y: 235, endPoint x: 141, endPoint y: 230, distance: 45.0
click at [141, 230] on div "Edit So That's all what's" at bounding box center [200, 232] width 131 height 9
click at [165, 223] on button "Edit" at bounding box center [170, 220] width 22 height 10
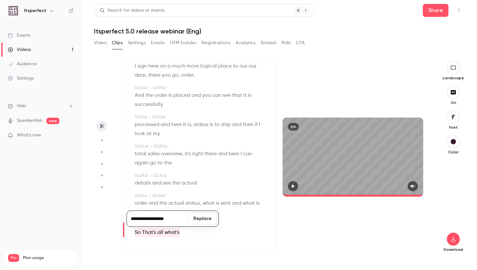
click at [205, 220] on button "Replace" at bounding box center [202, 218] width 29 height 13
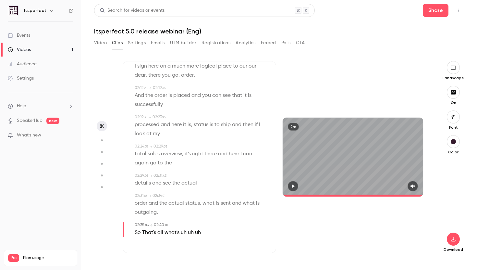
type input "*****"
drag, startPoint x: 201, startPoint y: 233, endPoint x: 136, endPoint y: 232, distance: 65.2
click at [136, 232] on div "So That's all what's uh uh uh" at bounding box center [200, 232] width 131 height 9
click at [191, 221] on icon "button" at bounding box center [190, 220] width 5 height 5
click at [233, 220] on button "Replace" at bounding box center [228, 218] width 29 height 13
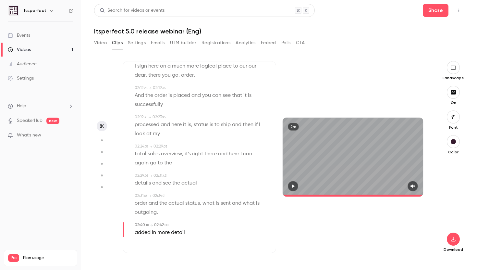
click at [447, 233] on div "Download" at bounding box center [453, 206] width 21 height 92
click at [450, 237] on icon "button" at bounding box center [453, 238] width 8 height 5
click at [410, 249] on span "Standard" at bounding box center [405, 250] width 74 height 7
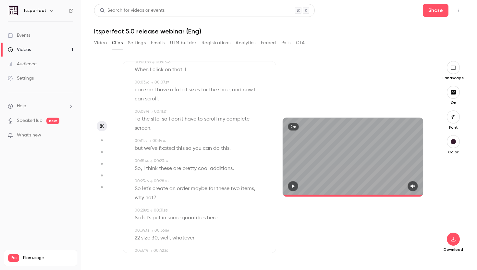
scroll to position [0, 0]
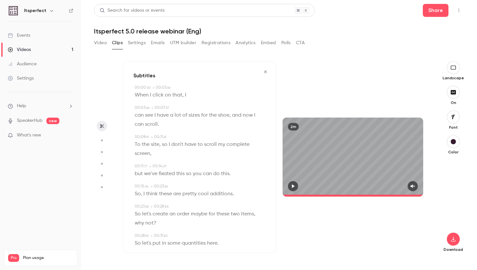
click at [268, 72] on icon "button" at bounding box center [265, 71] width 5 height 5
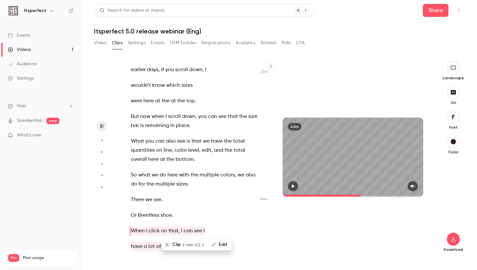
scroll to position [7005, 0]
click at [131, 195] on span "There" at bounding box center [137, 199] width 13 height 9
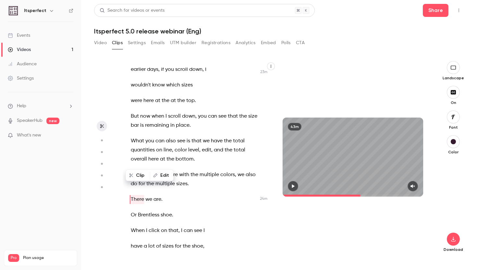
scroll to position [7008, 0]
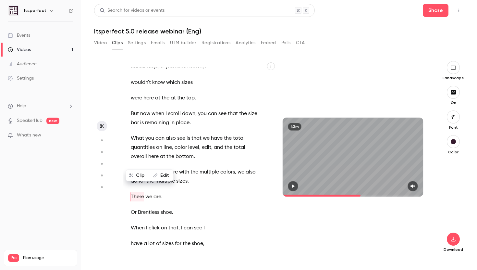
click at [131, 192] on span "There" at bounding box center [137, 196] width 13 height 9
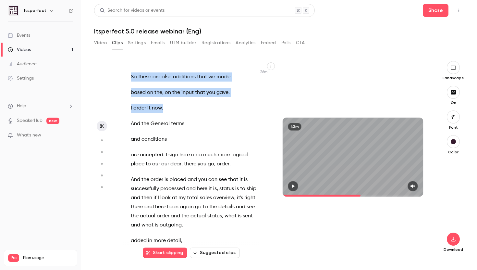
scroll to position [7579, 0]
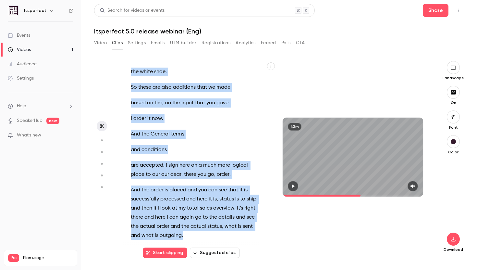
drag, startPoint x: 131, startPoint y: 160, endPoint x: 196, endPoint y: 202, distance: 76.7
click at [196, 202] on div "And we're life . So , good morning . Excuse me . Good morning , everyone . Welc…" at bounding box center [198, 159] width 150 height 185
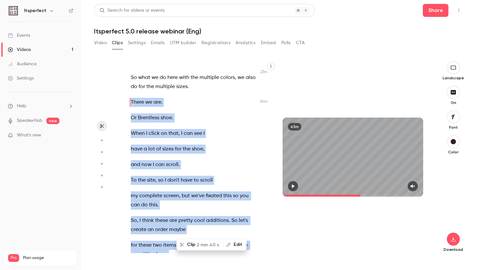
scroll to position [7058, 0]
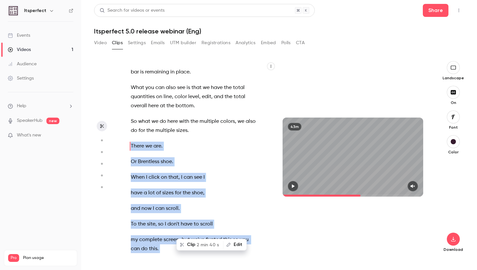
click at [186, 247] on button "Clip 2 min 40 s" at bounding box center [200, 244] width 46 height 10
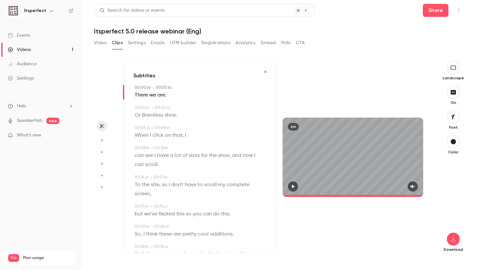
type input "*"
click at [457, 241] on button "button" at bounding box center [453, 238] width 13 height 13
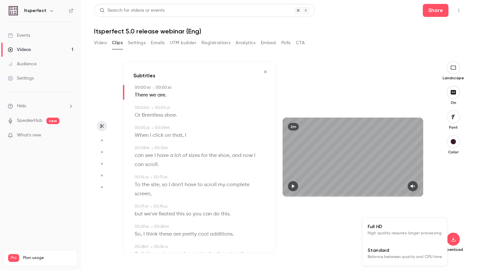
click at [386, 258] on span "Balance between quality and CPU time" at bounding box center [405, 256] width 74 height 6
